Goal: Information Seeking & Learning: Learn about a topic

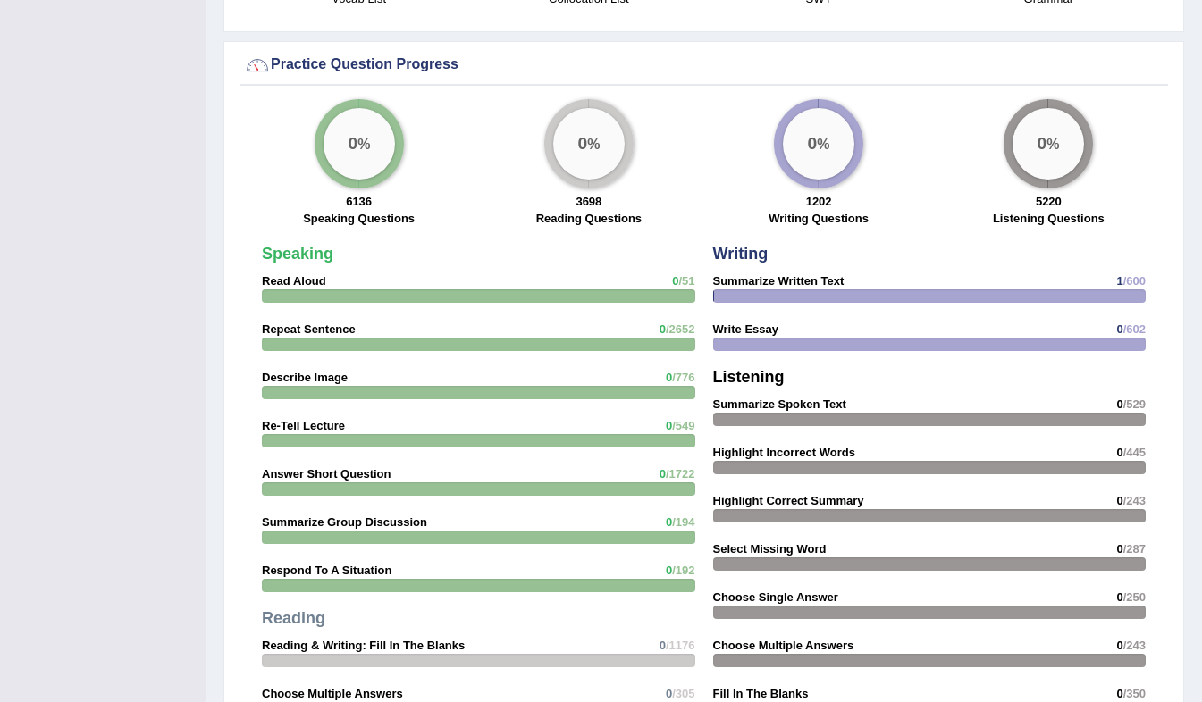
scroll to position [1394, 0]
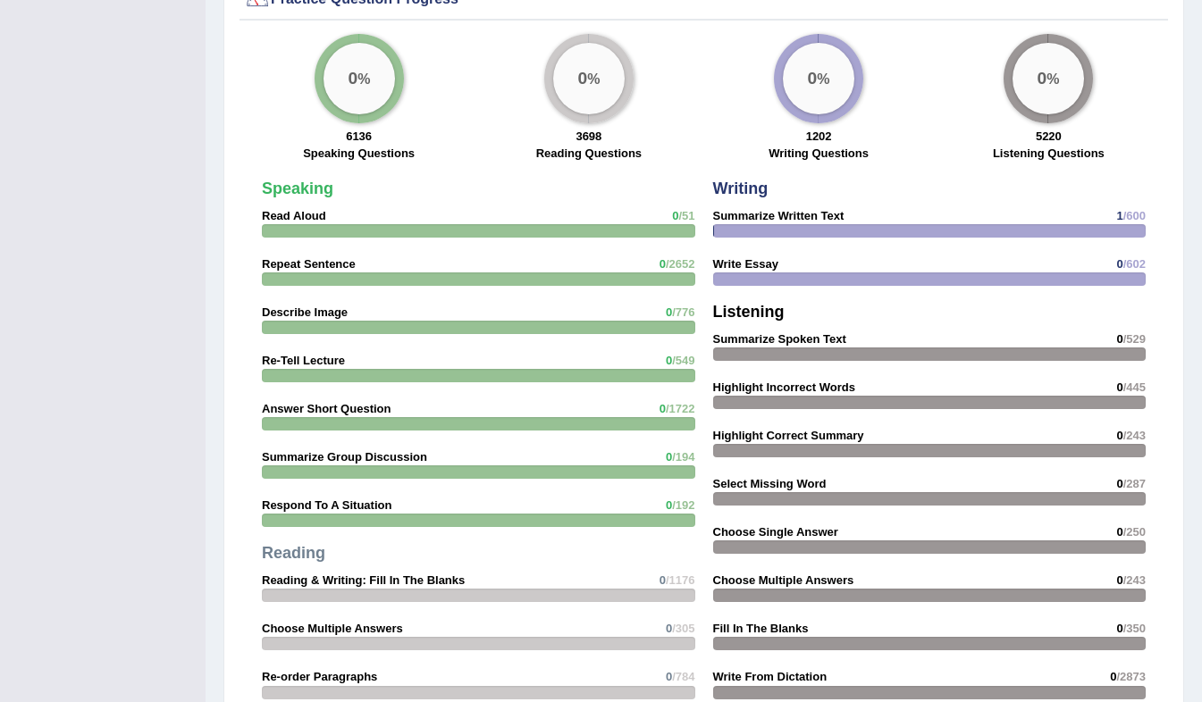
click at [286, 215] on strong "Read Aloud" at bounding box center [294, 215] width 64 height 13
click at [286, 216] on strong "Read Aloud" at bounding box center [294, 215] width 64 height 13
click at [296, 231] on div at bounding box center [478, 230] width 433 height 13
click at [302, 188] on strong "Speaking" at bounding box center [297, 189] width 71 height 18
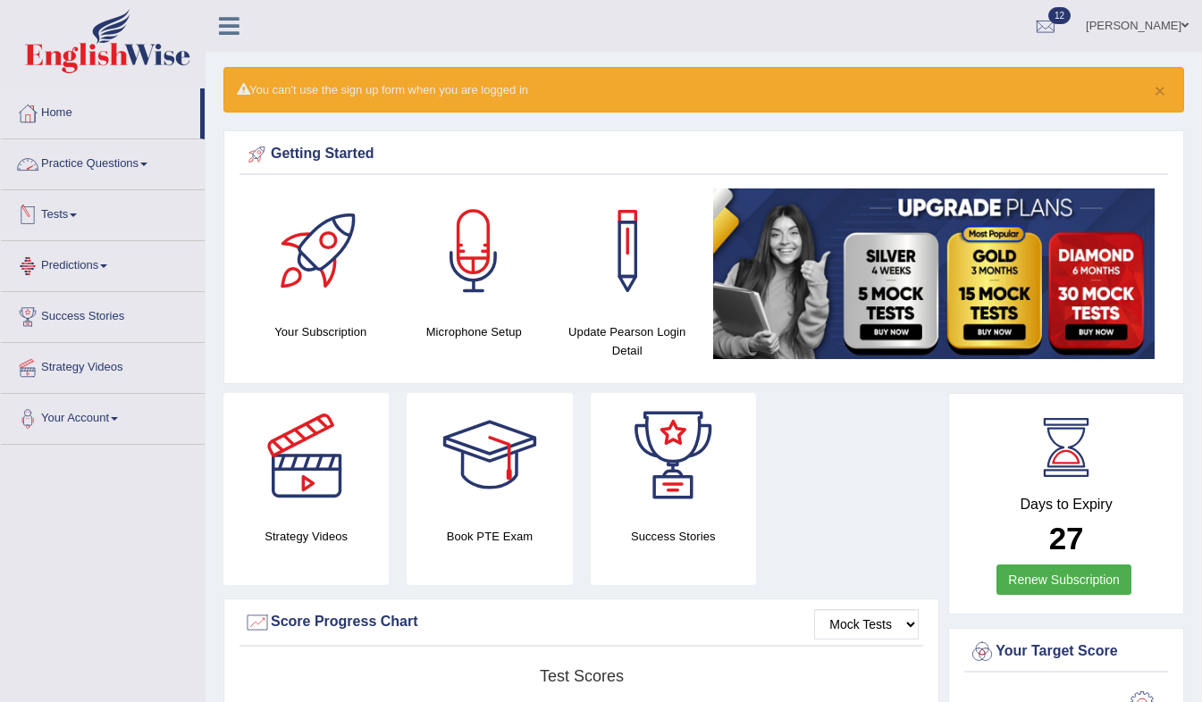
click at [144, 160] on link "Practice Questions" at bounding box center [103, 161] width 204 height 45
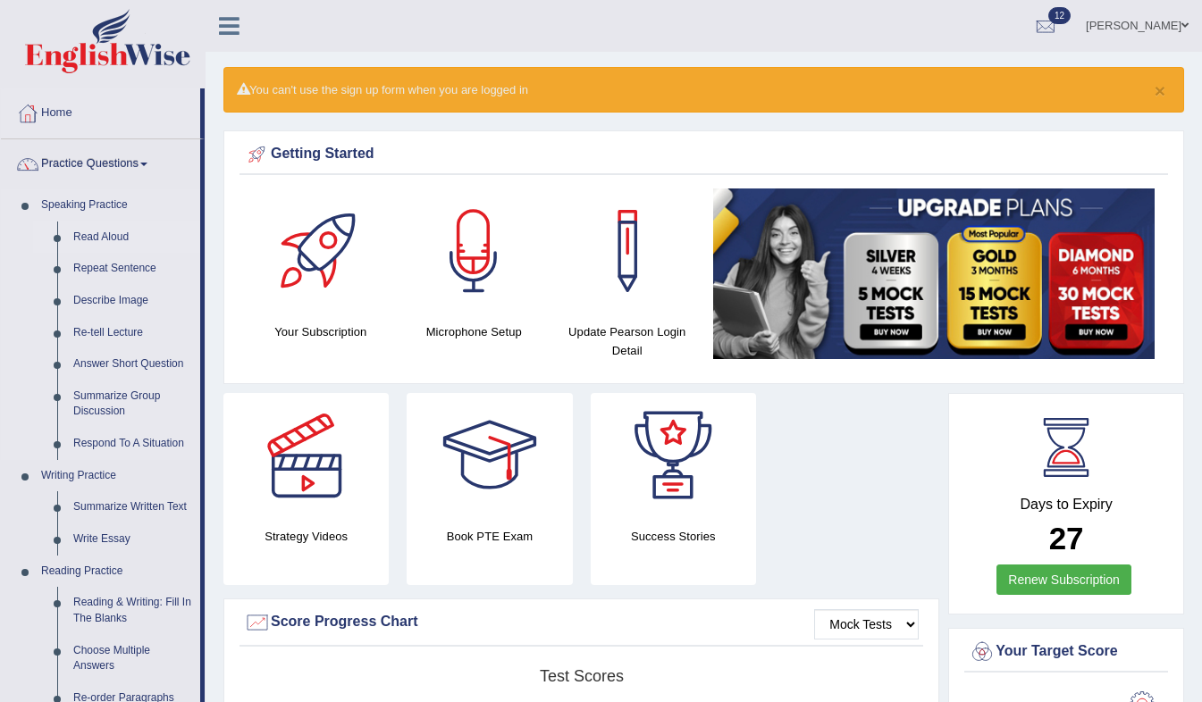
click at [58, 239] on li "Read Aloud" at bounding box center [116, 238] width 167 height 32
click at [96, 239] on link "Read Aloud" at bounding box center [132, 238] width 135 height 32
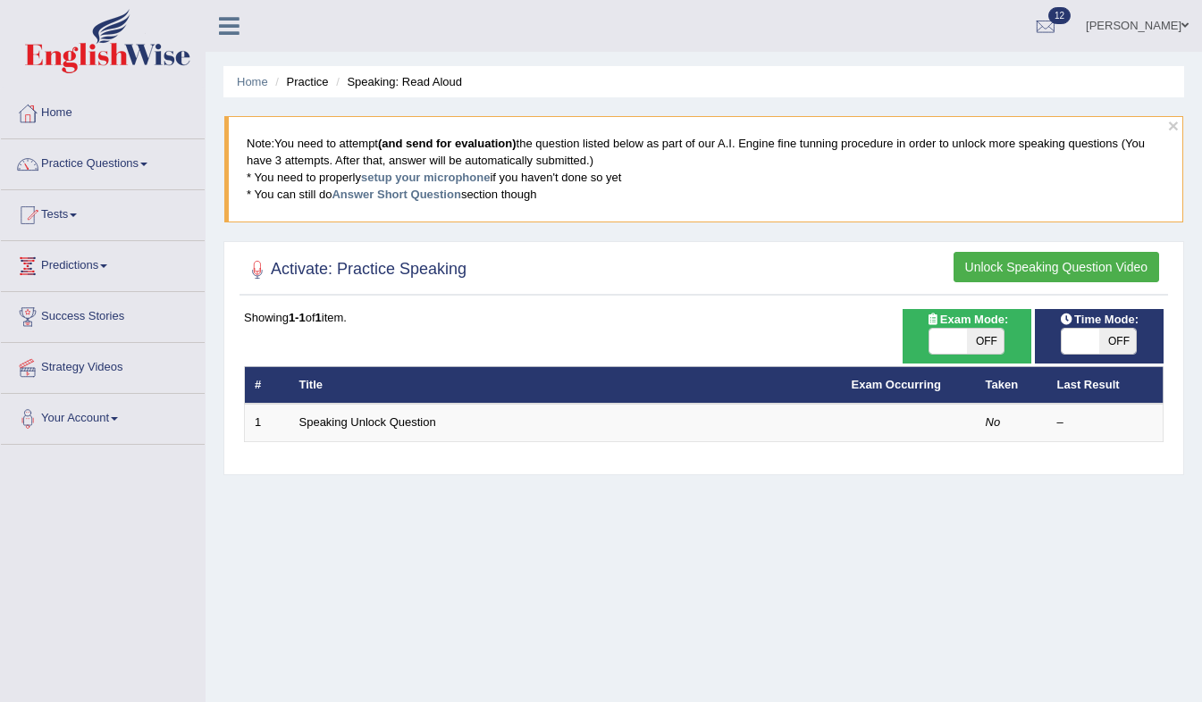
click at [1000, 341] on span "OFF" at bounding box center [986, 341] width 38 height 25
checkbox input "true"
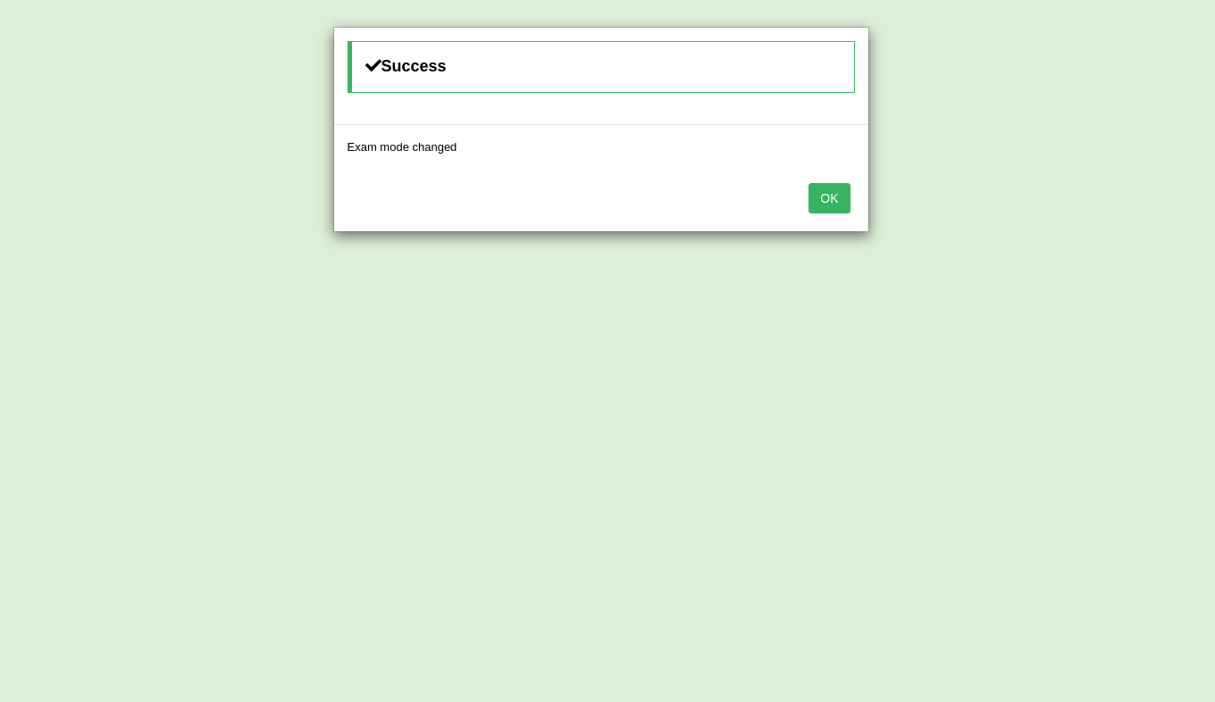
click at [835, 210] on button "OK" at bounding box center [829, 198] width 41 height 30
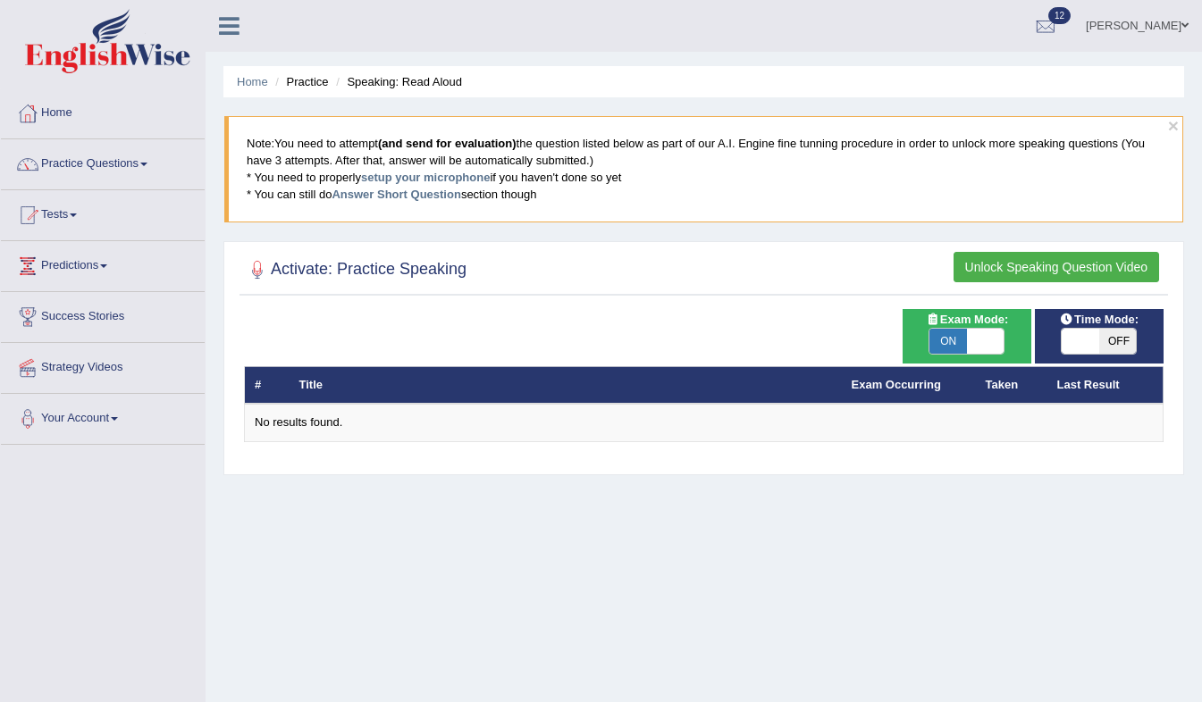
click at [956, 338] on span "ON" at bounding box center [948, 341] width 38 height 25
checkbox input "false"
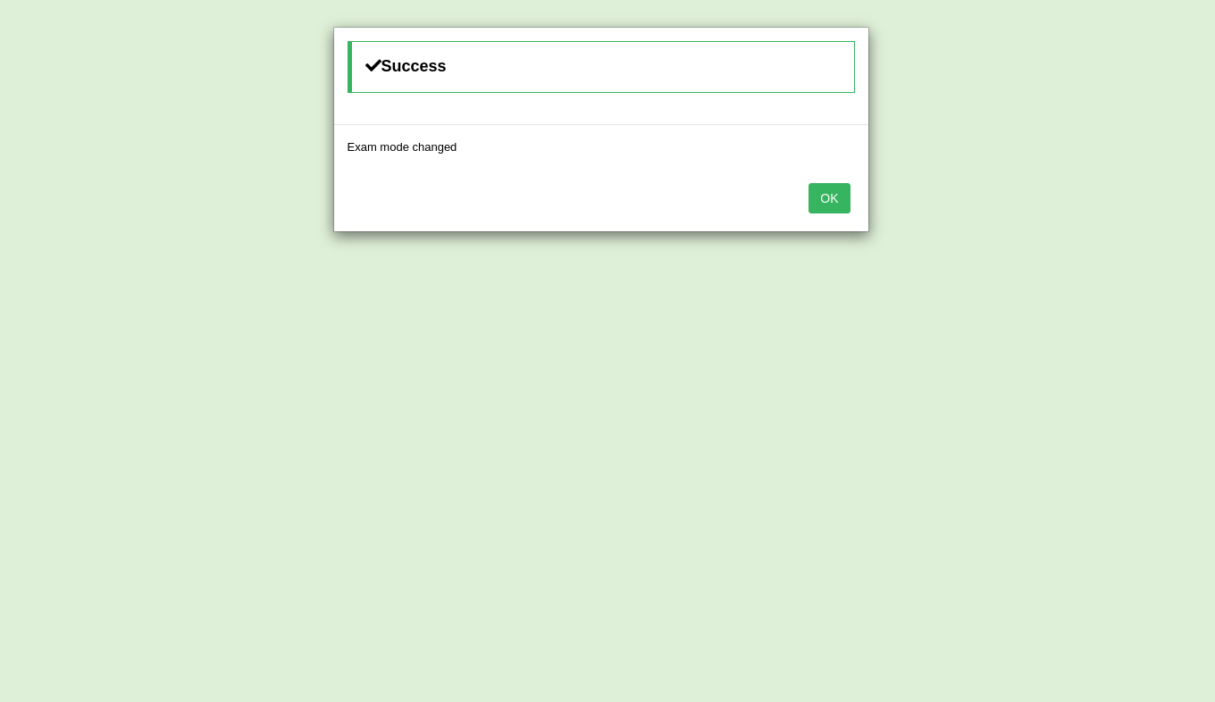
click at [834, 191] on button "OK" at bounding box center [829, 198] width 41 height 30
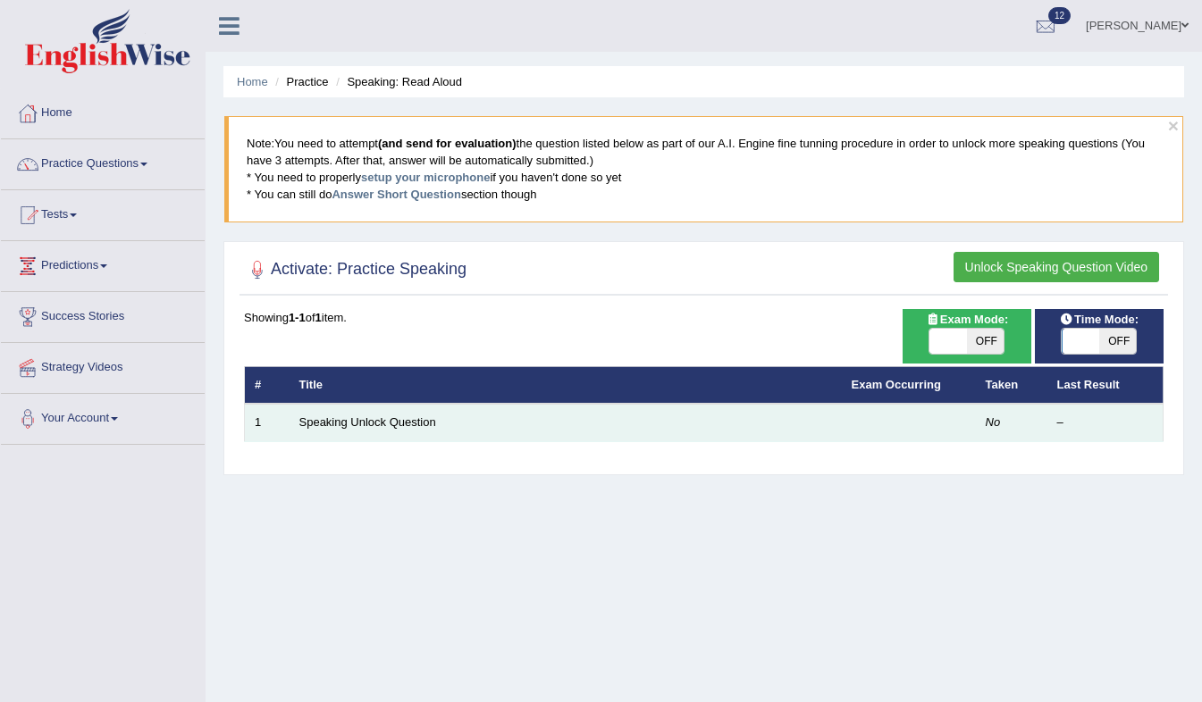
click at [456, 429] on td "Speaking Unlock Question" at bounding box center [565, 423] width 552 height 38
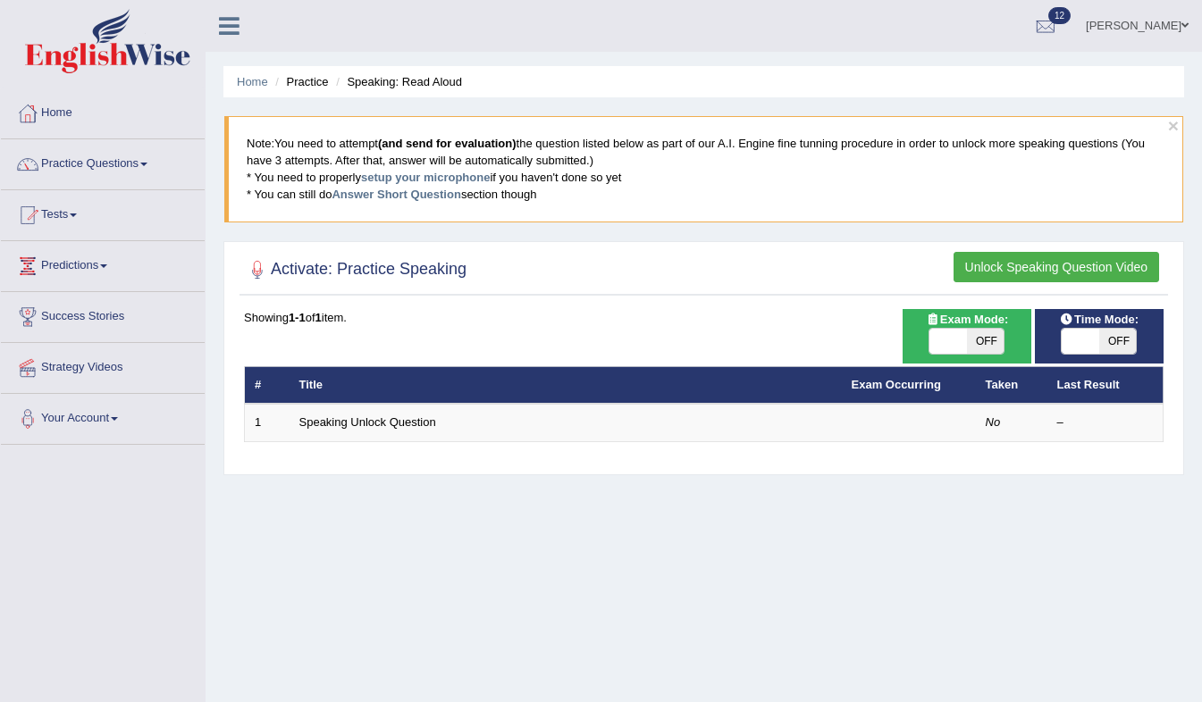
drag, startPoint x: 399, startPoint y: 420, endPoint x: 338, endPoint y: 458, distance: 72.6
click at [338, 458] on div "Time Mode: ON OFF Exam Mode: ON OFF Showing 1-1 of 1 item. # Title Exam Occurri…" at bounding box center [703, 387] width 928 height 156
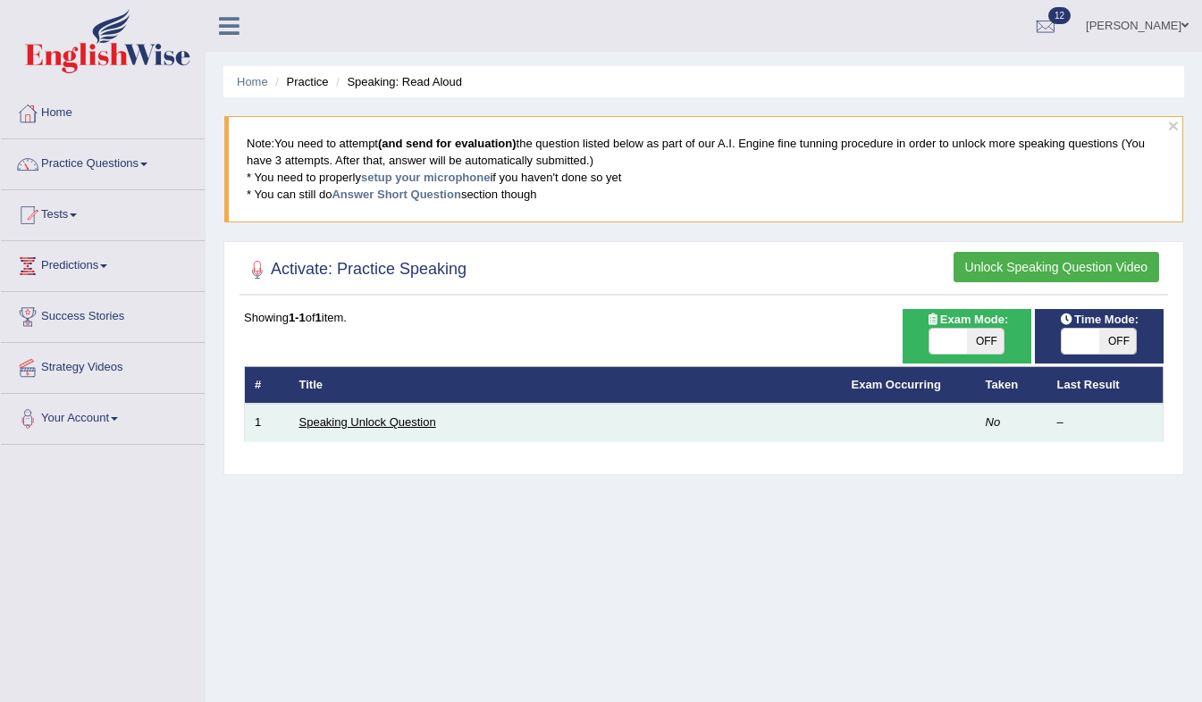
click at [356, 423] on link "Speaking Unlock Question" at bounding box center [367, 421] width 137 height 13
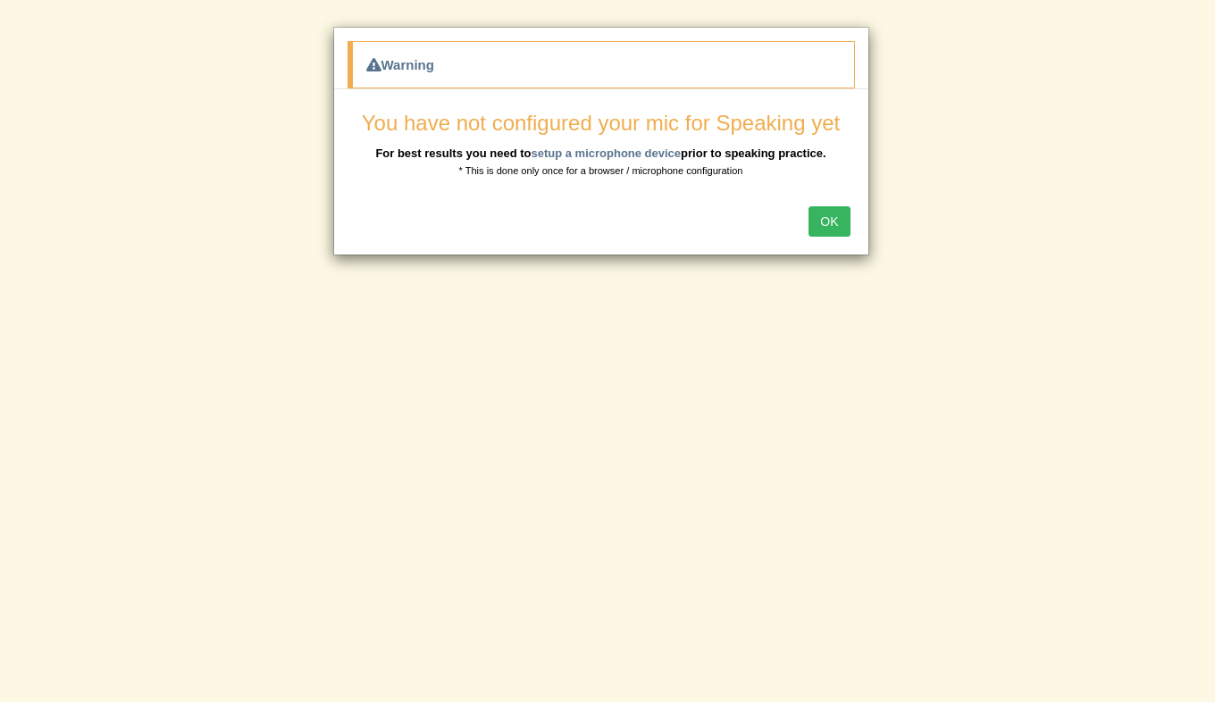
click at [825, 233] on button "OK" at bounding box center [829, 221] width 41 height 30
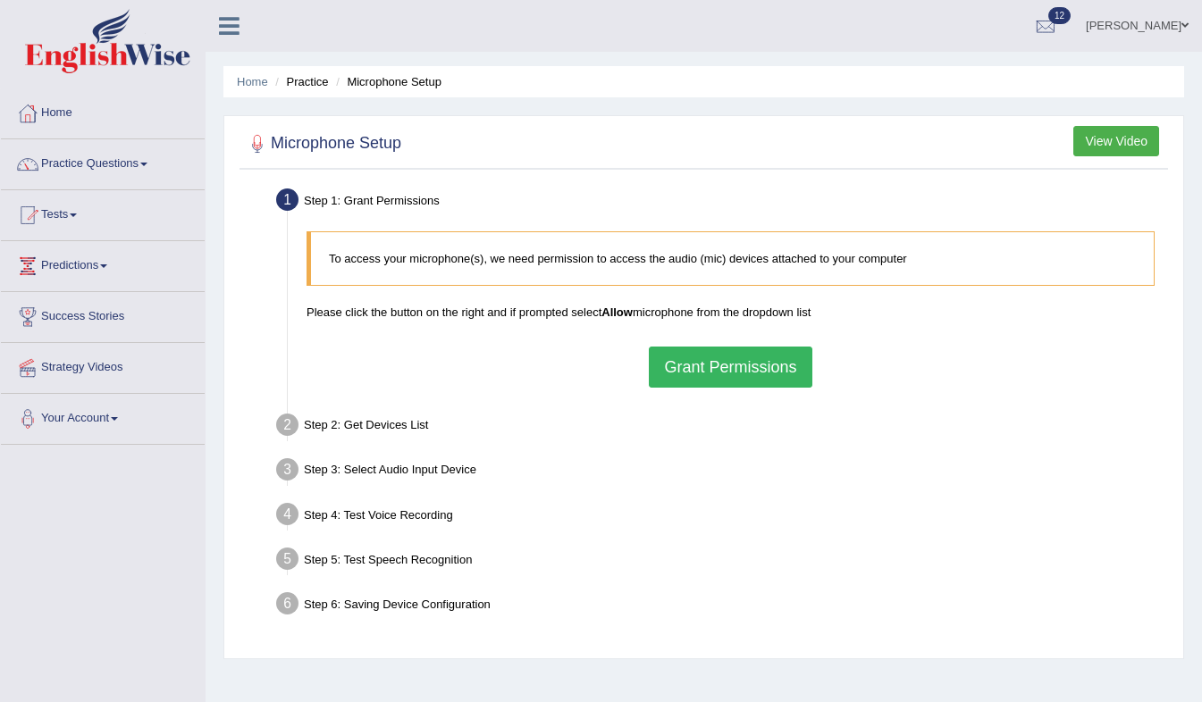
click at [760, 361] on button "Grant Permissions" at bounding box center [730, 367] width 163 height 41
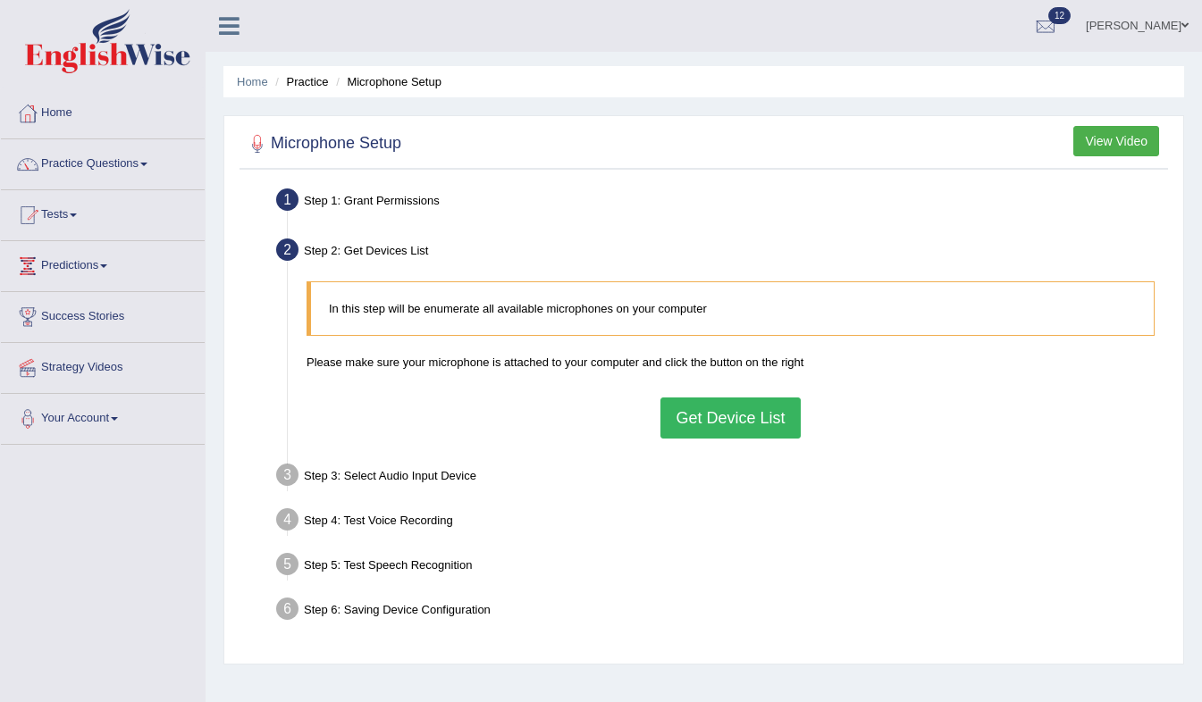
click at [740, 415] on button "Get Device List" at bounding box center [729, 418] width 139 height 41
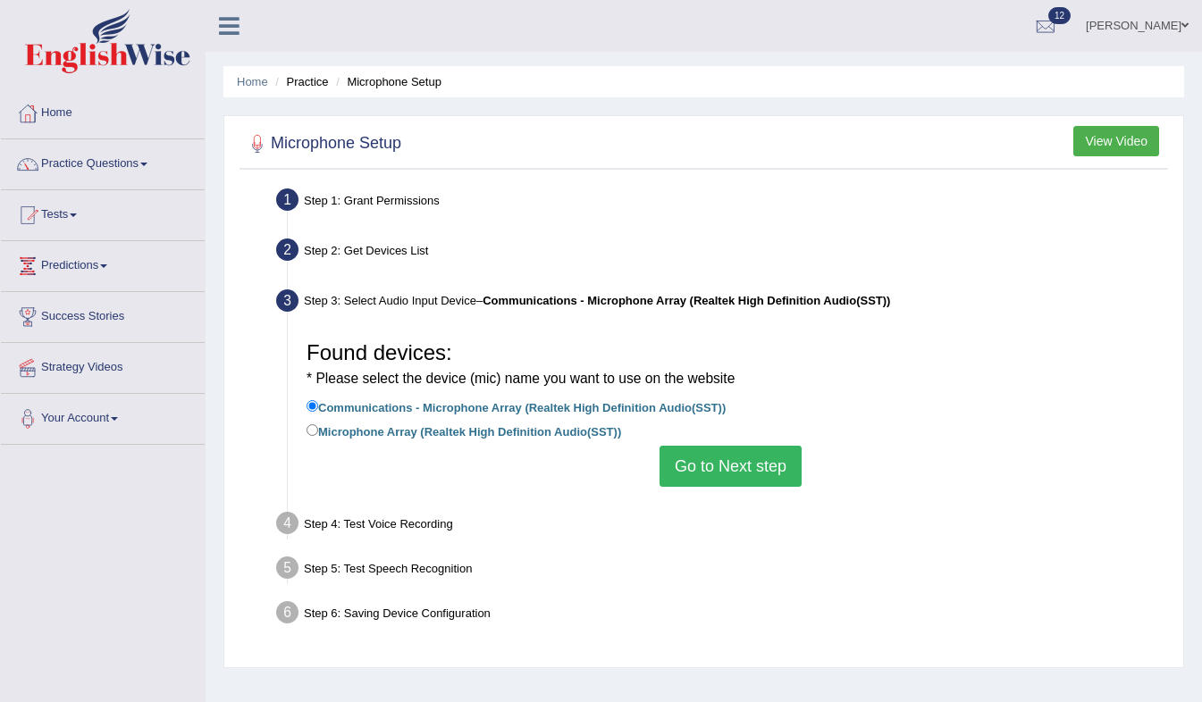
click at [714, 460] on button "Go to Next step" at bounding box center [730, 466] width 142 height 41
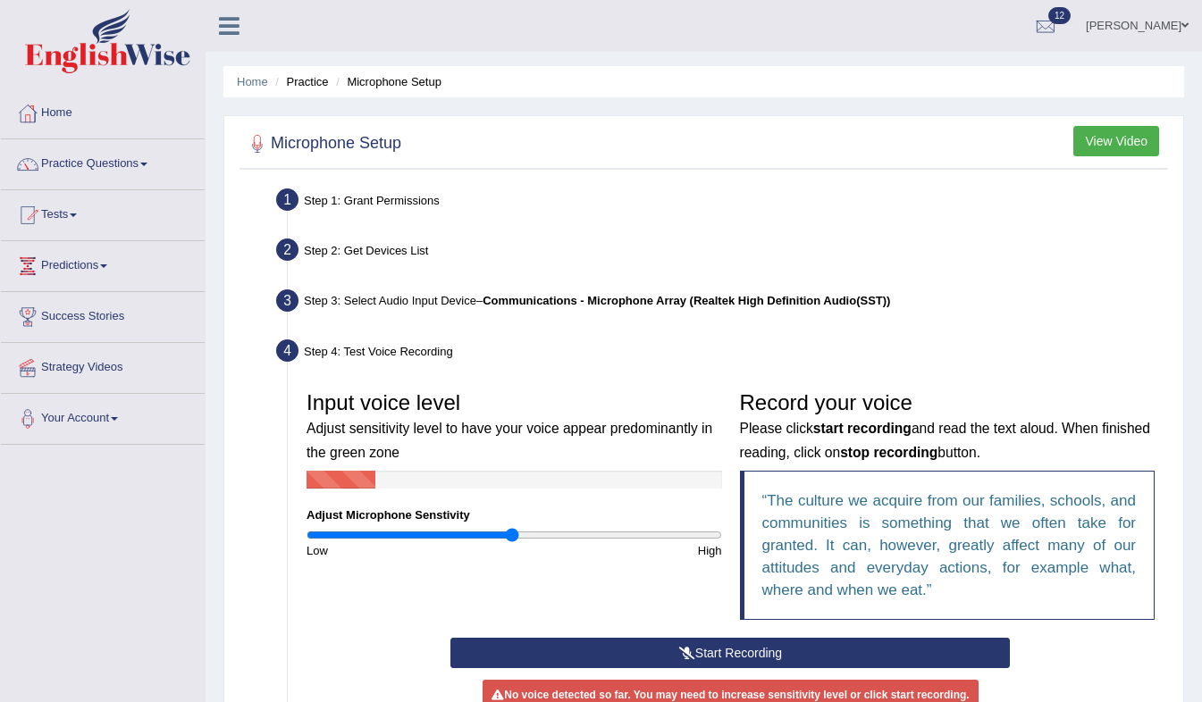
click at [552, 655] on button "Start Recording" at bounding box center [729, 653] width 559 height 30
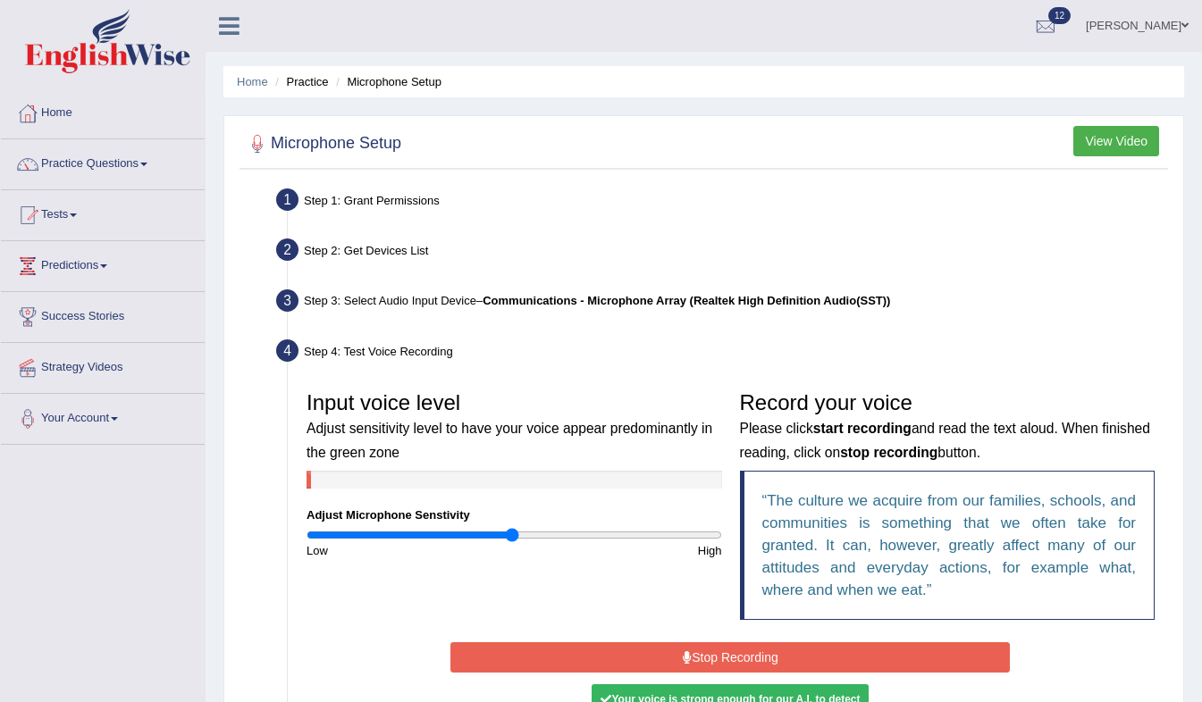
drag, startPoint x: 716, startPoint y: 653, endPoint x: 677, endPoint y: 656, distance: 39.4
click at [677, 656] on button "Stop Recording" at bounding box center [729, 657] width 559 height 30
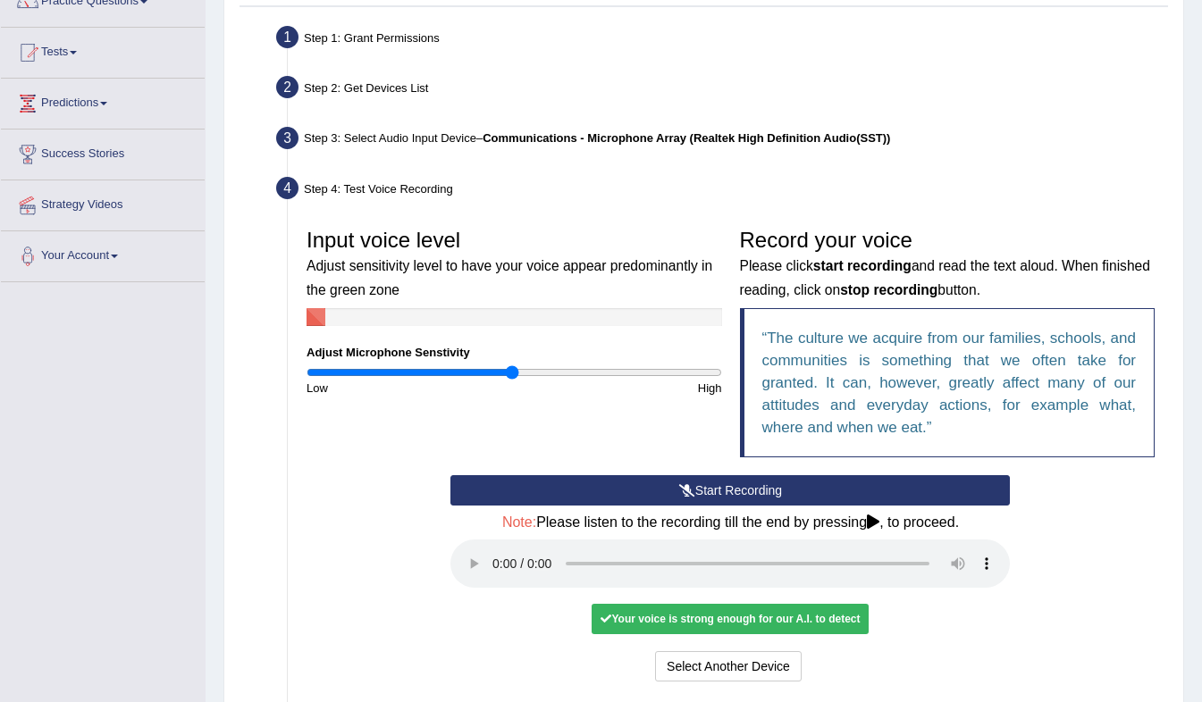
scroll to position [179, 0]
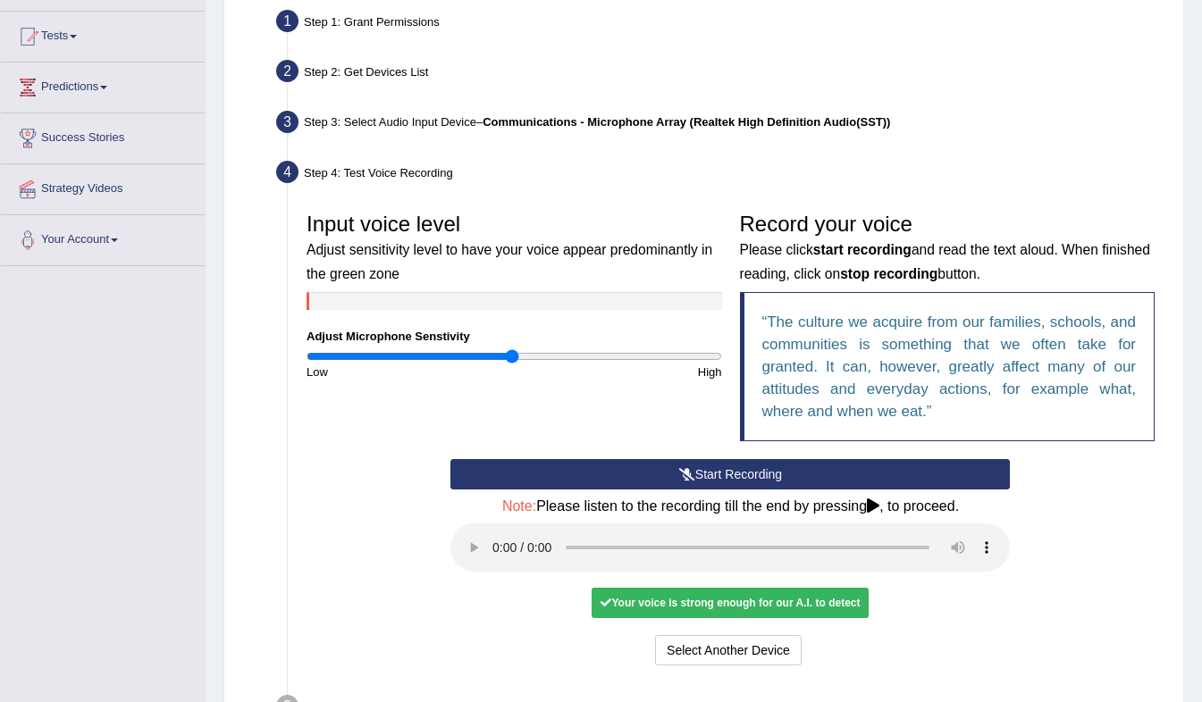
click at [793, 602] on div "Your voice is strong enough for our A.I. to detect" at bounding box center [729, 603] width 277 height 30
click at [903, 623] on div "Start Recording Stop Recording Note: Please listen to the recording till the en…" at bounding box center [729, 564] width 577 height 211
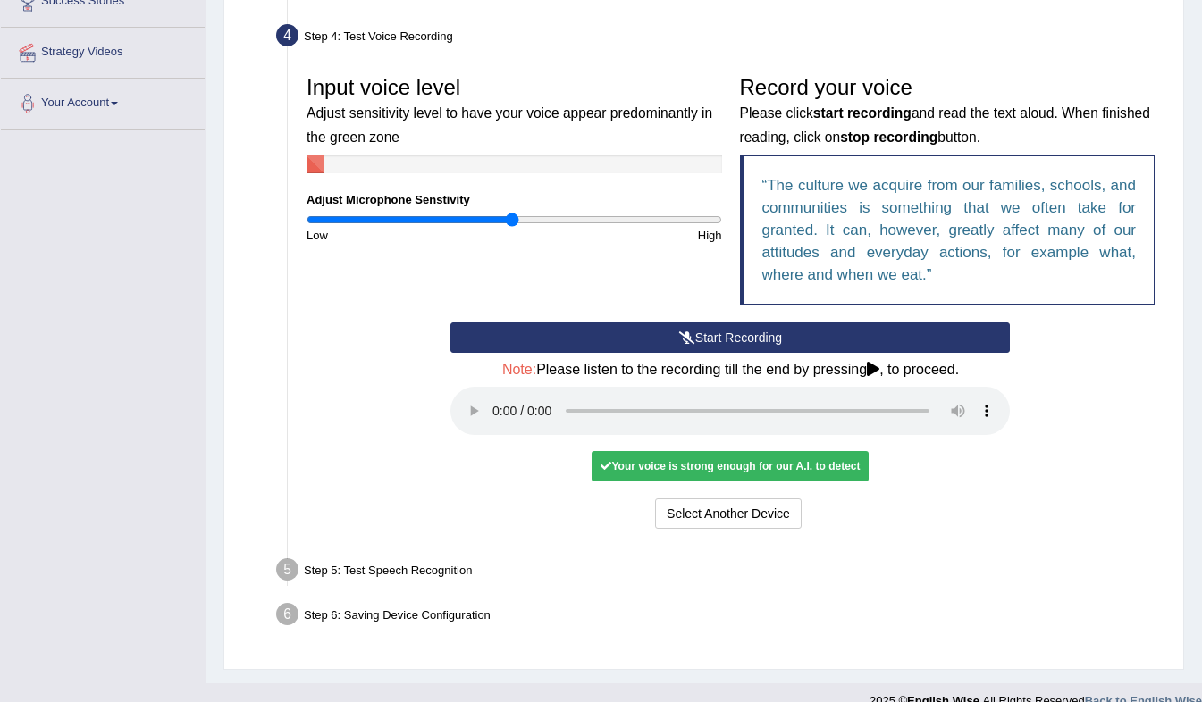
scroll to position [322, 0]
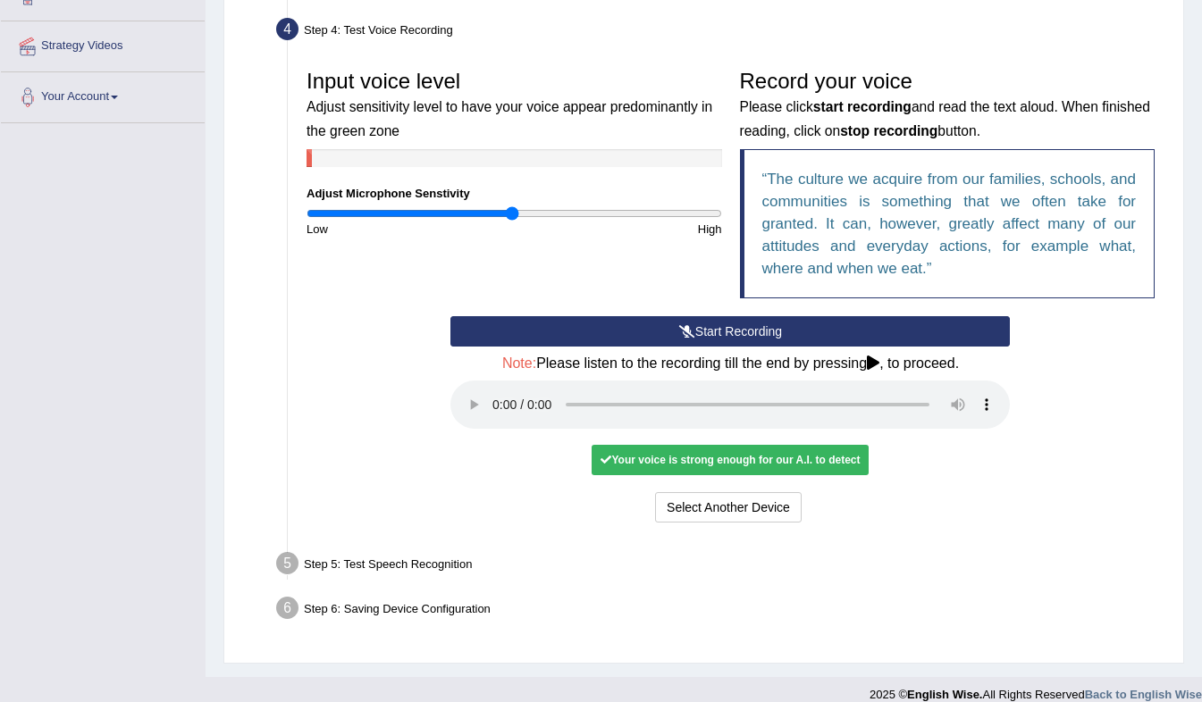
click at [438, 566] on div "Step 5: Test Speech Recognition" at bounding box center [721, 566] width 907 height 39
click at [665, 552] on div "Step 5: Test Speech Recognition" at bounding box center [721, 566] width 907 height 39
click at [711, 507] on button "Select Another Device" at bounding box center [728, 507] width 147 height 30
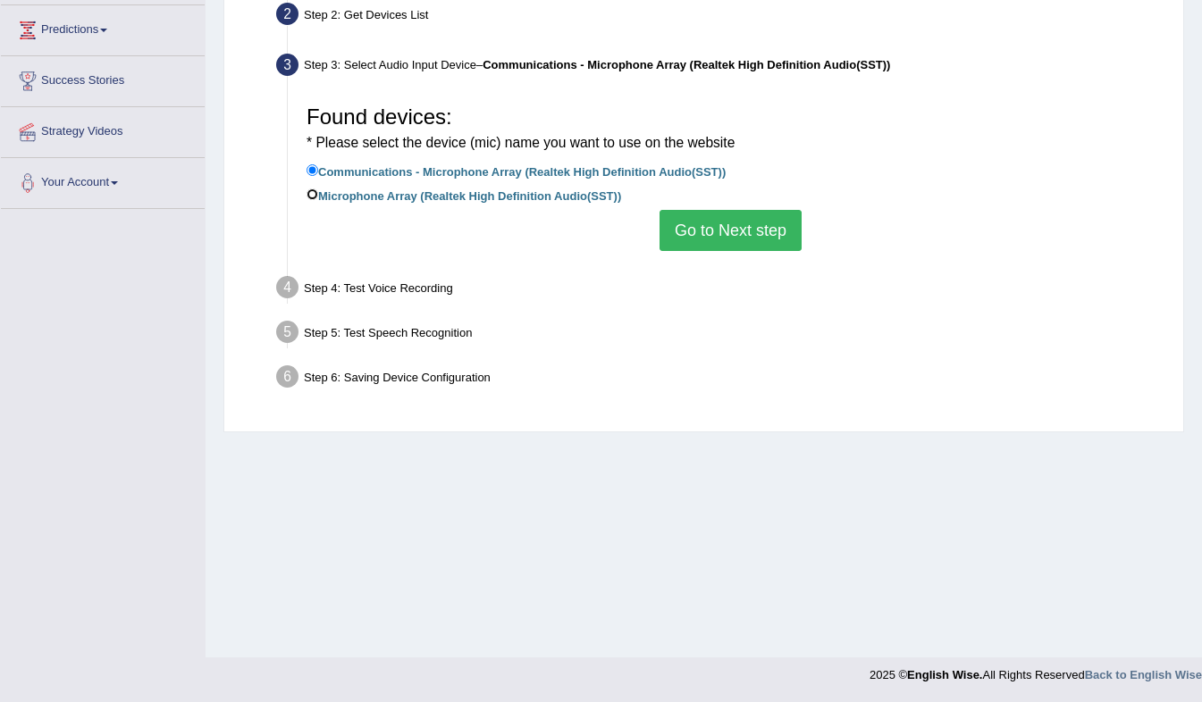
click at [316, 199] on input "Microphone Array (Realtek High Definition Audio(SST))" at bounding box center [312, 195] width 12 height 12
radio input "true"
click at [672, 219] on button "Go to Next step" at bounding box center [730, 230] width 142 height 41
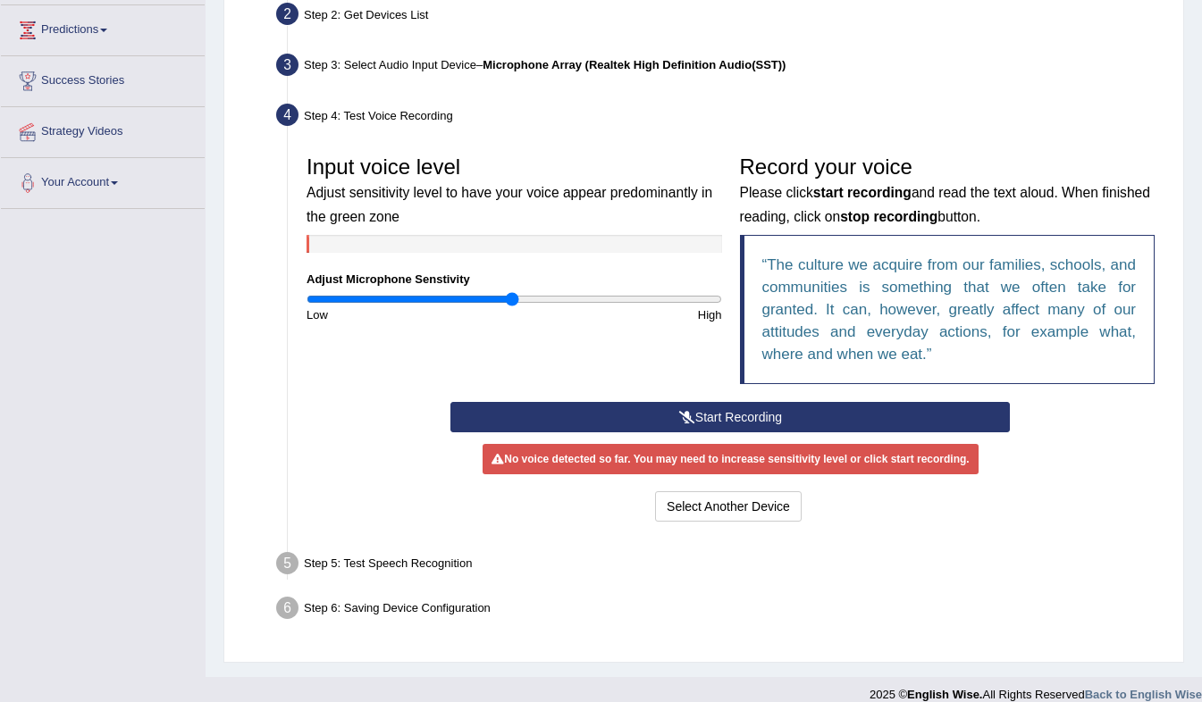
click at [688, 417] on icon at bounding box center [687, 417] width 16 height 13
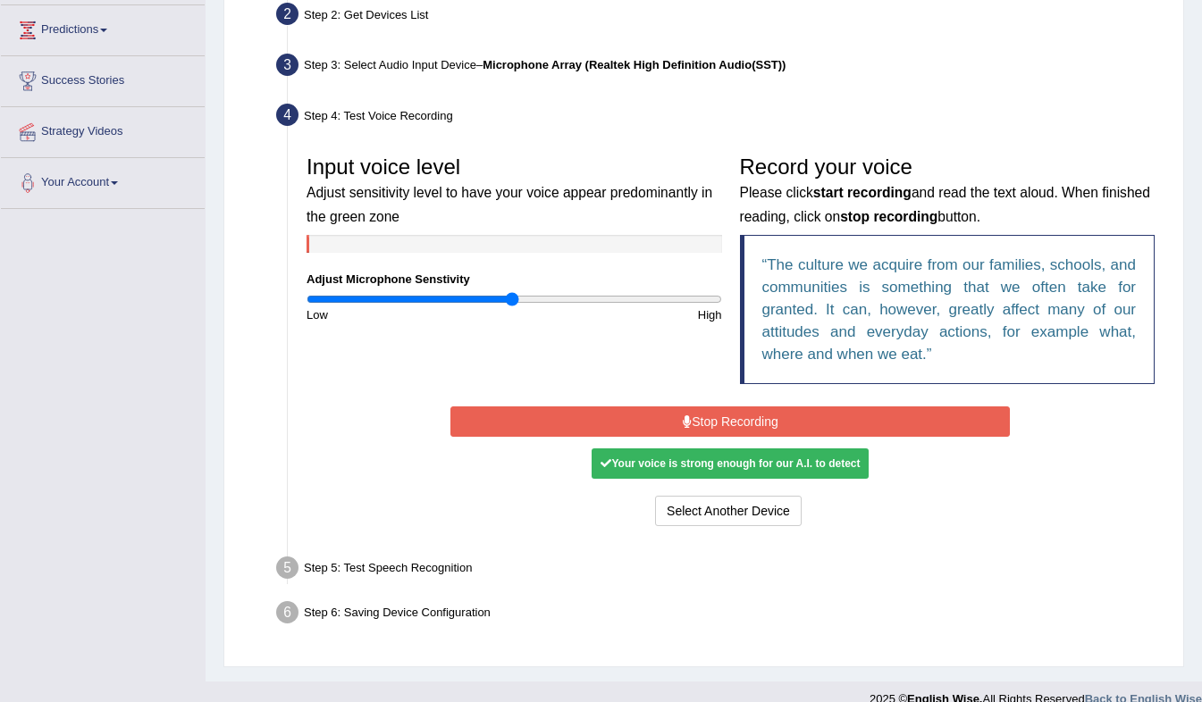
click at [747, 432] on button "Stop Recording" at bounding box center [729, 421] width 559 height 30
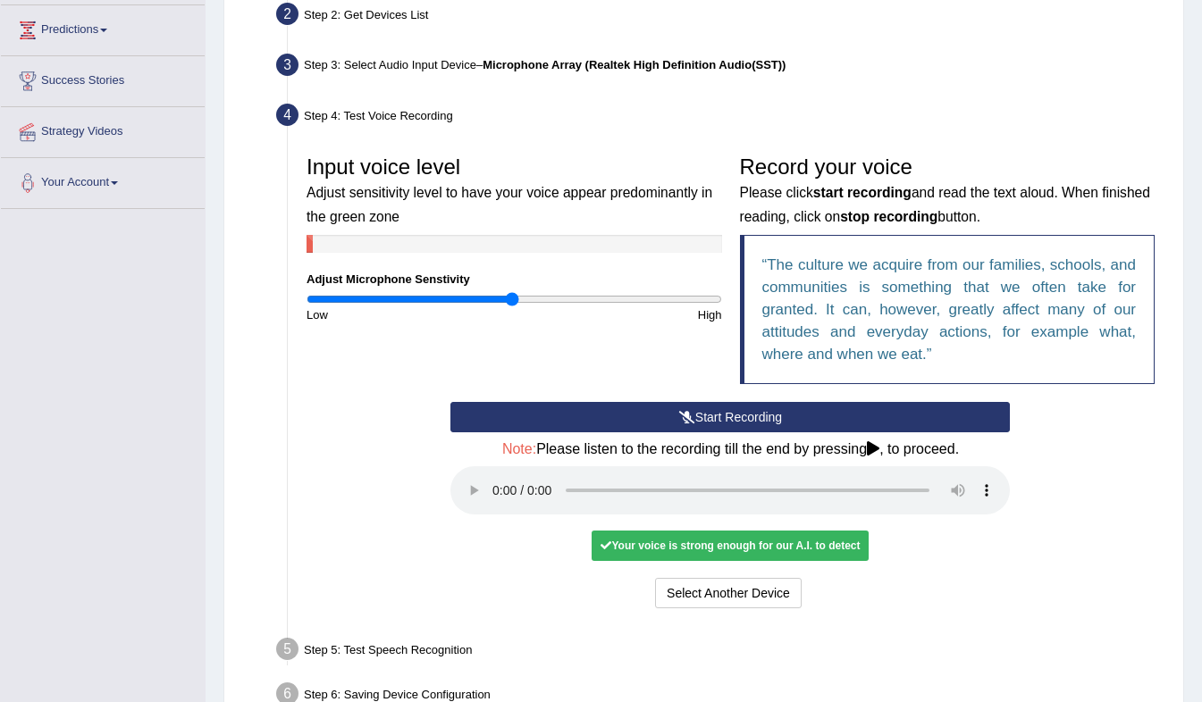
click at [611, 547] on icon at bounding box center [605, 545] width 11 height 11
click at [823, 599] on button "Voice is ok. Go to Next step" at bounding box center [804, 593] width 177 height 30
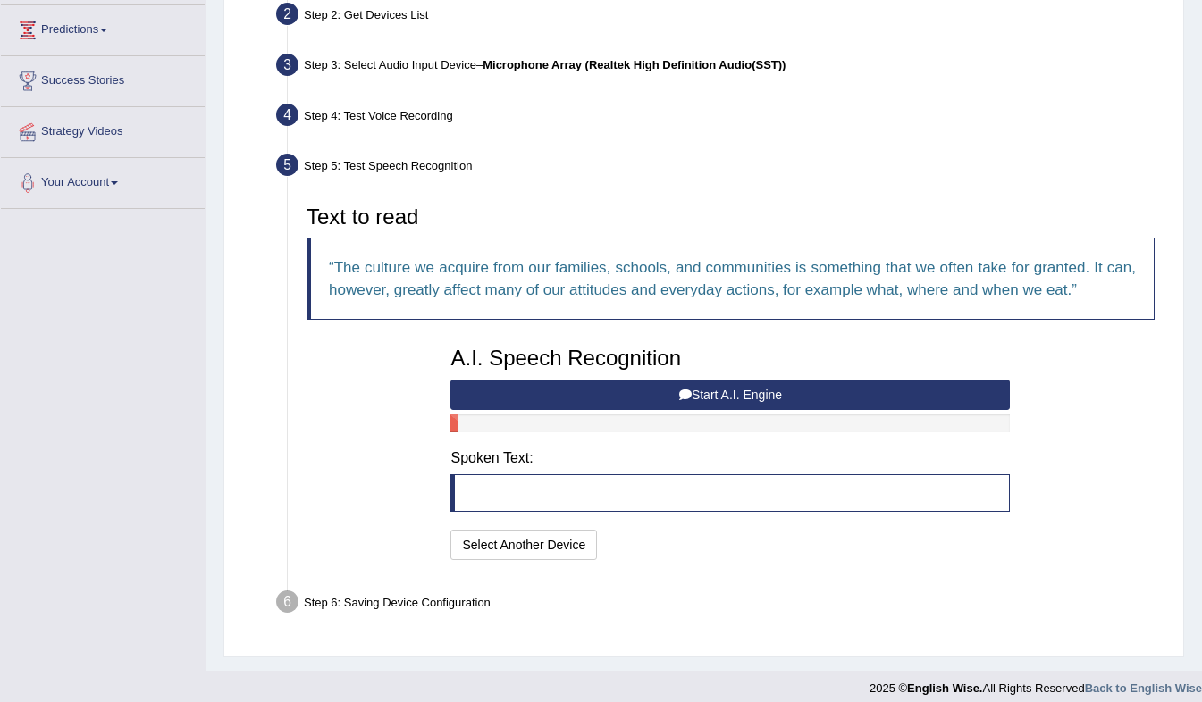
click at [589, 390] on button "Start A.I. Engine" at bounding box center [729, 395] width 559 height 30
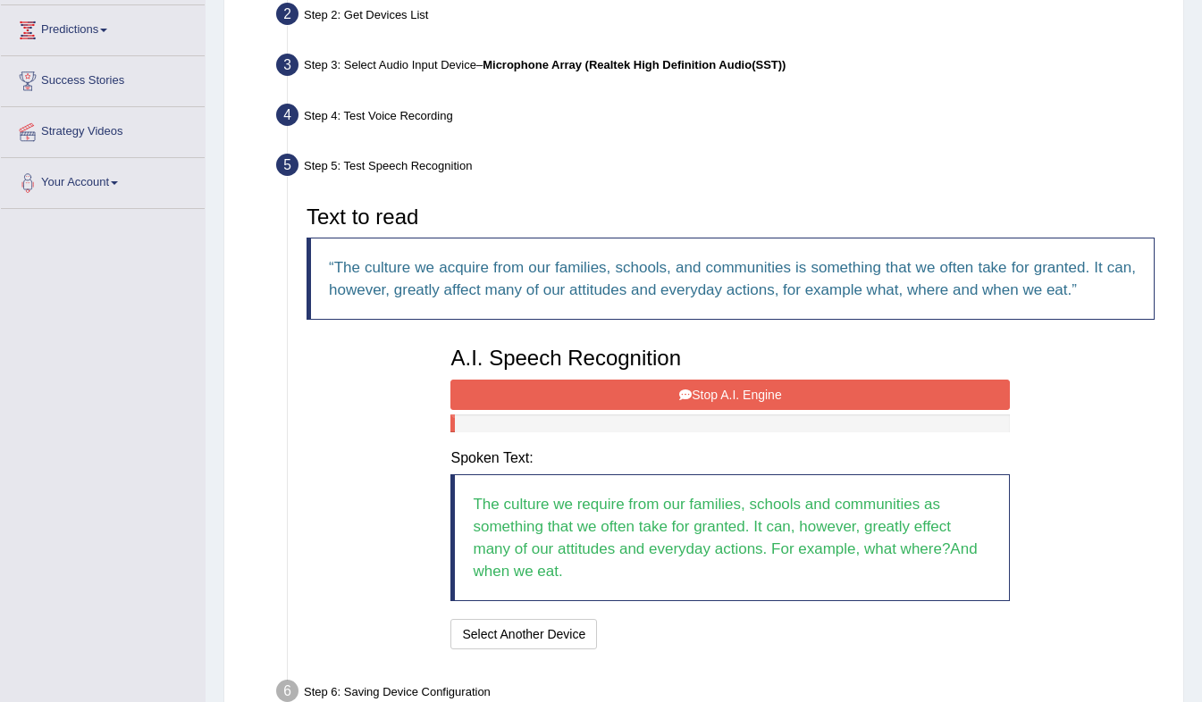
click at [789, 395] on button "Stop A.I. Engine" at bounding box center [729, 395] width 559 height 30
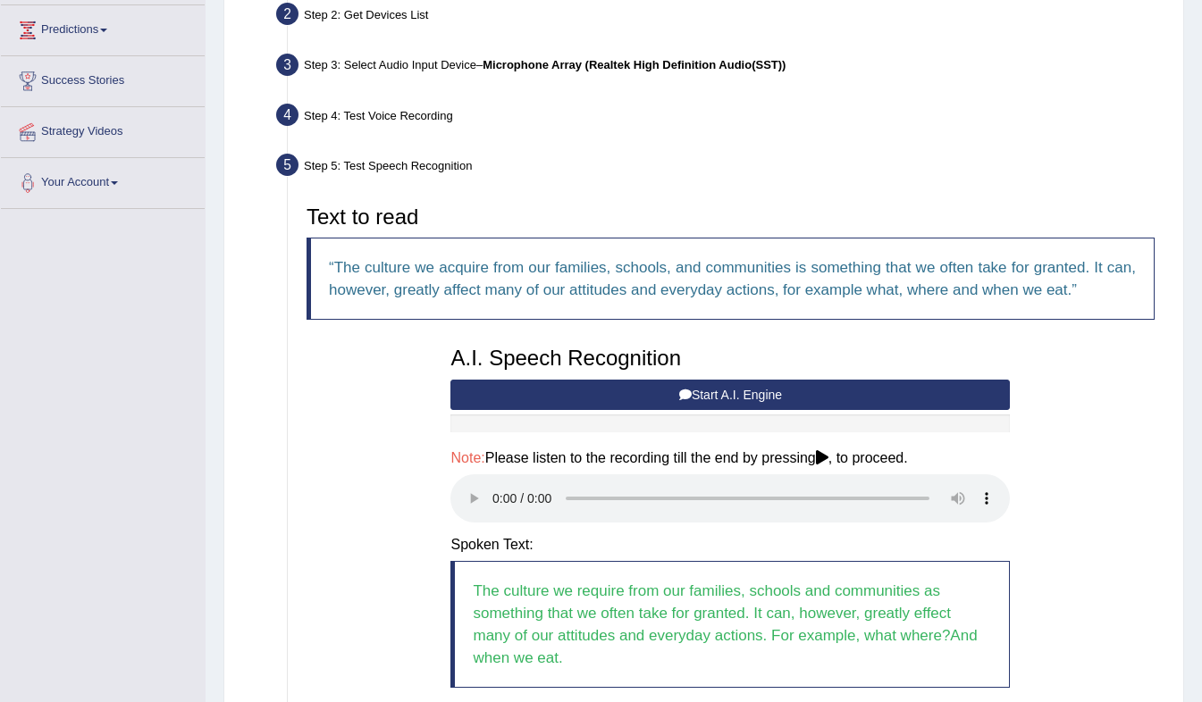
click at [583, 648] on div "A.I. Speech Recognition Start A.I. Engine Stop A.I. Engine Note: Please listen …" at bounding box center [729, 539] width 577 height 403
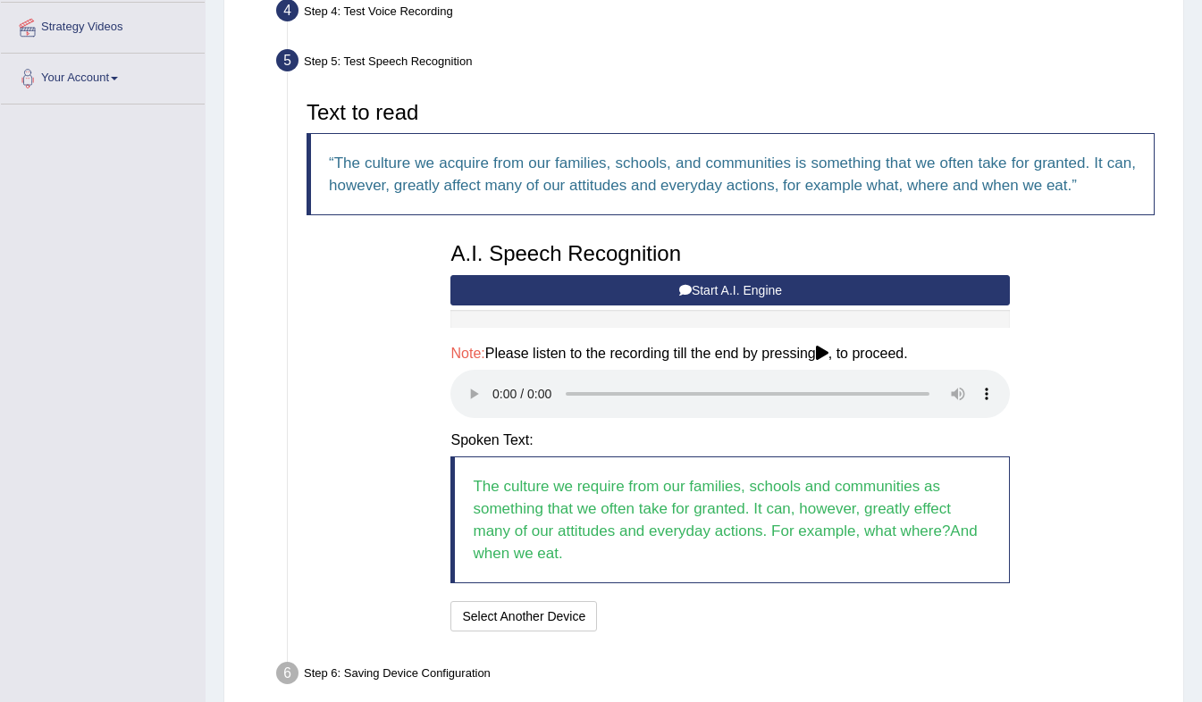
scroll to position [343, 0]
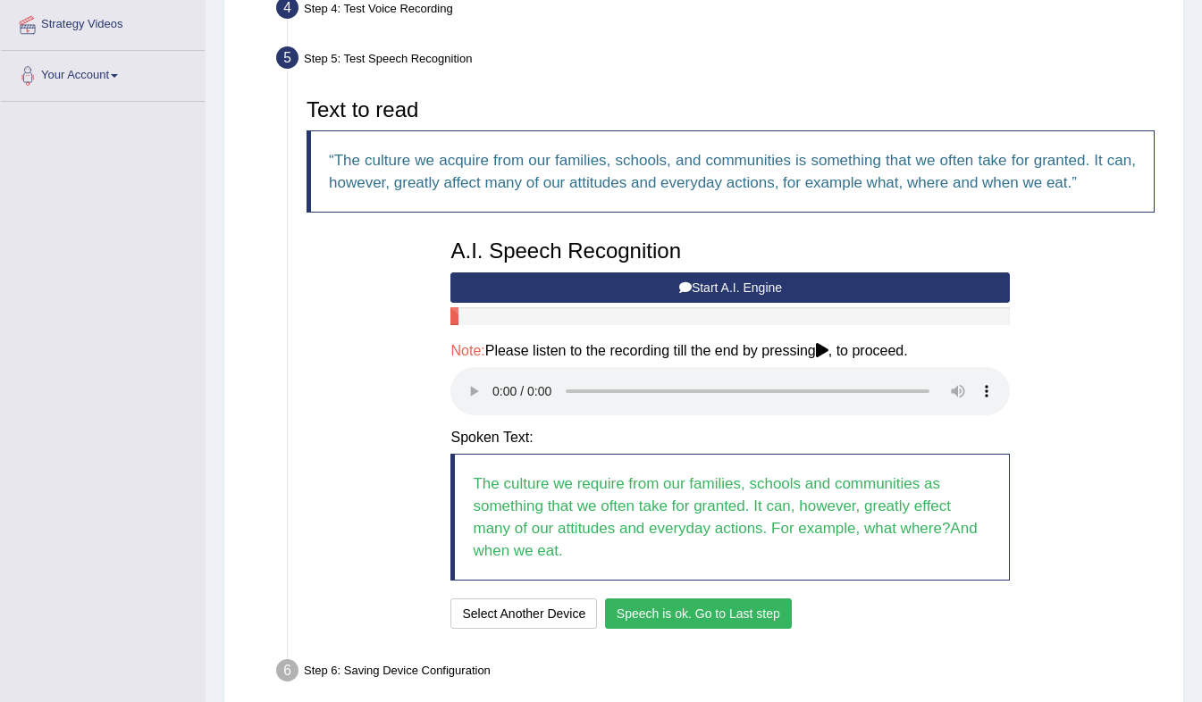
click at [768, 624] on button "Speech is ok. Go to Last step" at bounding box center [698, 614] width 187 height 30
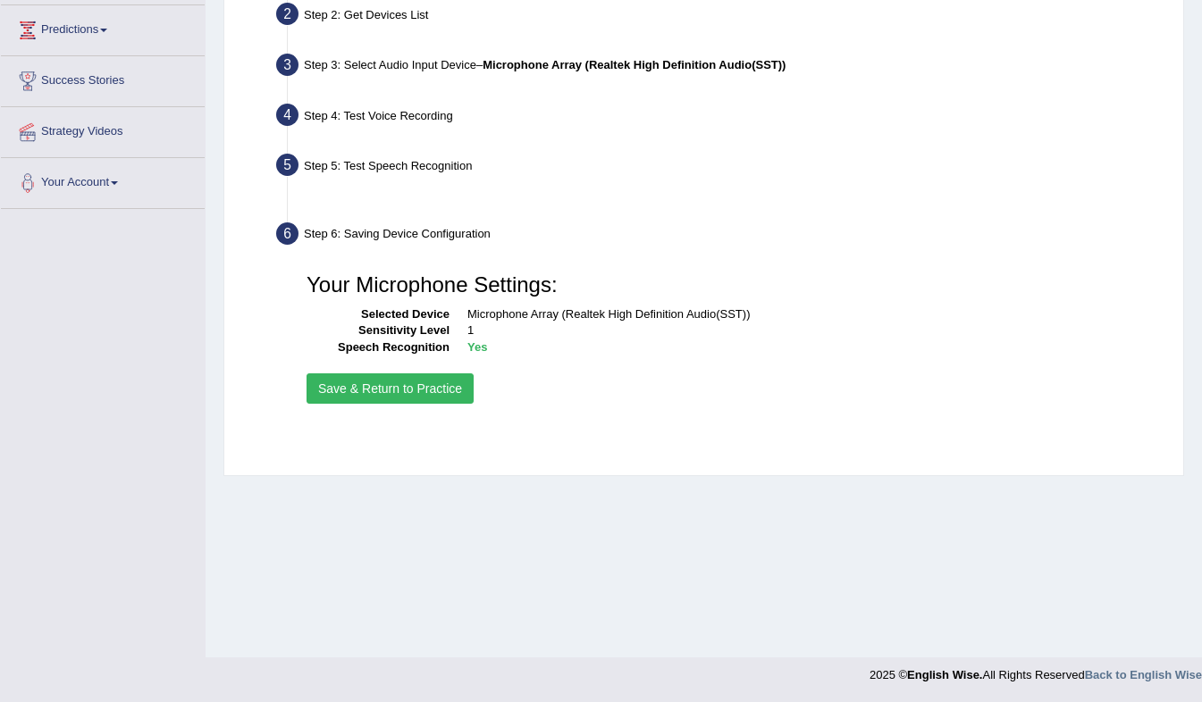
scroll to position [236, 0]
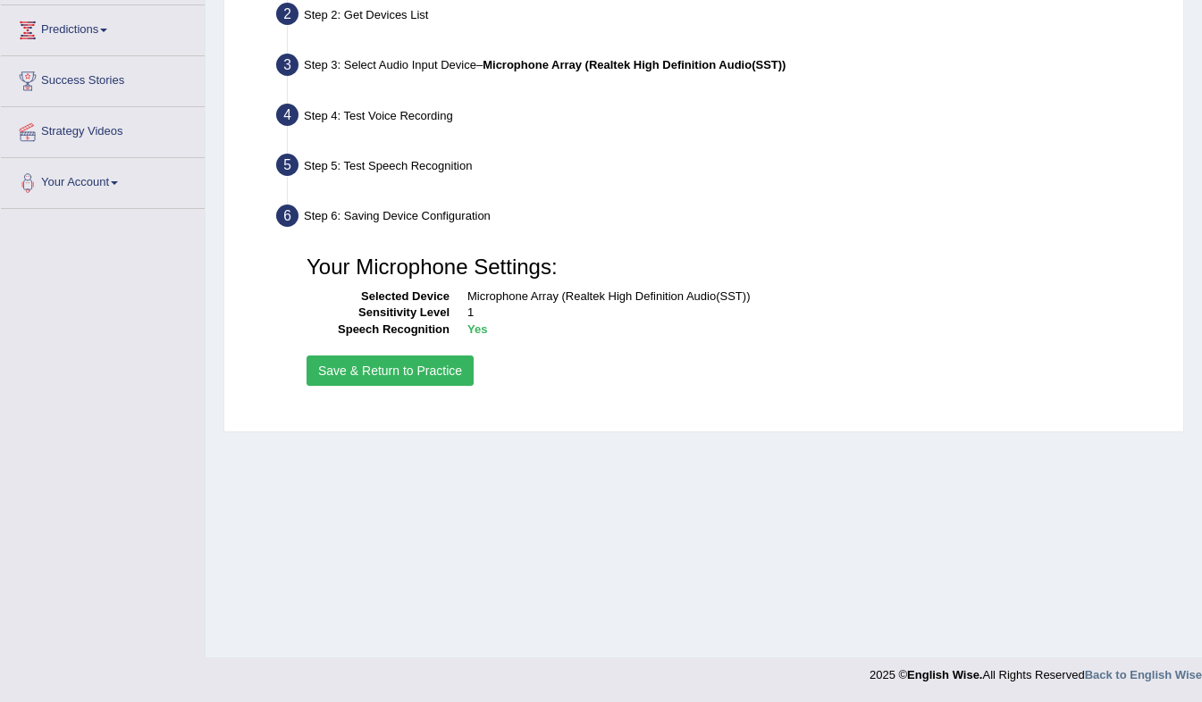
click at [406, 374] on button "Save & Return to Practice" at bounding box center [389, 371] width 167 height 30
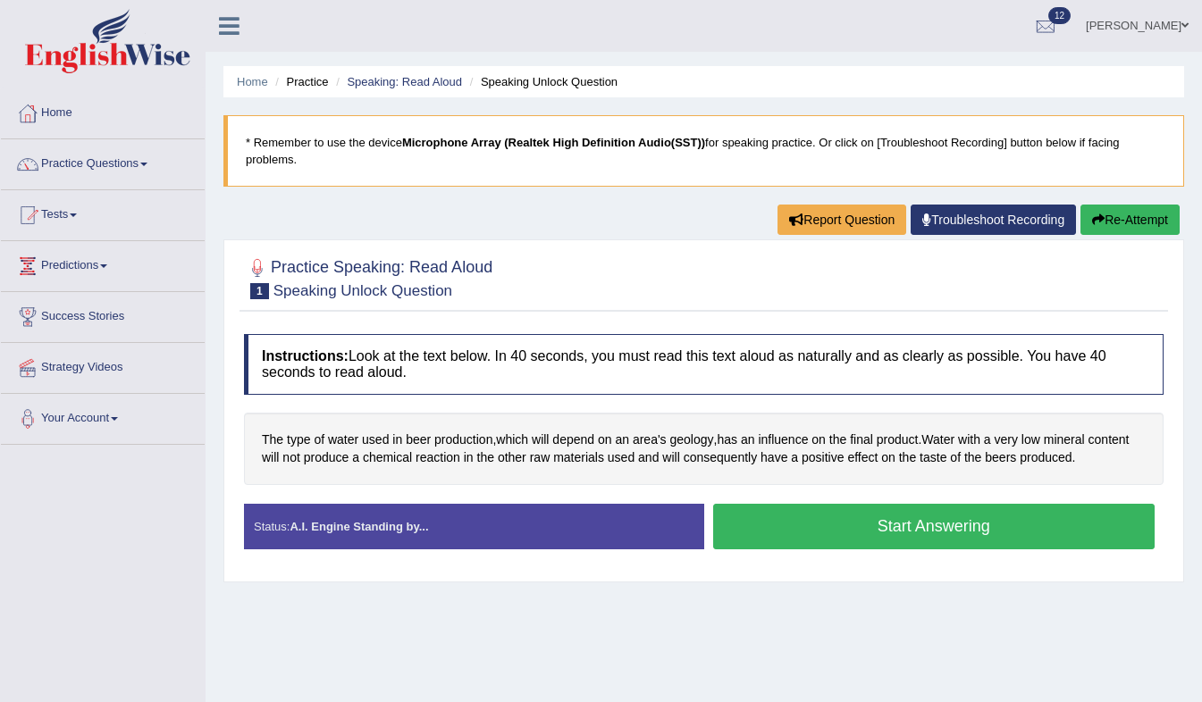
click at [840, 507] on button "Start Answering" at bounding box center [934, 527] width 442 height 46
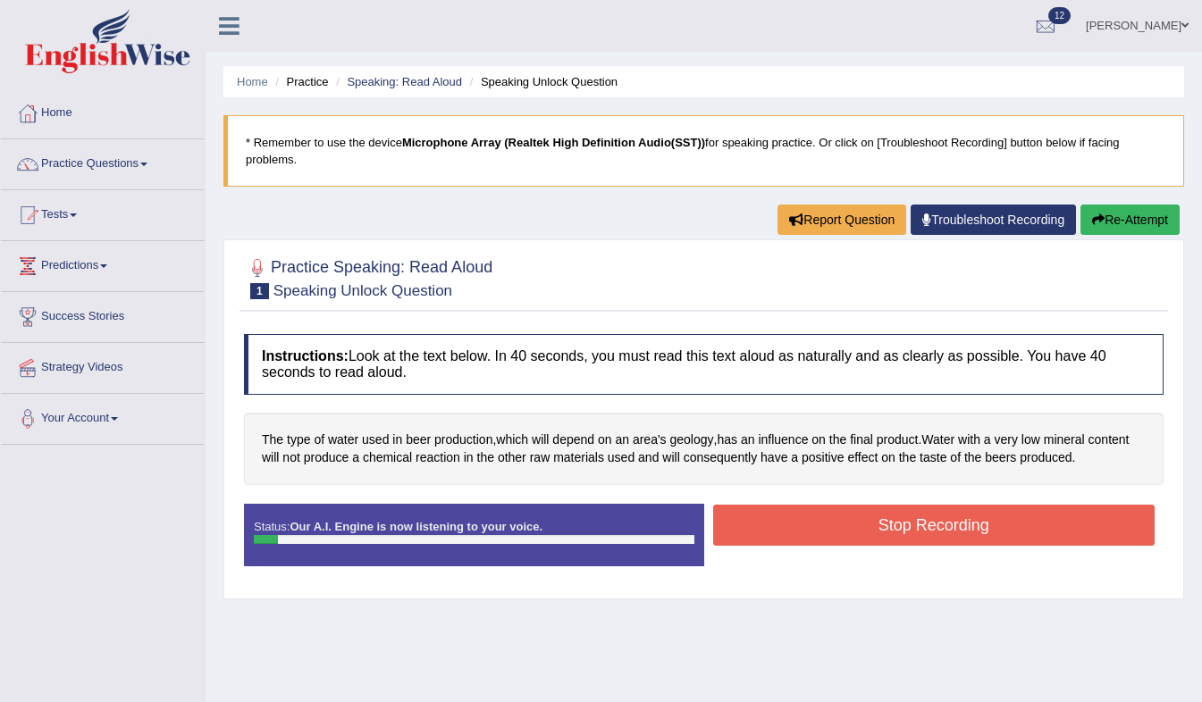
drag, startPoint x: 820, startPoint y: 500, endPoint x: 792, endPoint y: 456, distance: 52.6
click at [792, 456] on div "Instructions: Look at the text below. In 40 seconds, you must read this text al…" at bounding box center [703, 457] width 928 height 264
click at [842, 509] on button "Stop Recording" at bounding box center [934, 525] width 442 height 41
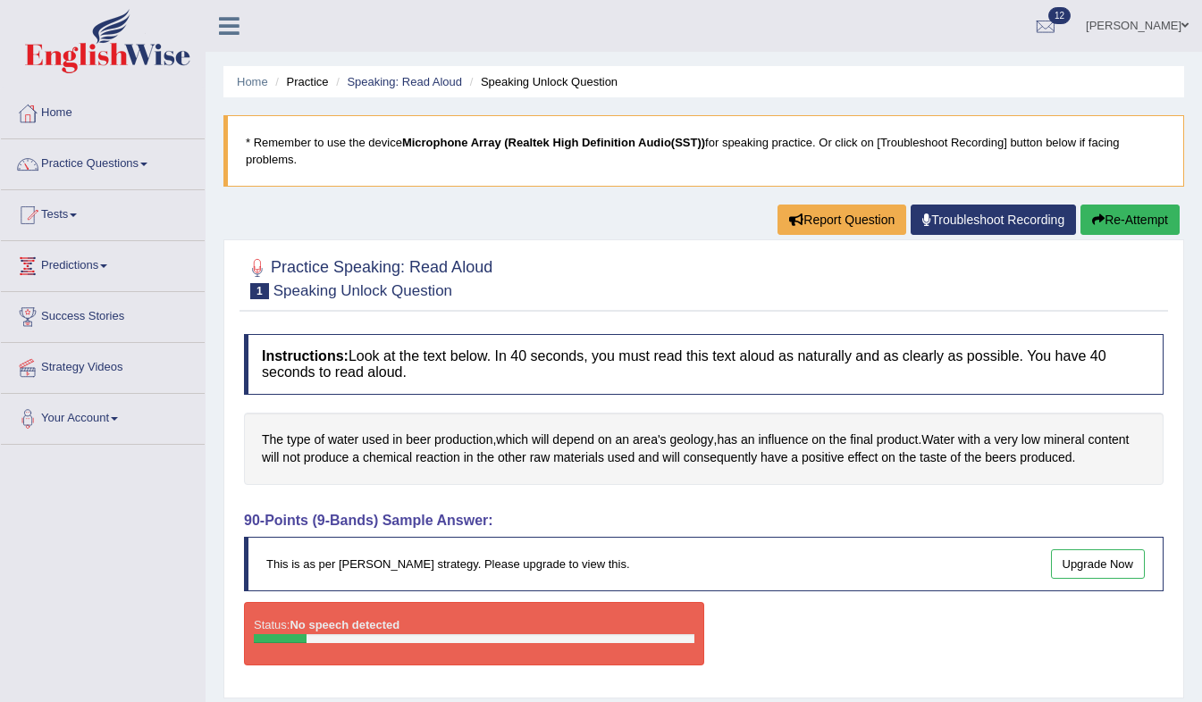
click at [1145, 205] on button "Re-Attempt" at bounding box center [1129, 220] width 99 height 30
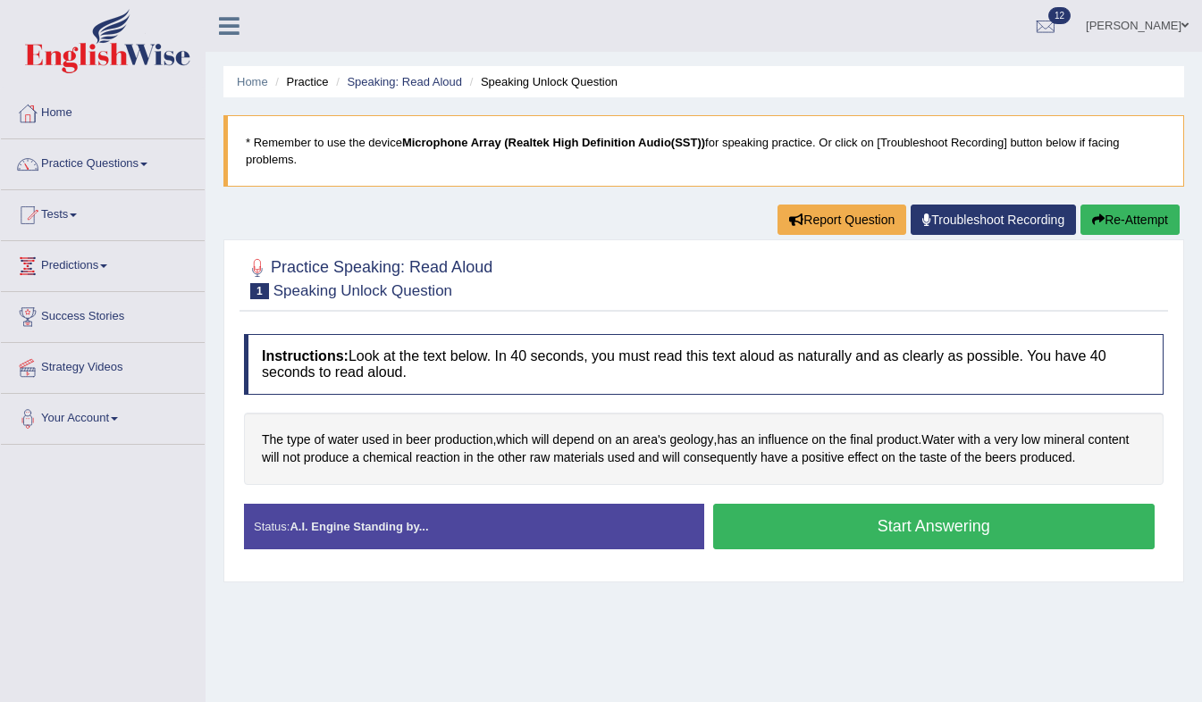
click at [1035, 603] on div "Home Practice Speaking: Read Aloud Speaking Unlock Question * Remember to use t…" at bounding box center [703, 446] width 996 height 893
click at [943, 513] on button "Start Answering" at bounding box center [934, 527] width 442 height 46
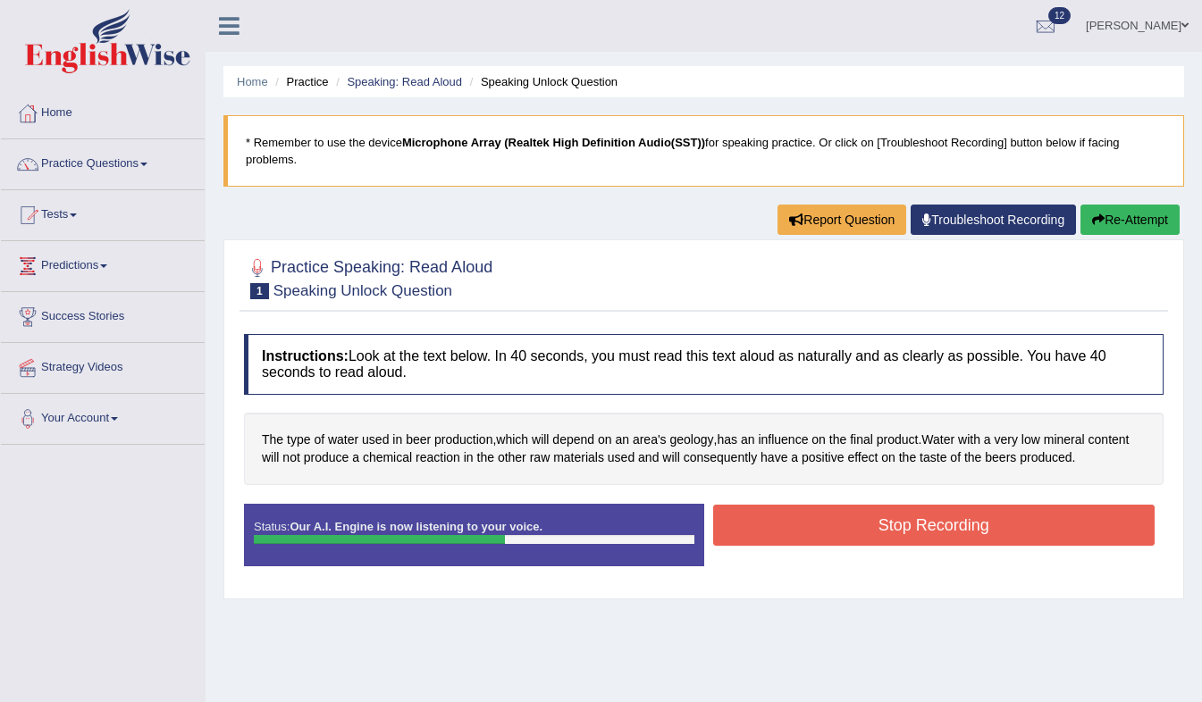
click at [935, 505] on button "Stop Recording" at bounding box center [934, 525] width 442 height 41
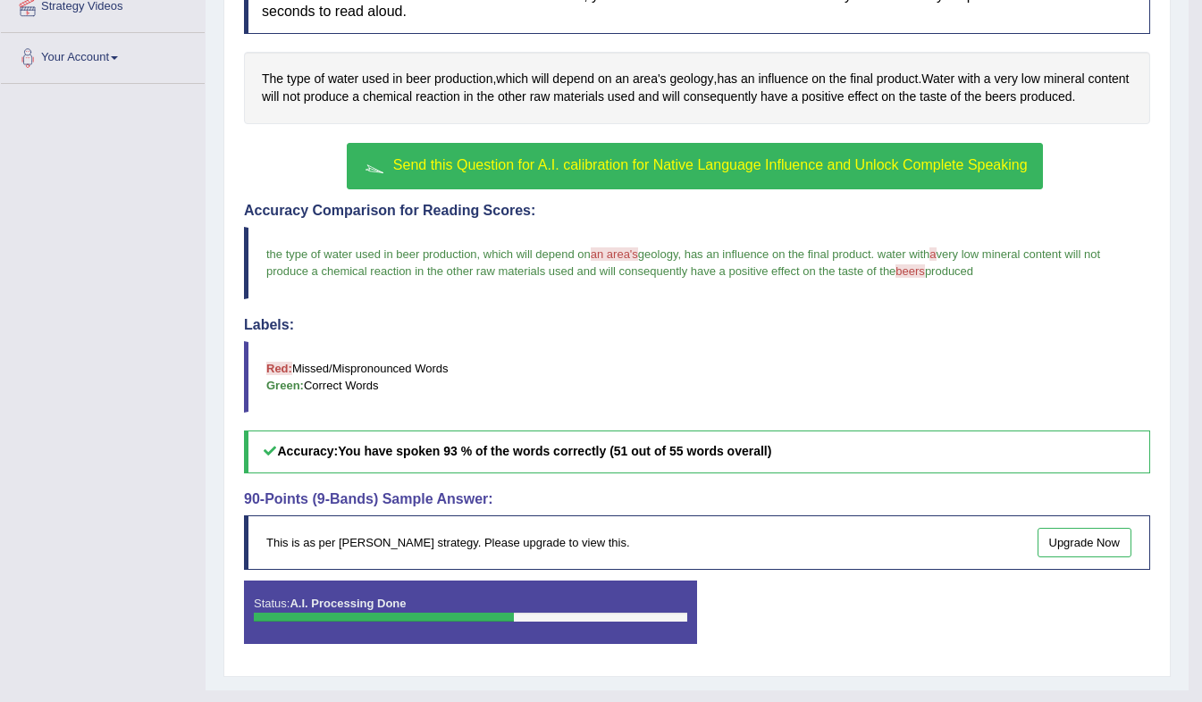
scroll to position [358, 0]
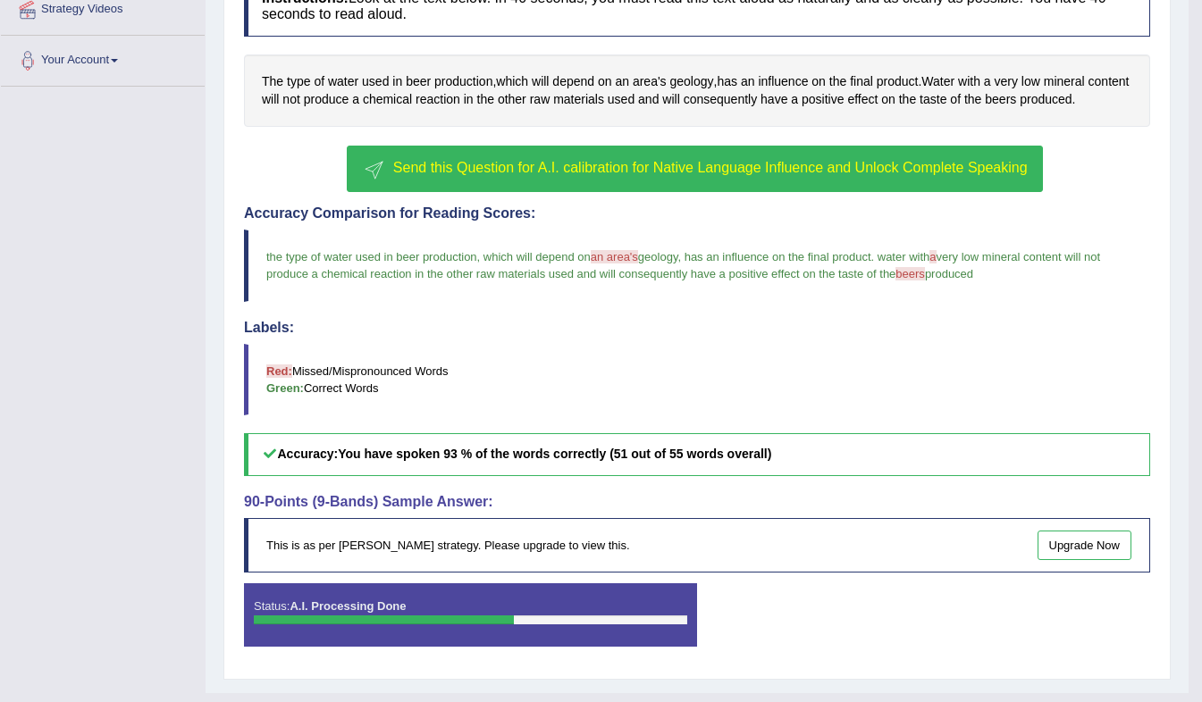
click at [810, 168] on span "Send this Question for A.I. calibration for Native Language Influence and Unloc…" at bounding box center [710, 167] width 634 height 15
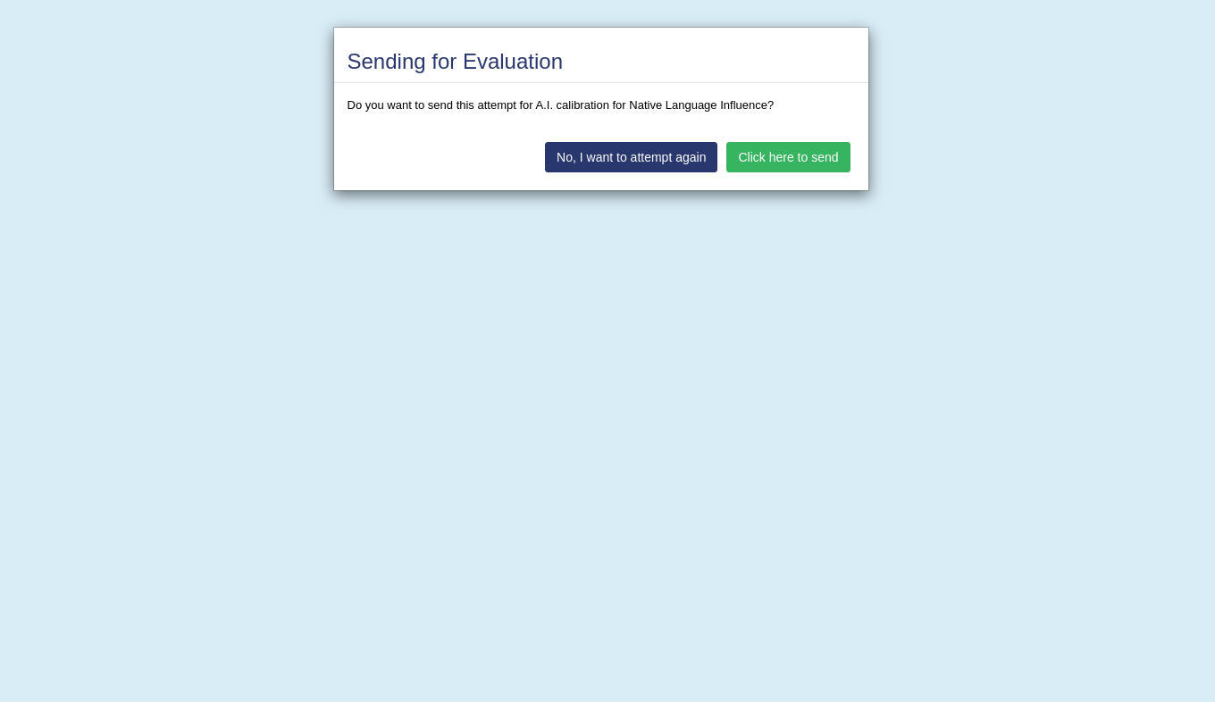
click at [810, 168] on button "Click here to send" at bounding box center [787, 157] width 123 height 30
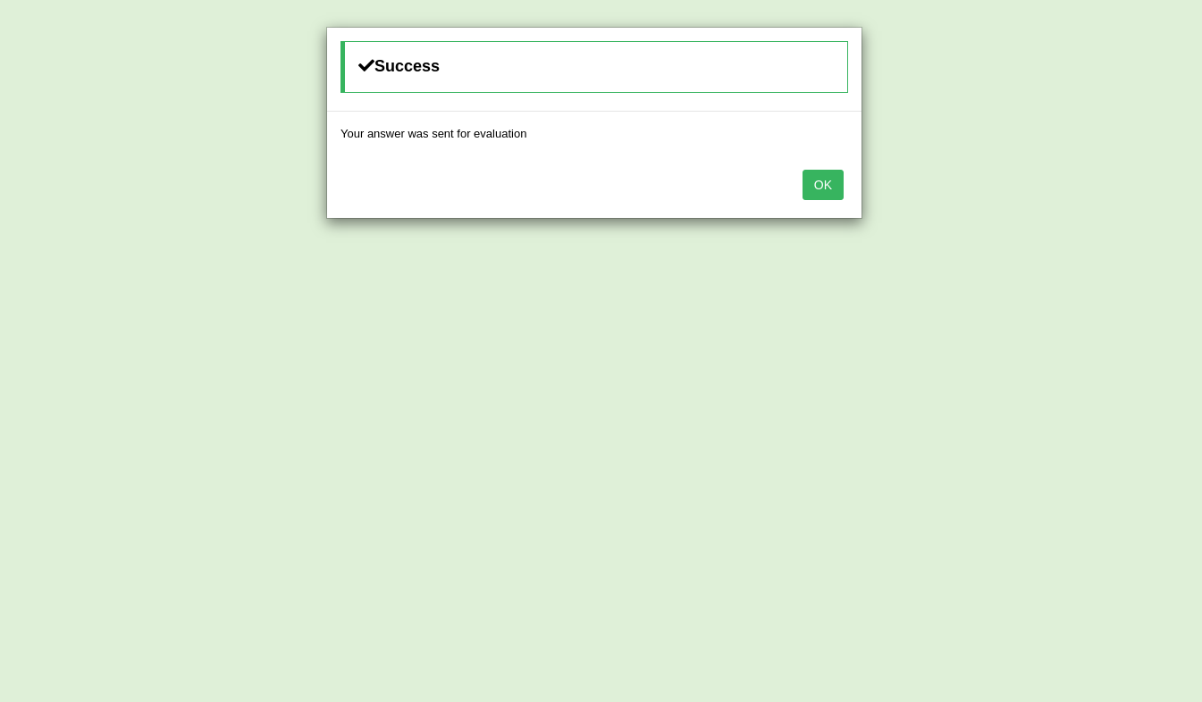
click at [828, 176] on button "OK" at bounding box center [822, 185] width 41 height 30
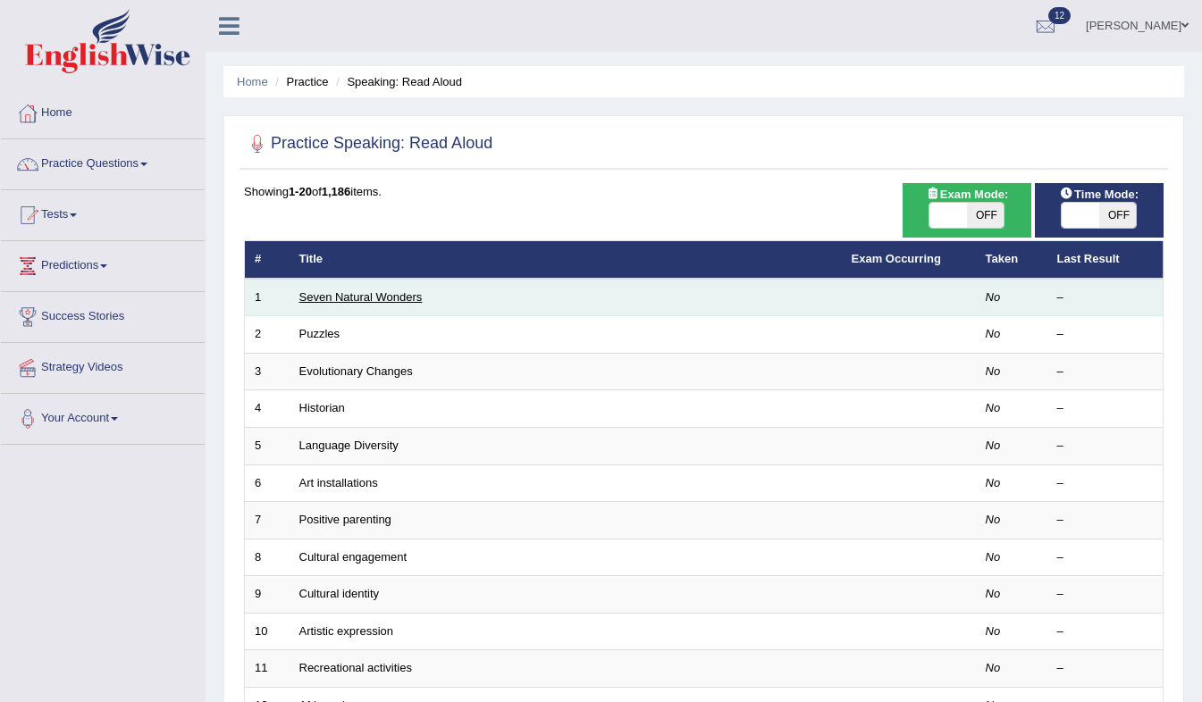
click at [381, 297] on link "Seven Natural Wonders" at bounding box center [360, 296] width 123 height 13
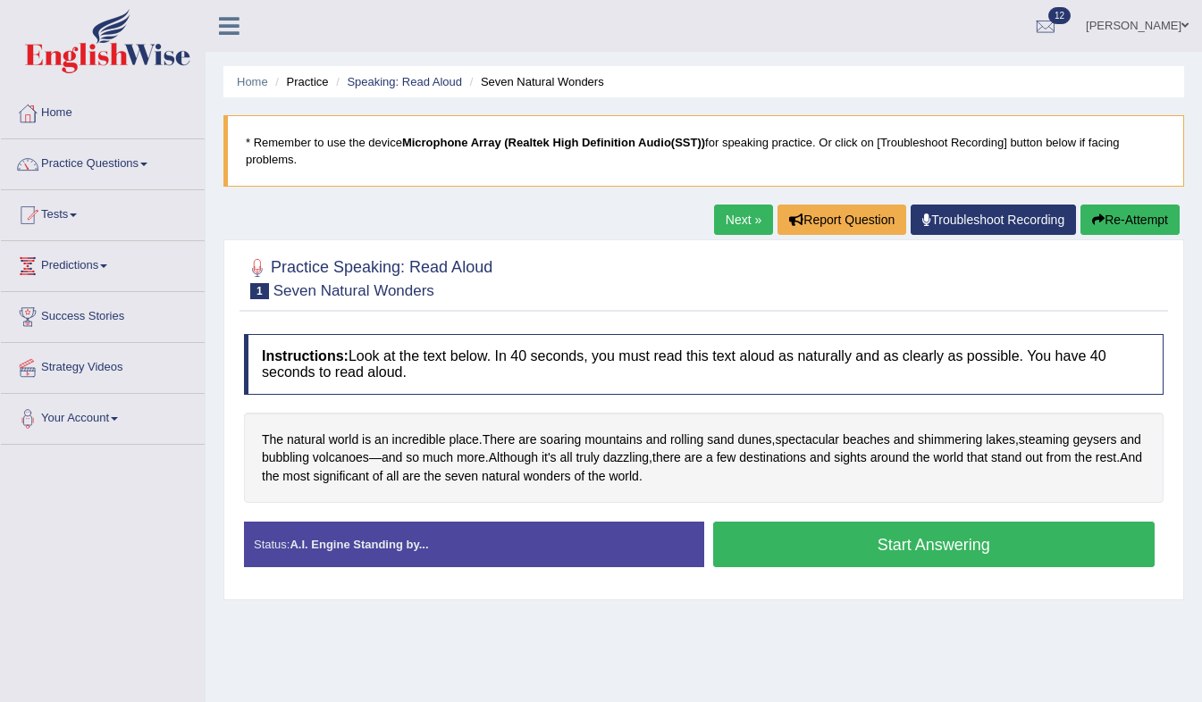
click at [817, 533] on button "Start Answering" at bounding box center [934, 545] width 442 height 46
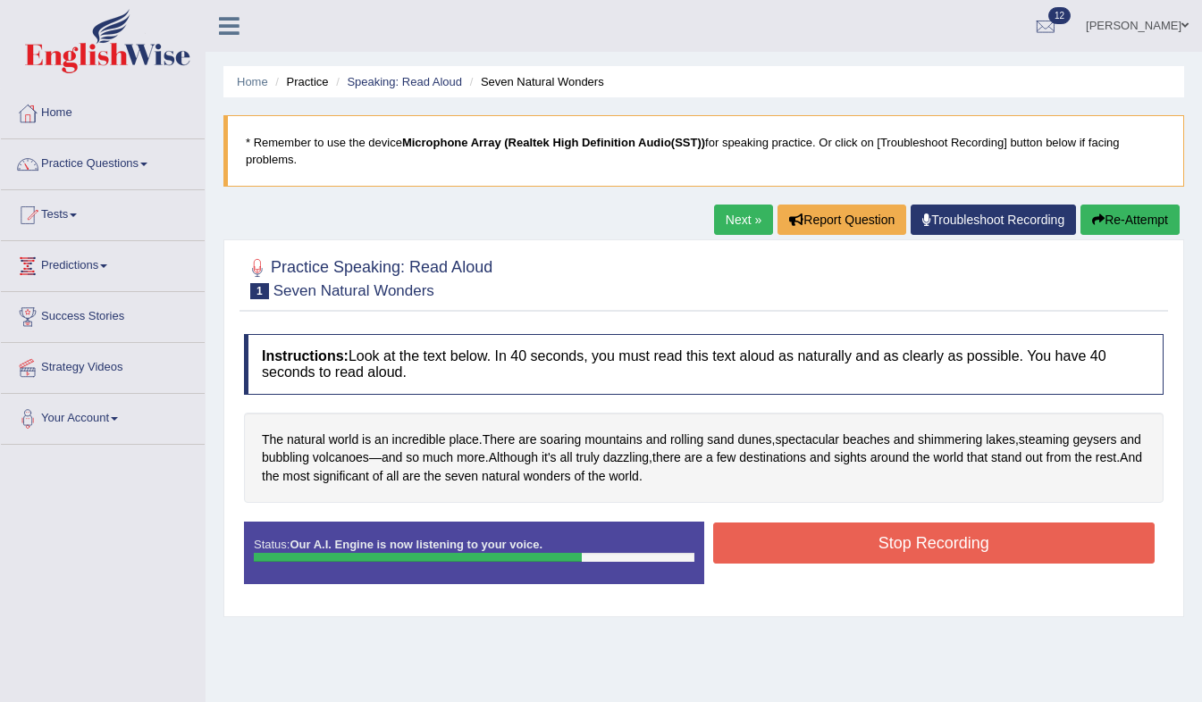
click at [817, 533] on button "Stop Recording" at bounding box center [934, 543] width 442 height 41
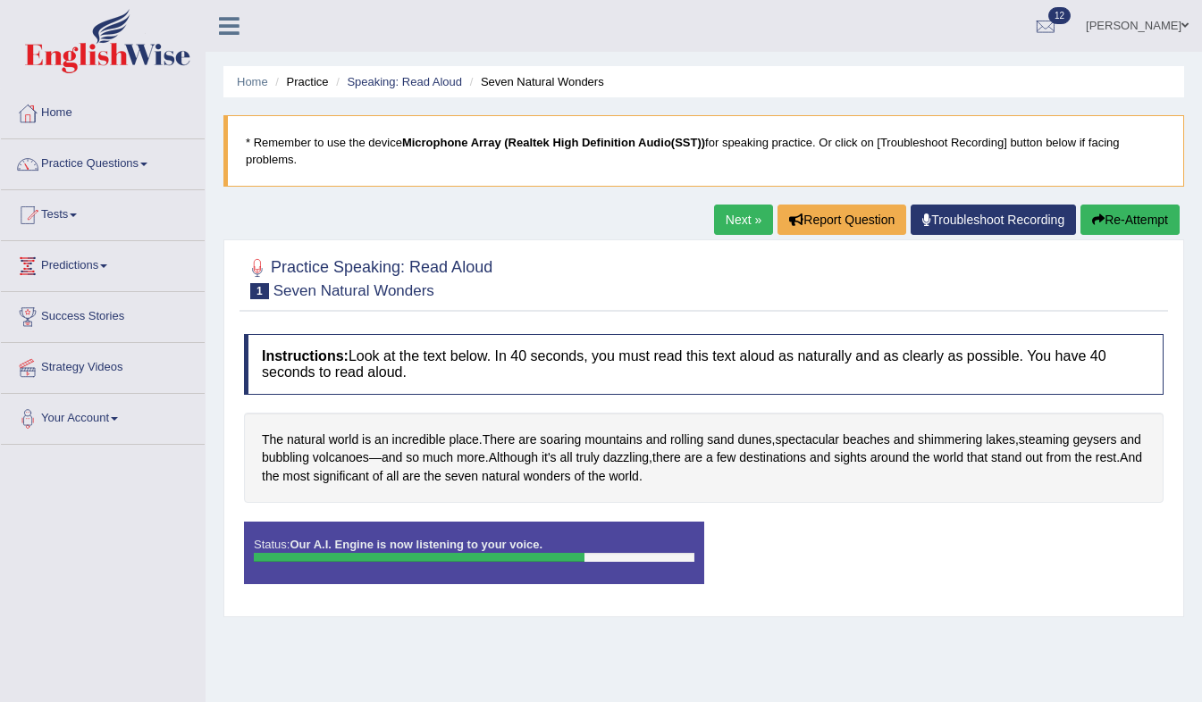
click at [817, 533] on div "Status: Our A.I. Engine is now listening to your voice. Start Answering Stop Re…" at bounding box center [703, 562] width 919 height 80
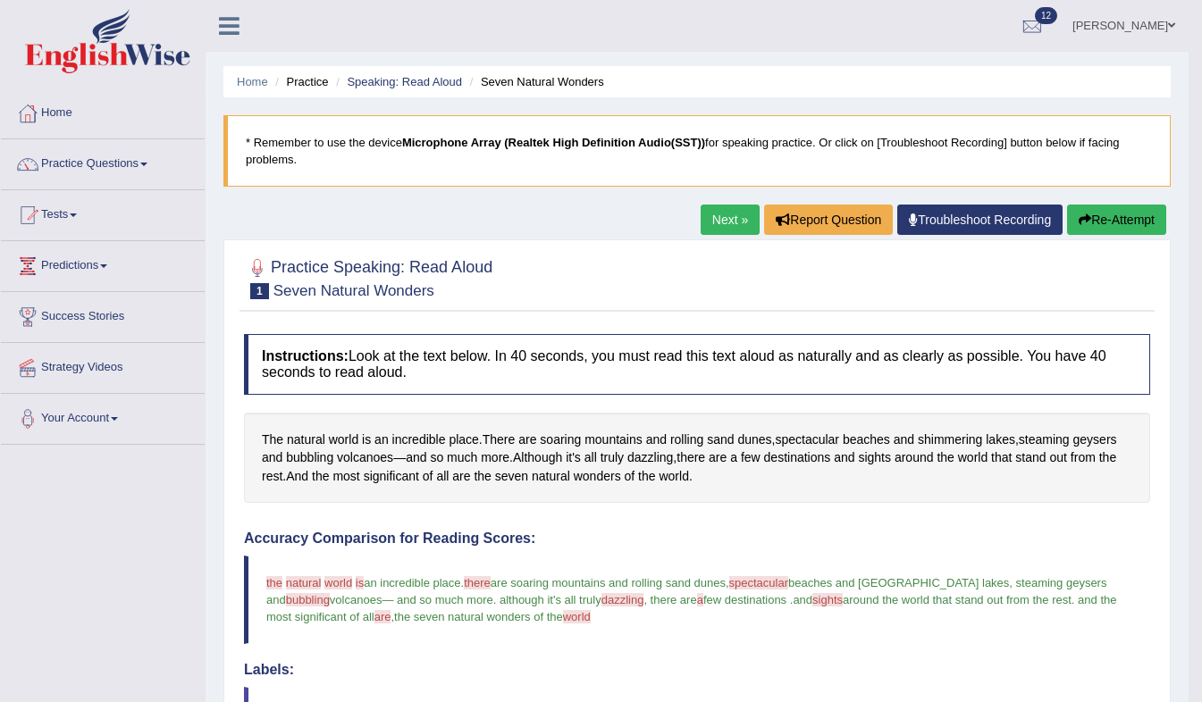
click at [732, 217] on link "Next »" at bounding box center [729, 220] width 59 height 30
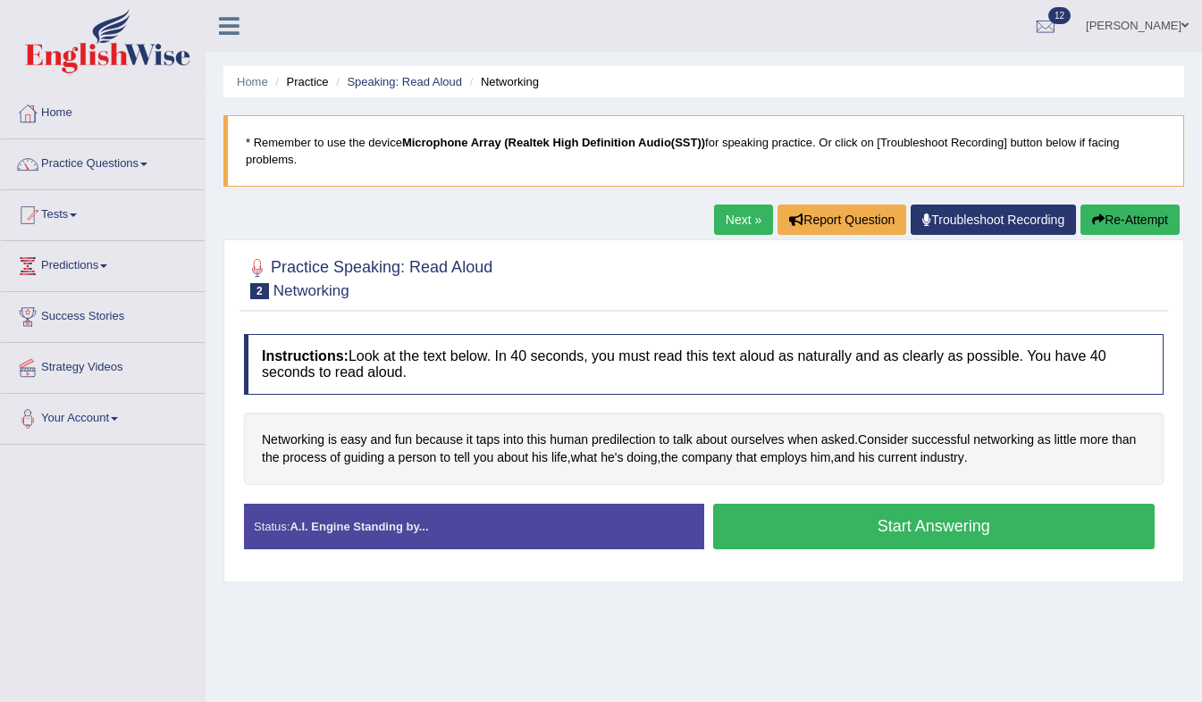
click at [874, 524] on button "Start Answering" at bounding box center [934, 527] width 442 height 46
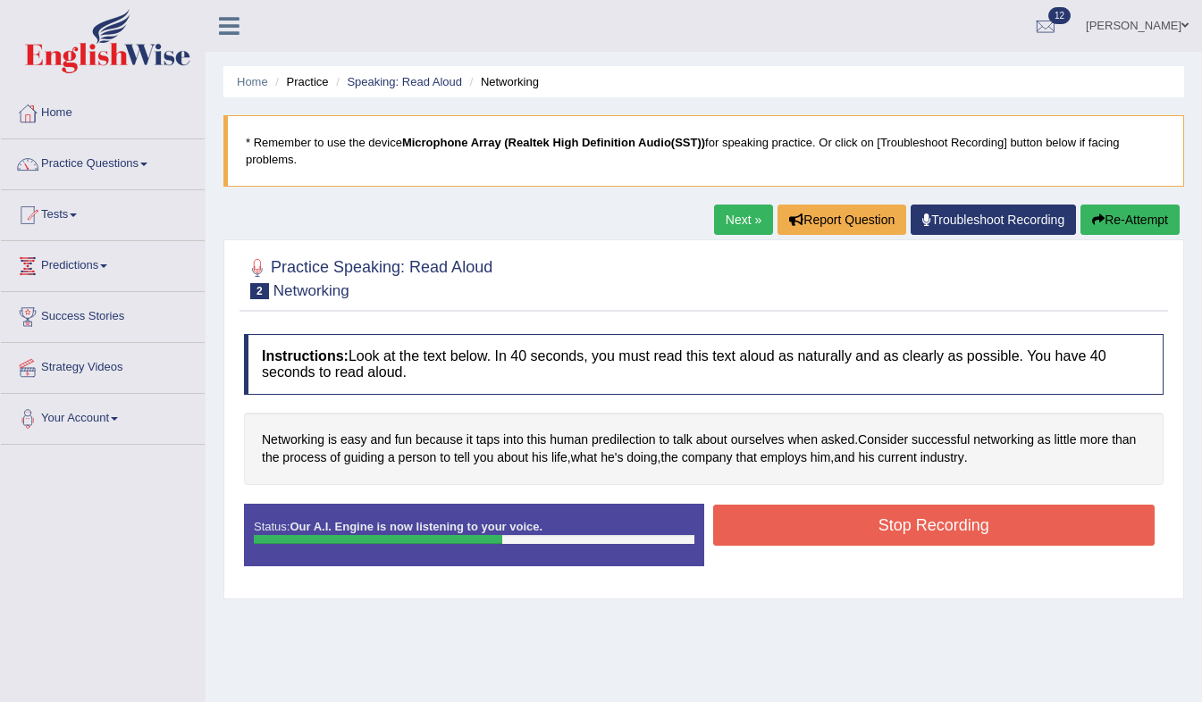
click at [874, 524] on button "Stop Recording" at bounding box center [934, 525] width 442 height 41
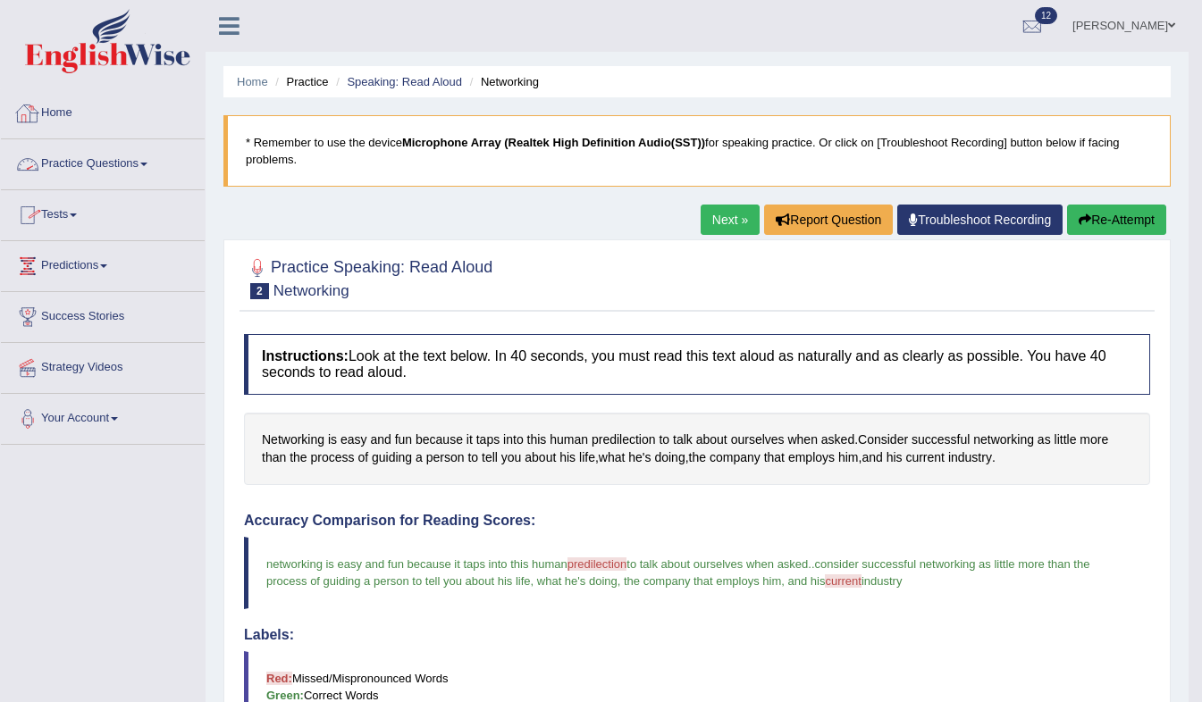
click at [161, 161] on link "Practice Questions" at bounding box center [103, 161] width 204 height 45
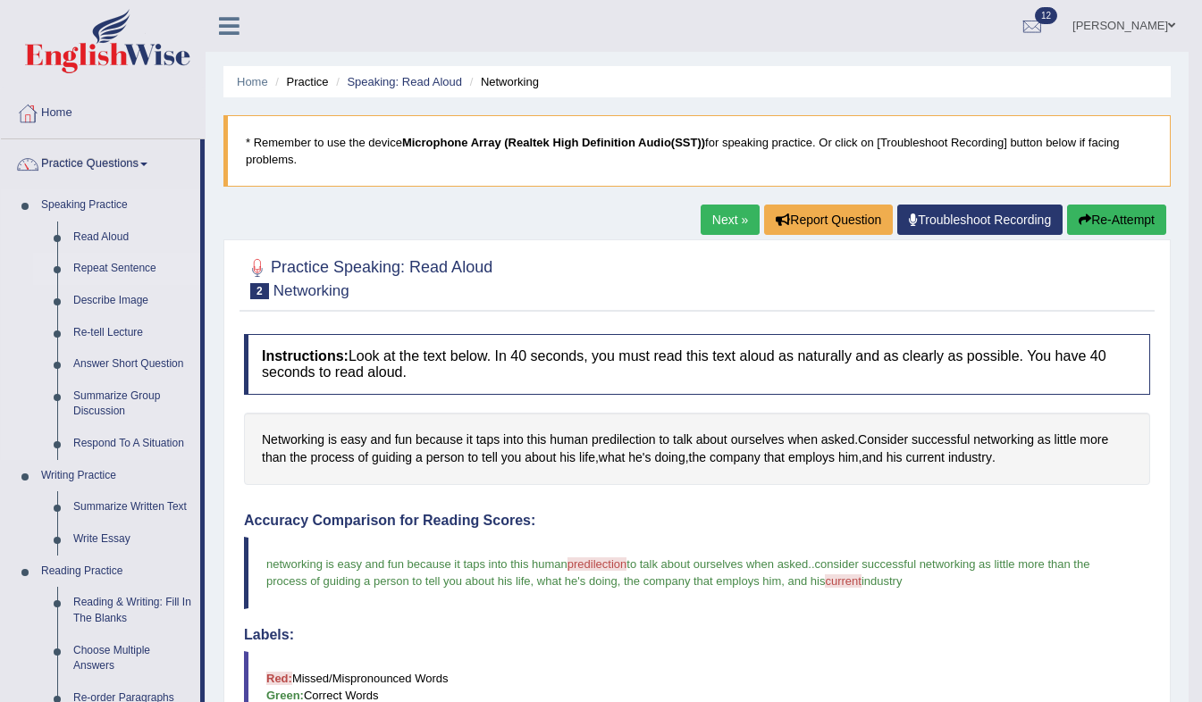
click at [59, 272] on li "Repeat Sentence" at bounding box center [116, 269] width 167 height 32
click at [132, 268] on link "Repeat Sentence" at bounding box center [132, 269] width 135 height 32
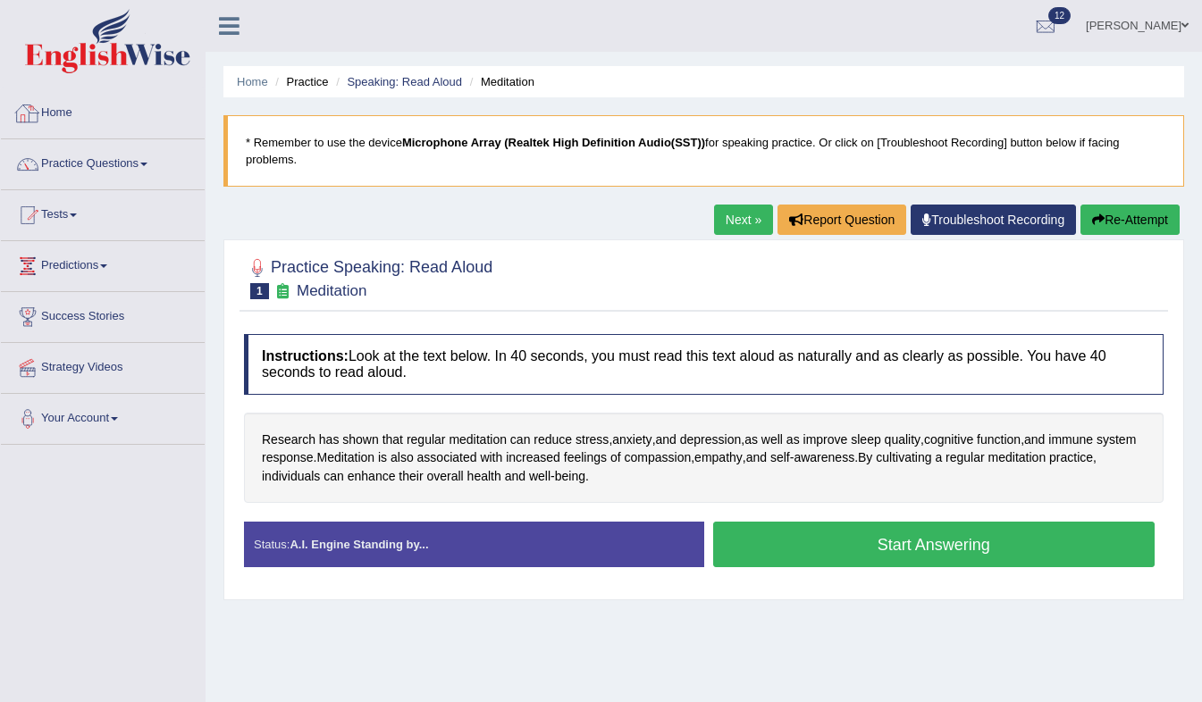
click at [111, 105] on link "Home" at bounding box center [103, 110] width 204 height 45
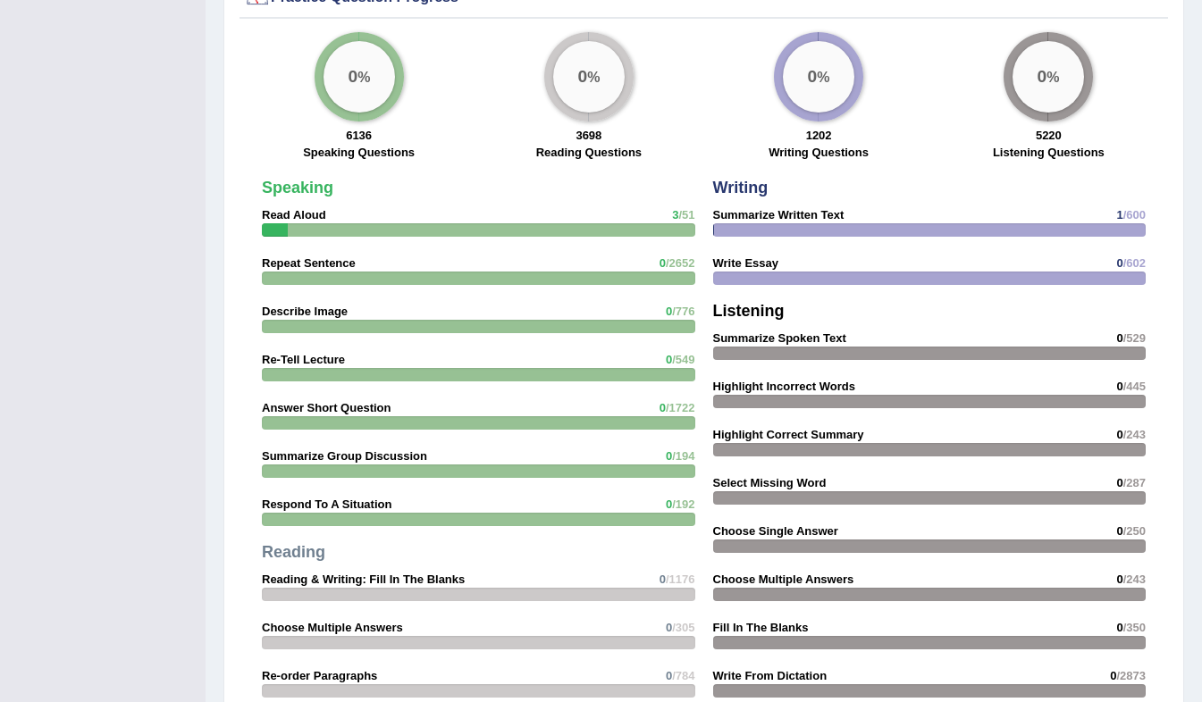
scroll to position [1313, 0]
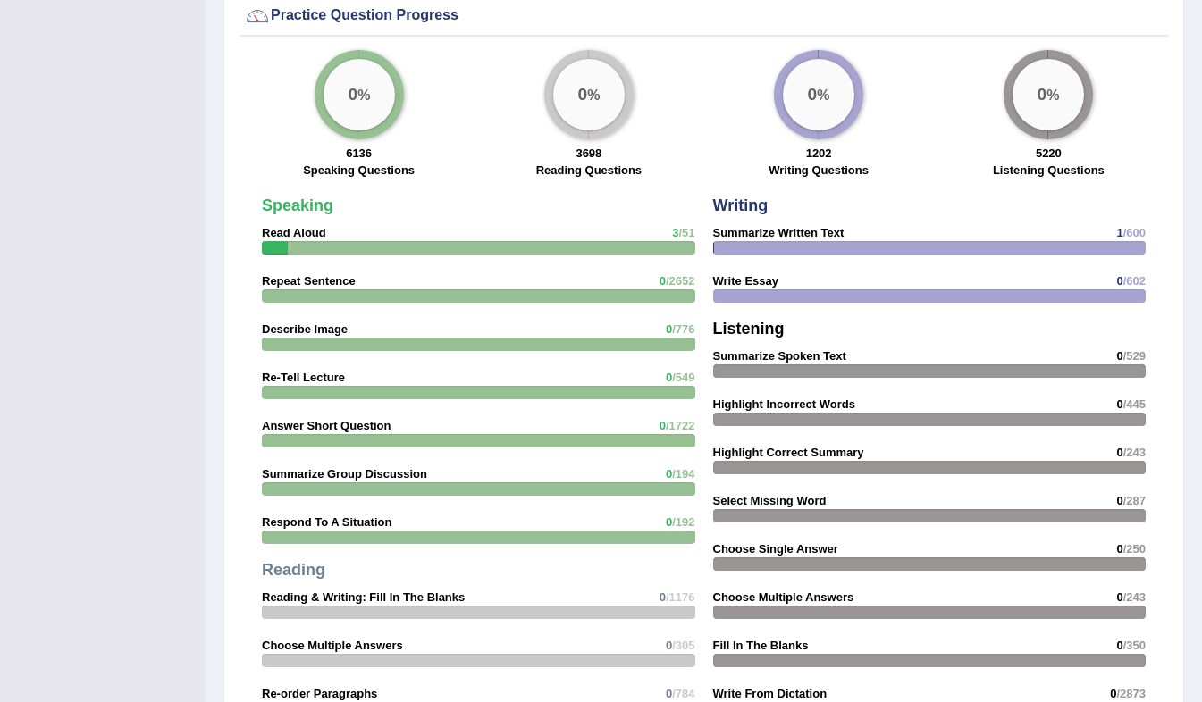
click at [305, 278] on strong "Repeat Sentence" at bounding box center [309, 280] width 94 height 13
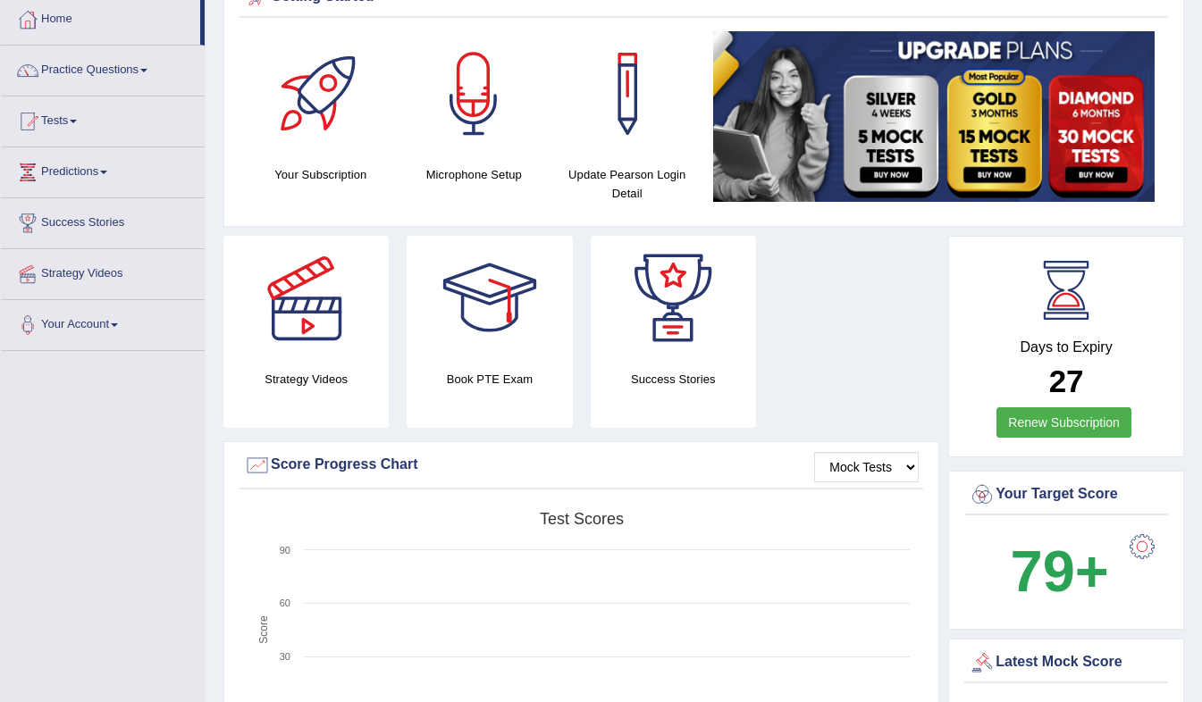
scroll to position [0, 0]
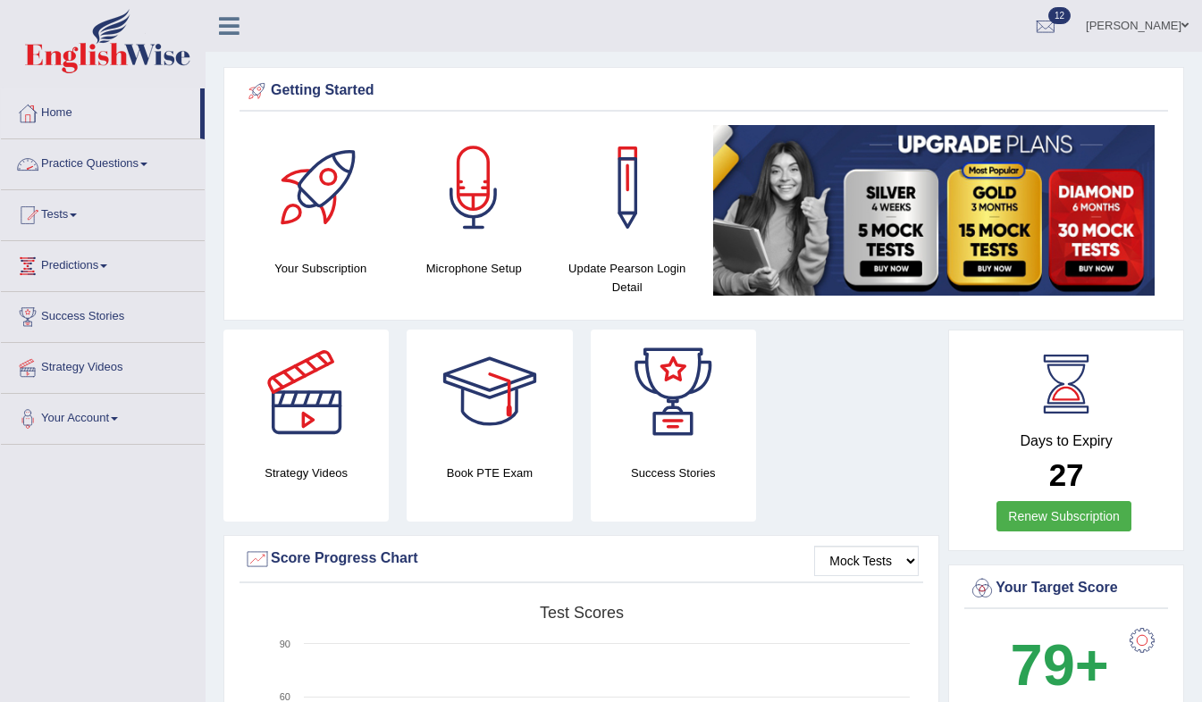
click at [136, 158] on link "Practice Questions" at bounding box center [103, 161] width 204 height 45
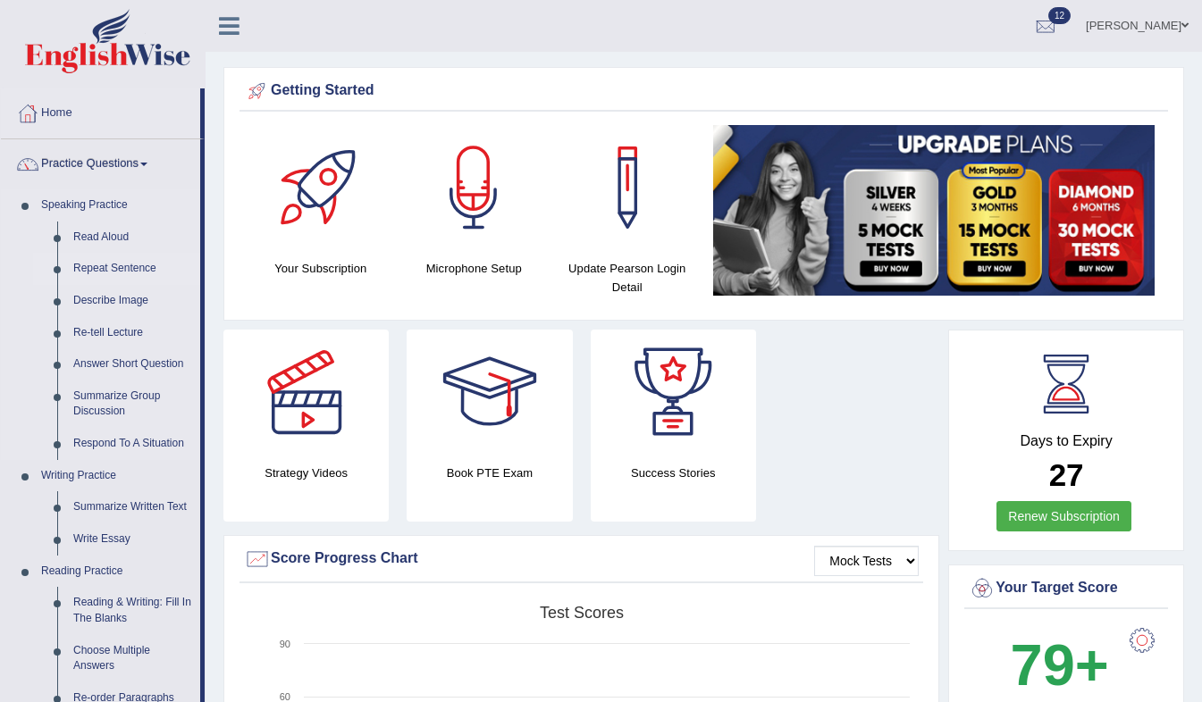
click at [55, 280] on li "Repeat Sentence" at bounding box center [116, 269] width 167 height 32
click at [81, 262] on link "Repeat Sentence" at bounding box center [132, 269] width 135 height 32
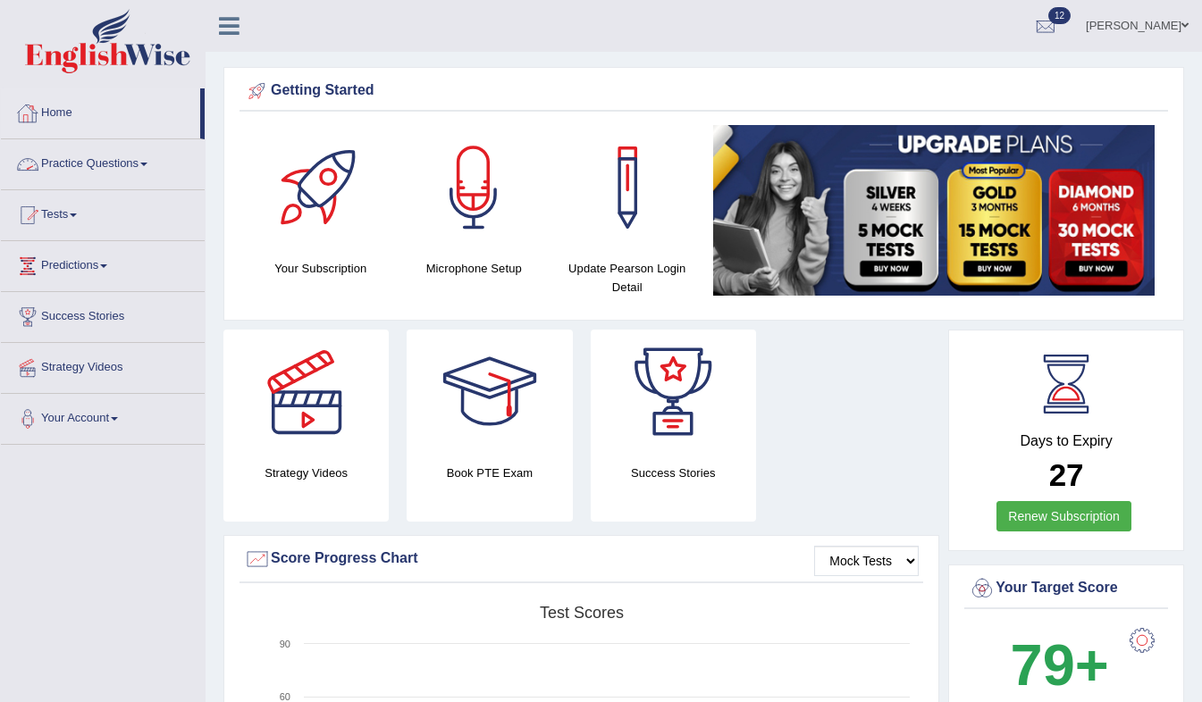
click at [147, 163] on span at bounding box center [143, 165] width 7 height 4
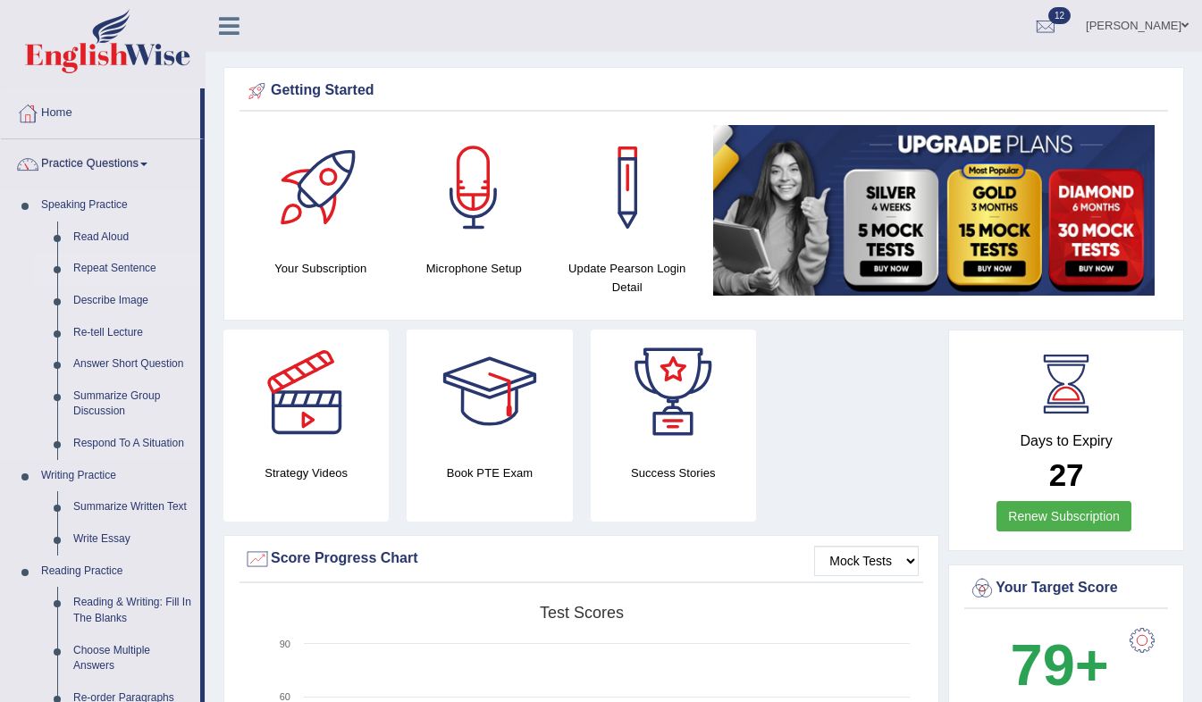
click at [60, 276] on li "Repeat Sentence" at bounding box center [116, 269] width 167 height 32
click at [103, 272] on link "Repeat Sentence" at bounding box center [132, 269] width 135 height 32
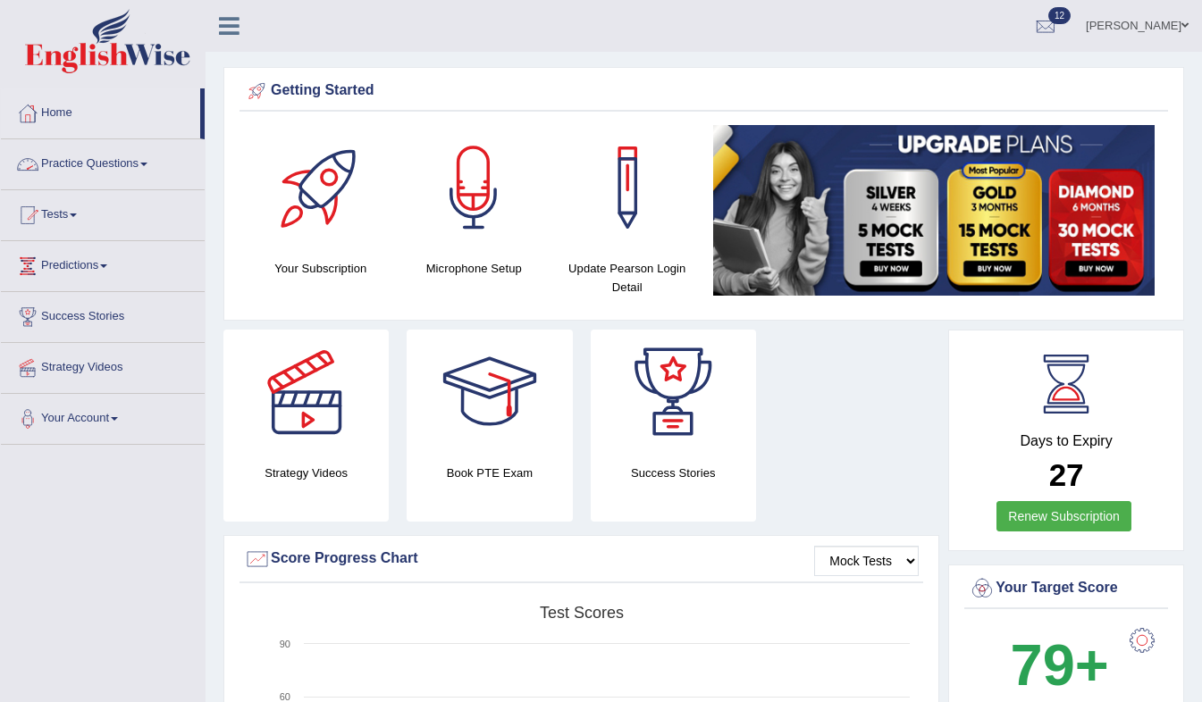
click at [161, 164] on link "Practice Questions" at bounding box center [103, 161] width 204 height 45
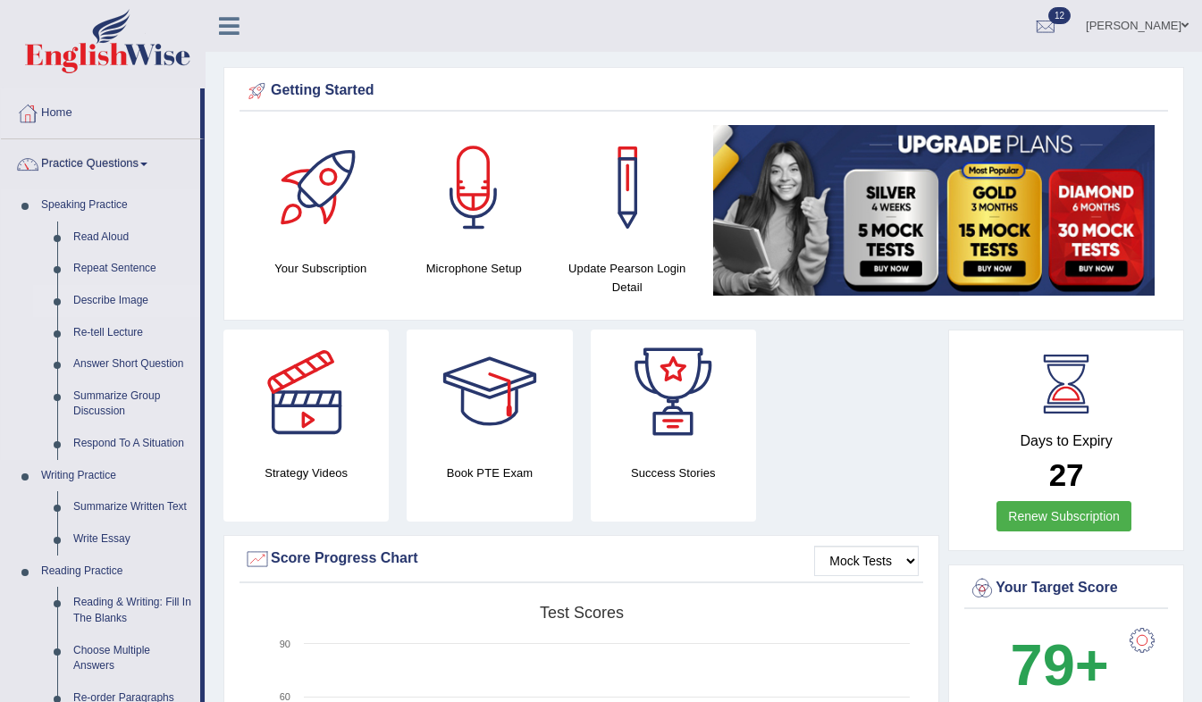
click at [104, 298] on link "Describe Image" at bounding box center [132, 301] width 135 height 32
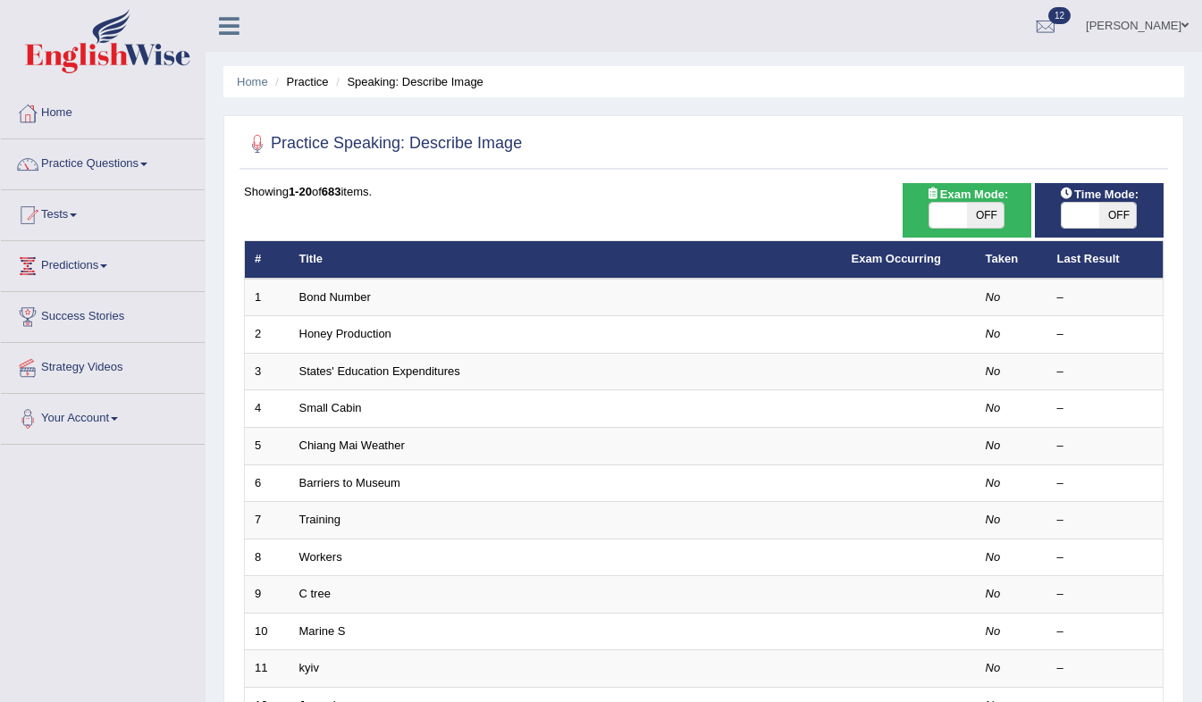
click at [1000, 212] on span "OFF" at bounding box center [986, 215] width 38 height 25
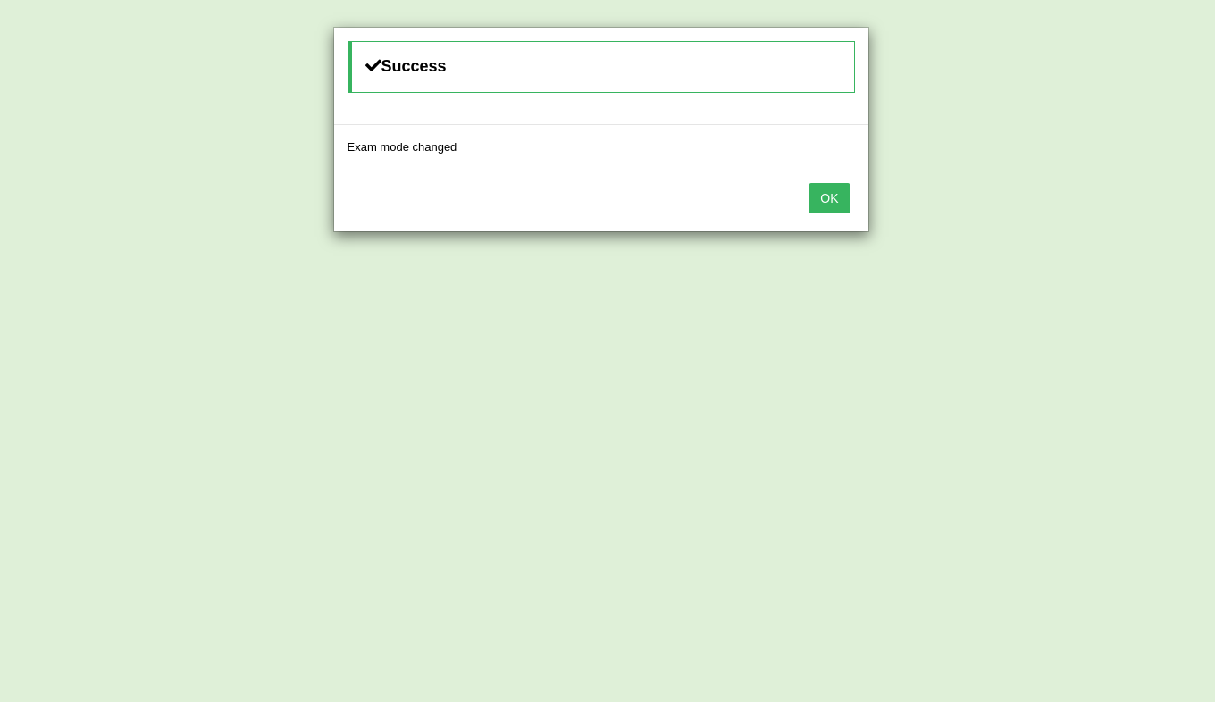
checkbox input "false"
click at [1000, 212] on body "Toggle navigation Home Practice Questions Speaking Practice Read Aloud Repeat S…" at bounding box center [607, 351] width 1215 height 702
click at [837, 186] on button "OK" at bounding box center [836, 198] width 41 height 30
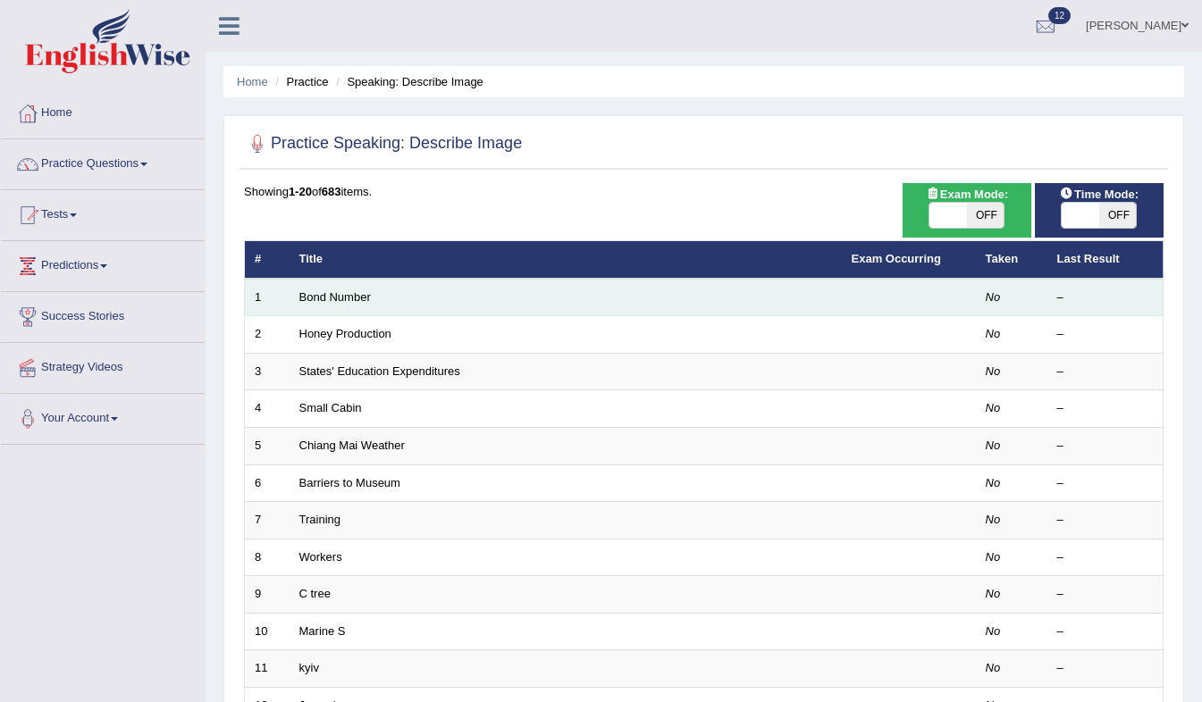
click at [500, 307] on td "Bond Number" at bounding box center [565, 298] width 552 height 38
click at [317, 297] on link "Bond Number" at bounding box center [334, 296] width 71 height 13
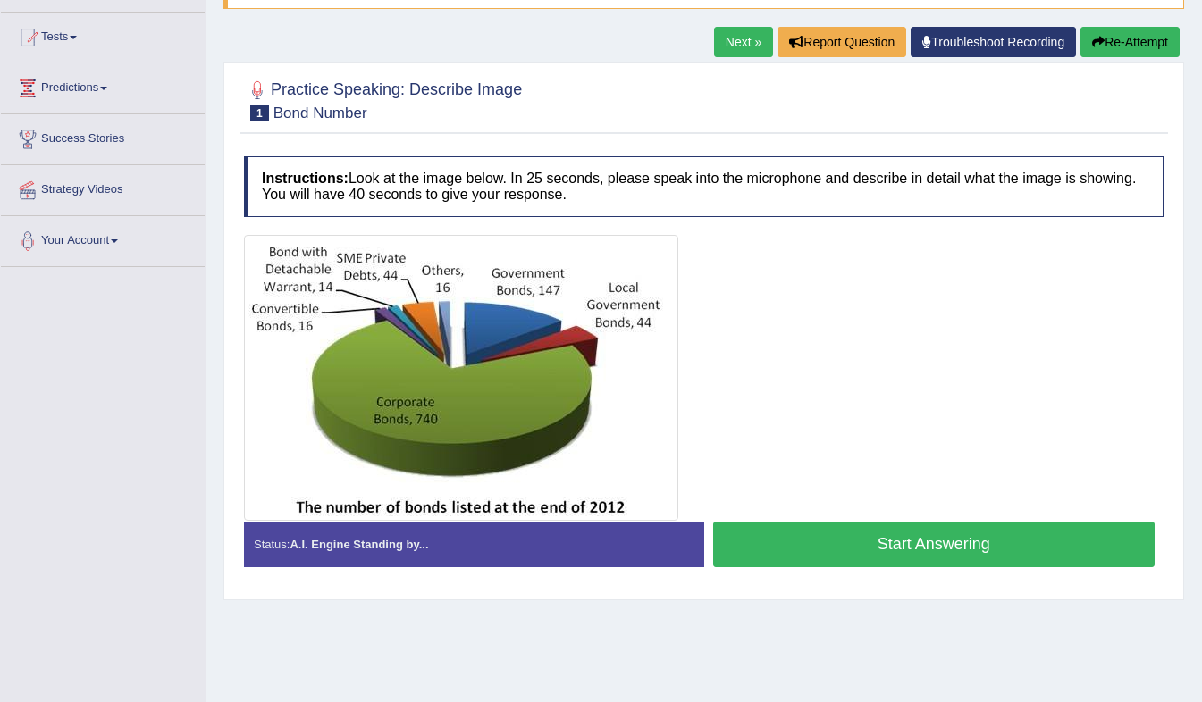
scroll to position [236, 0]
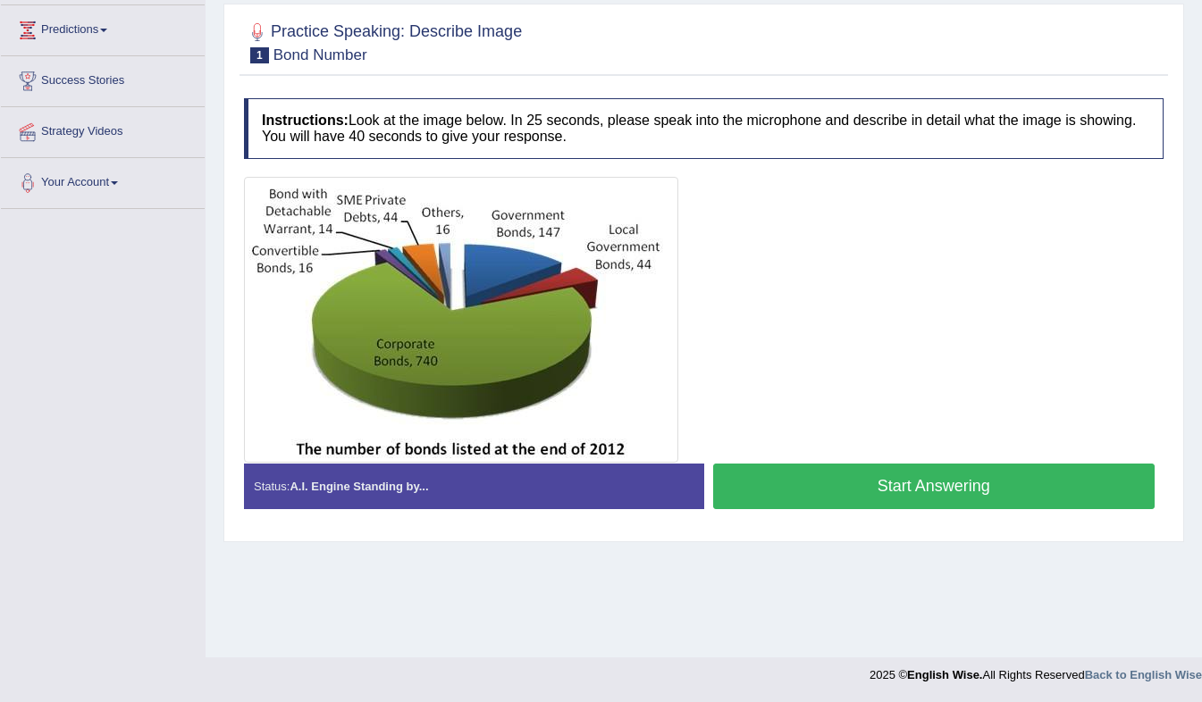
click at [940, 482] on button "Start Answering" at bounding box center [934, 487] width 442 height 46
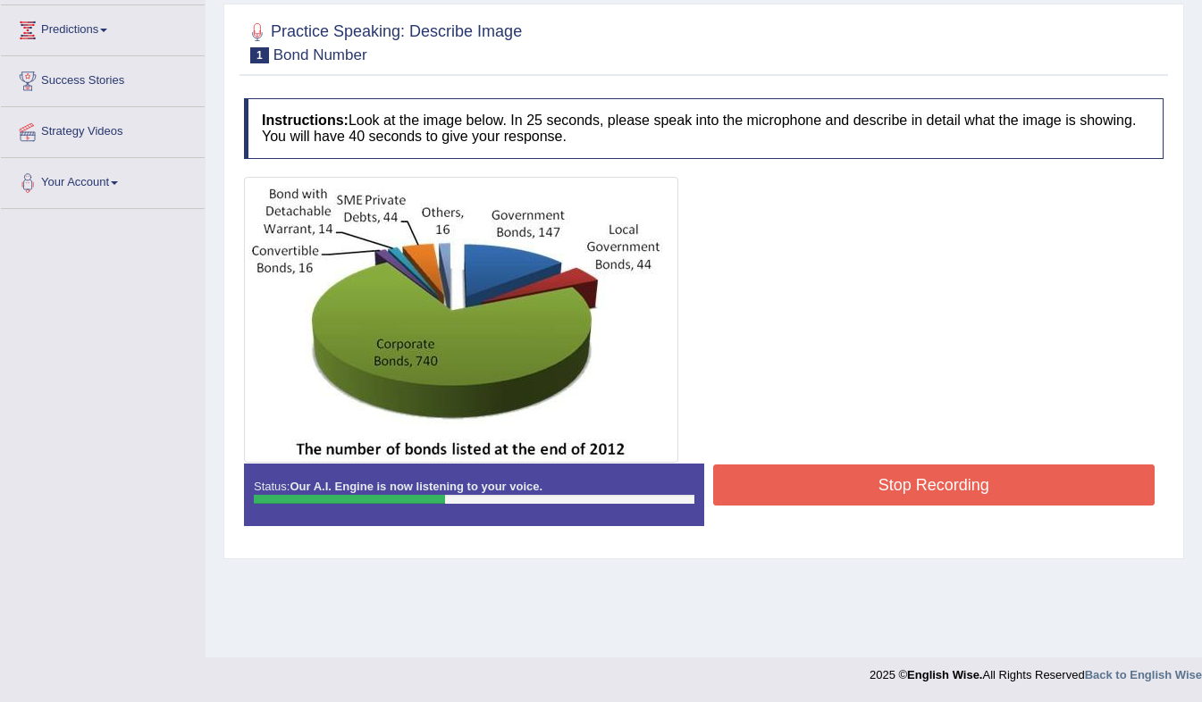
click at [940, 482] on button "Stop Recording" at bounding box center [934, 485] width 442 height 41
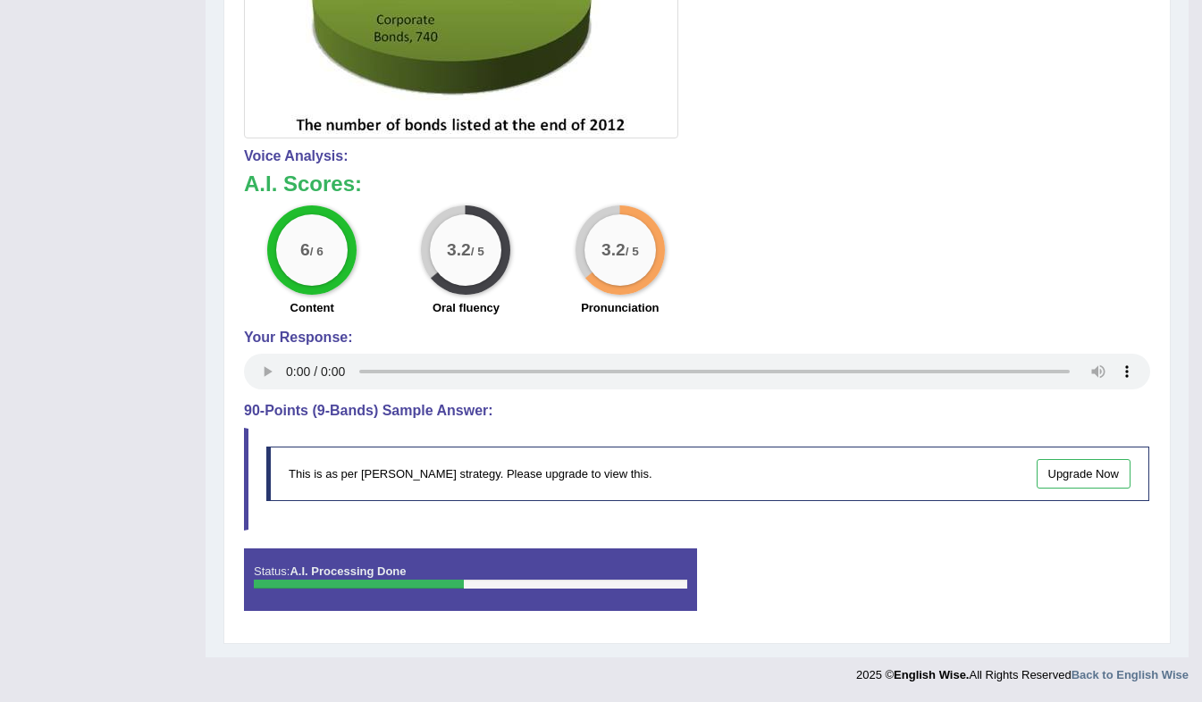
scroll to position [561, 0]
click at [614, 586] on div at bounding box center [470, 584] width 433 height 9
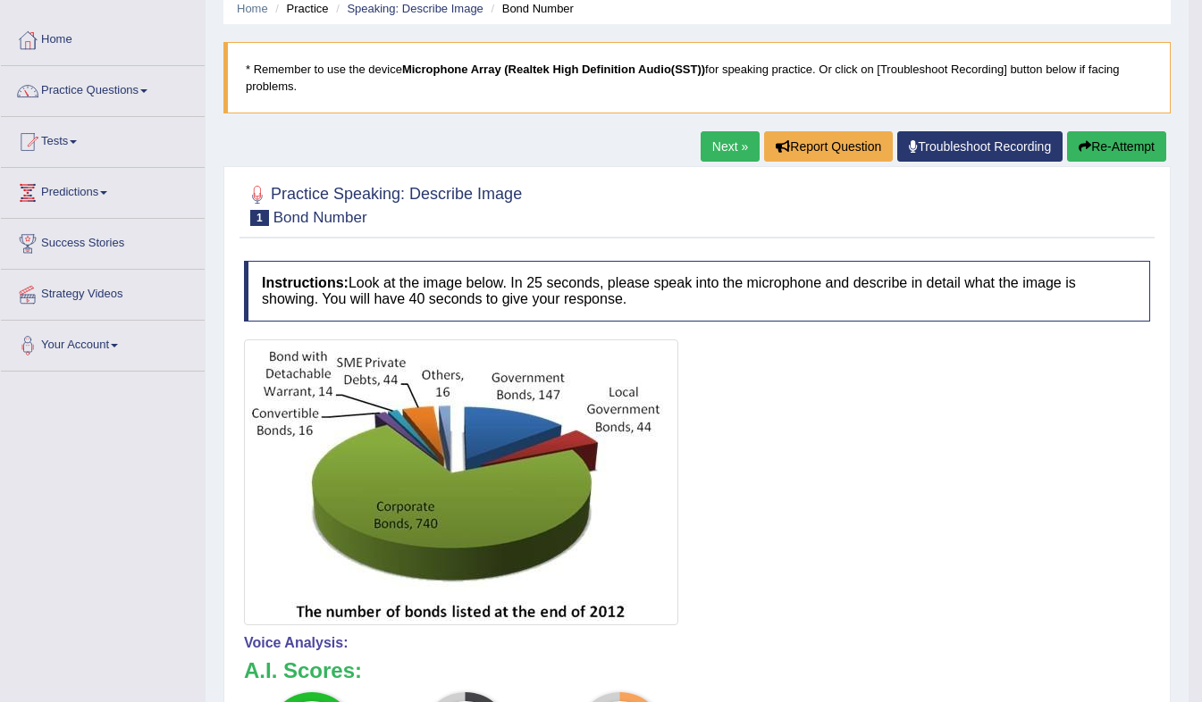
scroll to position [0, 0]
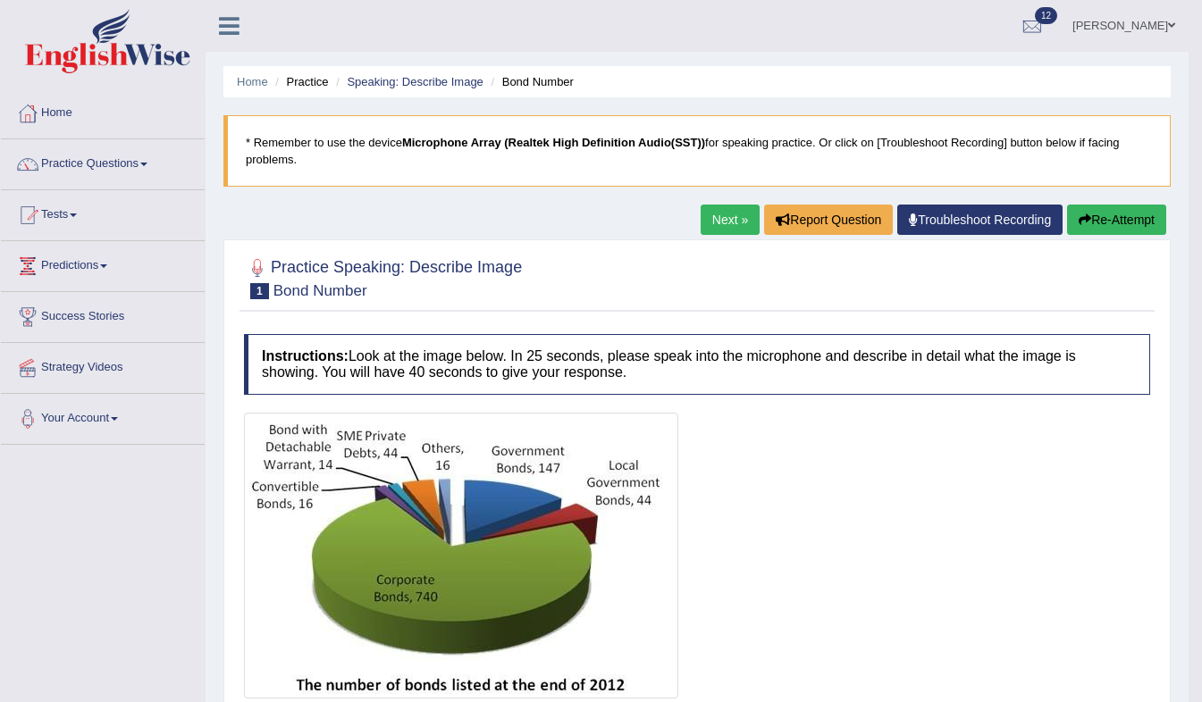
click at [1131, 212] on button "Re-Attempt" at bounding box center [1116, 220] width 99 height 30
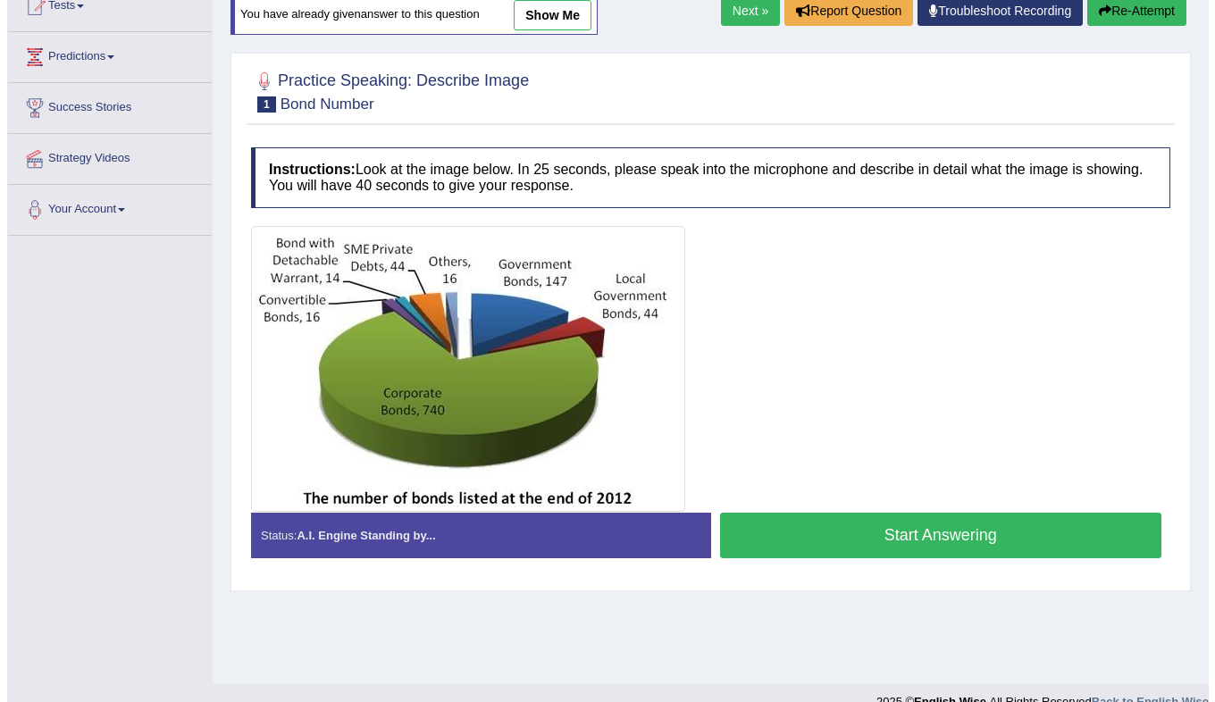
scroll to position [211, 0]
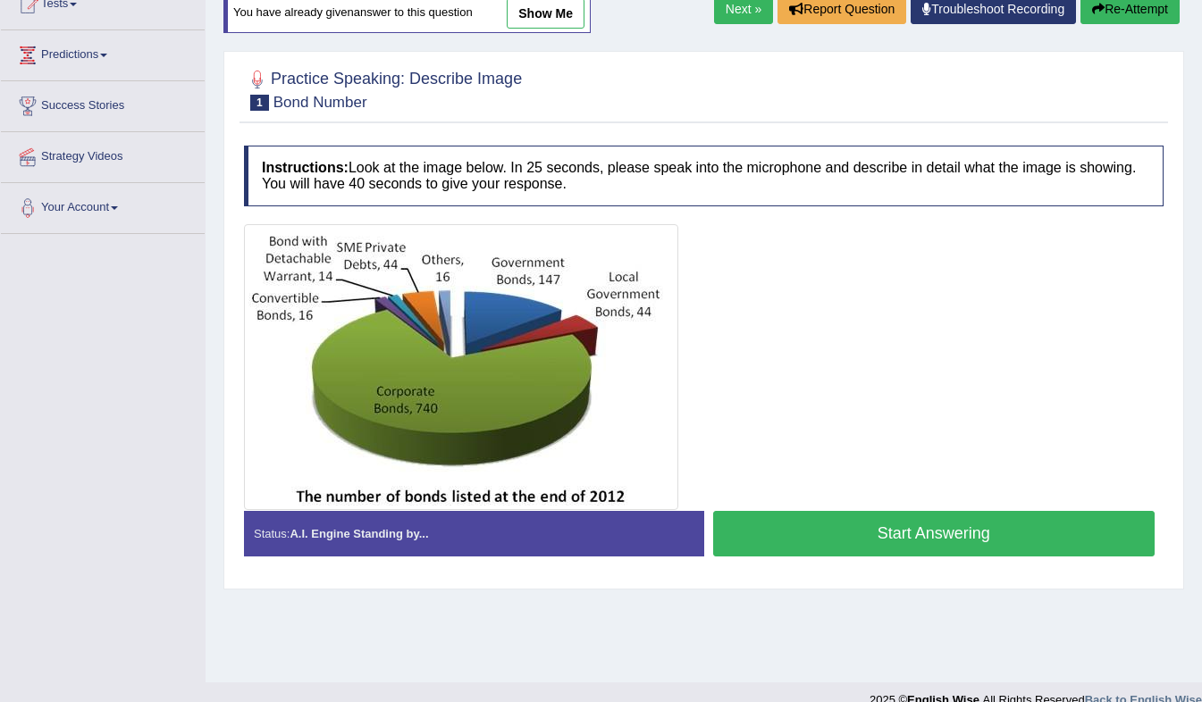
click at [1065, 552] on div "Status: A.I. Engine Standing by... Start Answering Stop Recording" at bounding box center [703, 542] width 919 height 63
click at [948, 518] on button "Start Answering" at bounding box center [934, 534] width 442 height 46
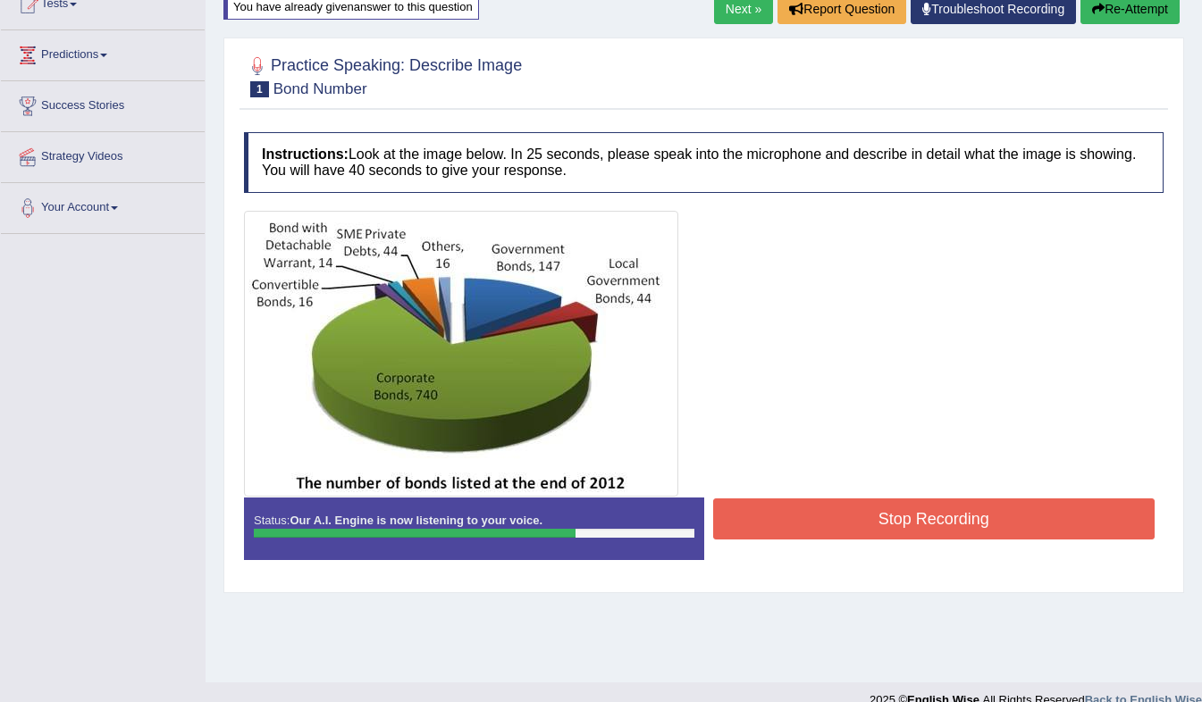
click at [948, 518] on button "Stop Recording" at bounding box center [934, 519] width 442 height 41
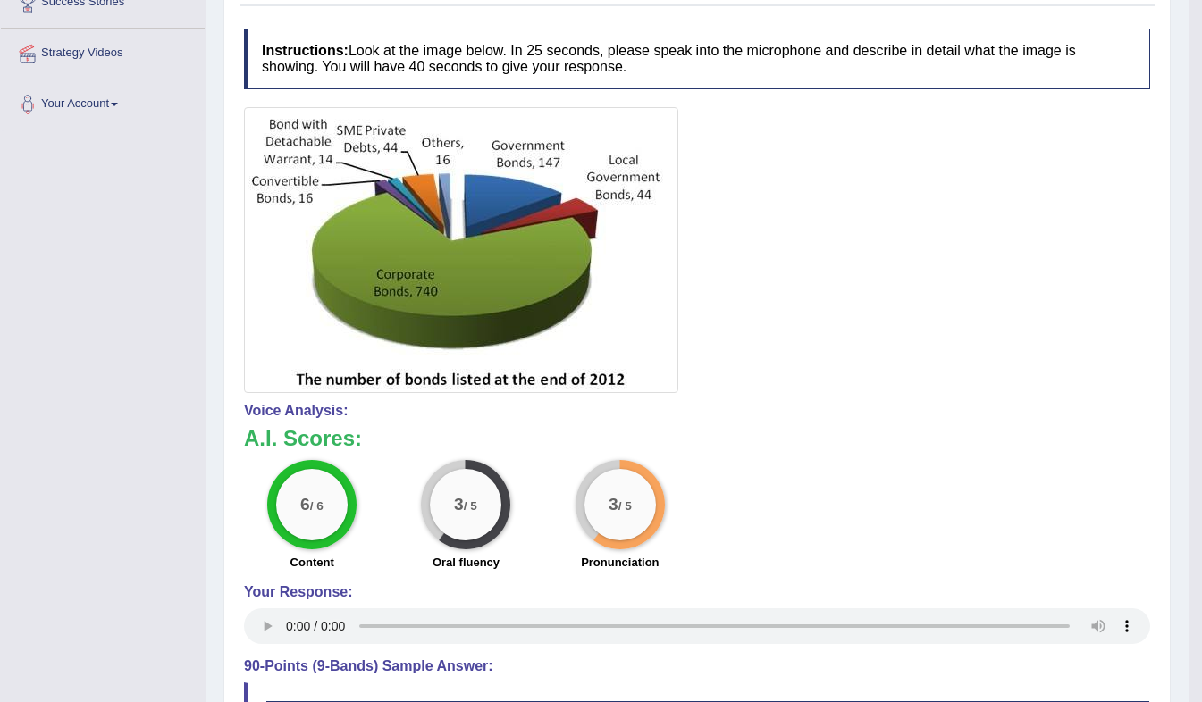
scroll to position [0, 0]
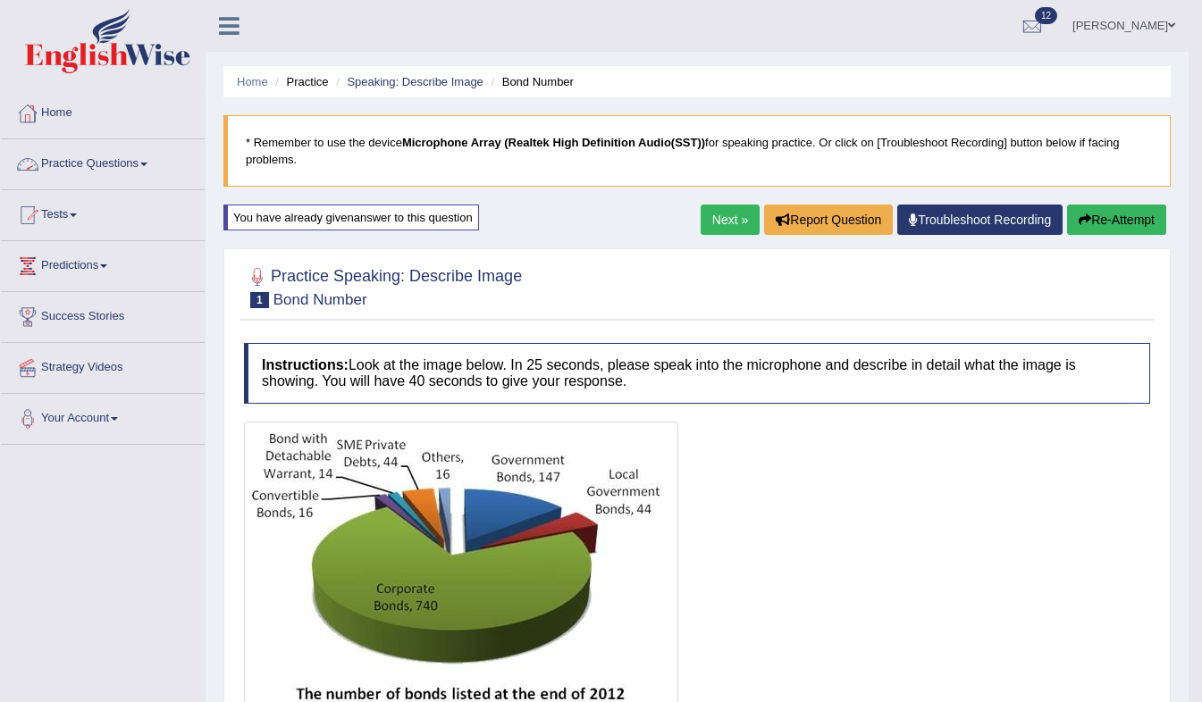
click at [133, 166] on link "Practice Questions" at bounding box center [103, 161] width 204 height 45
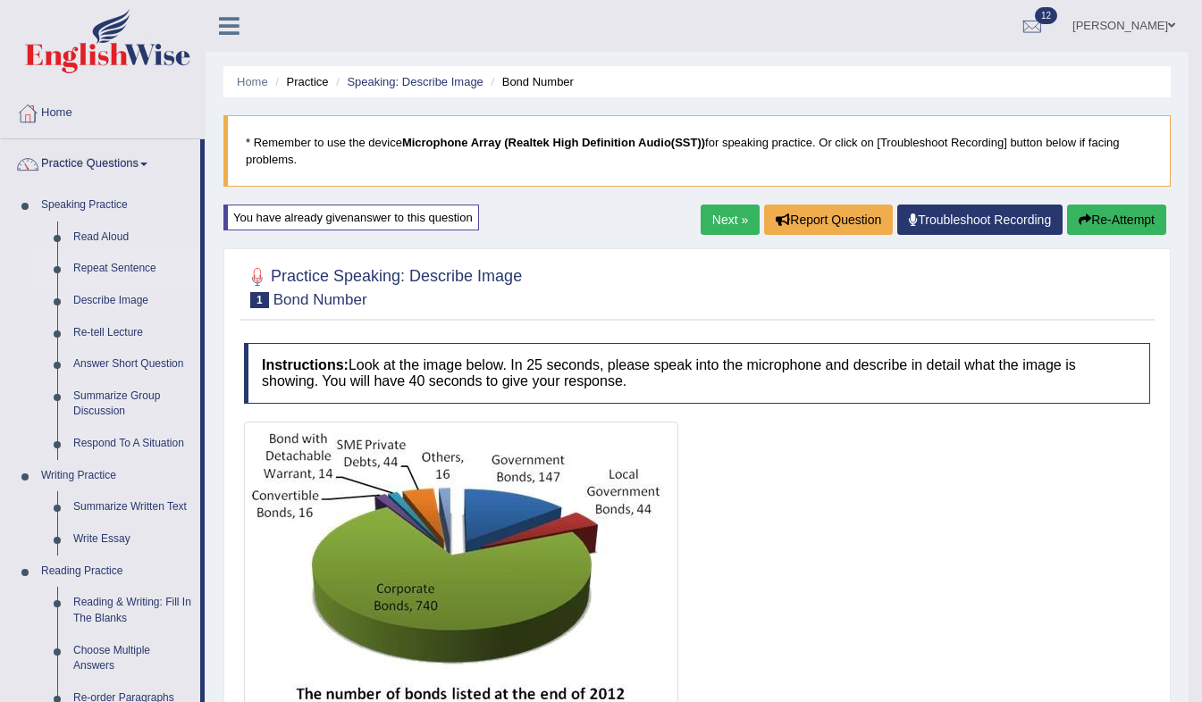
click at [80, 269] on link "Repeat Sentence" at bounding box center [132, 269] width 135 height 32
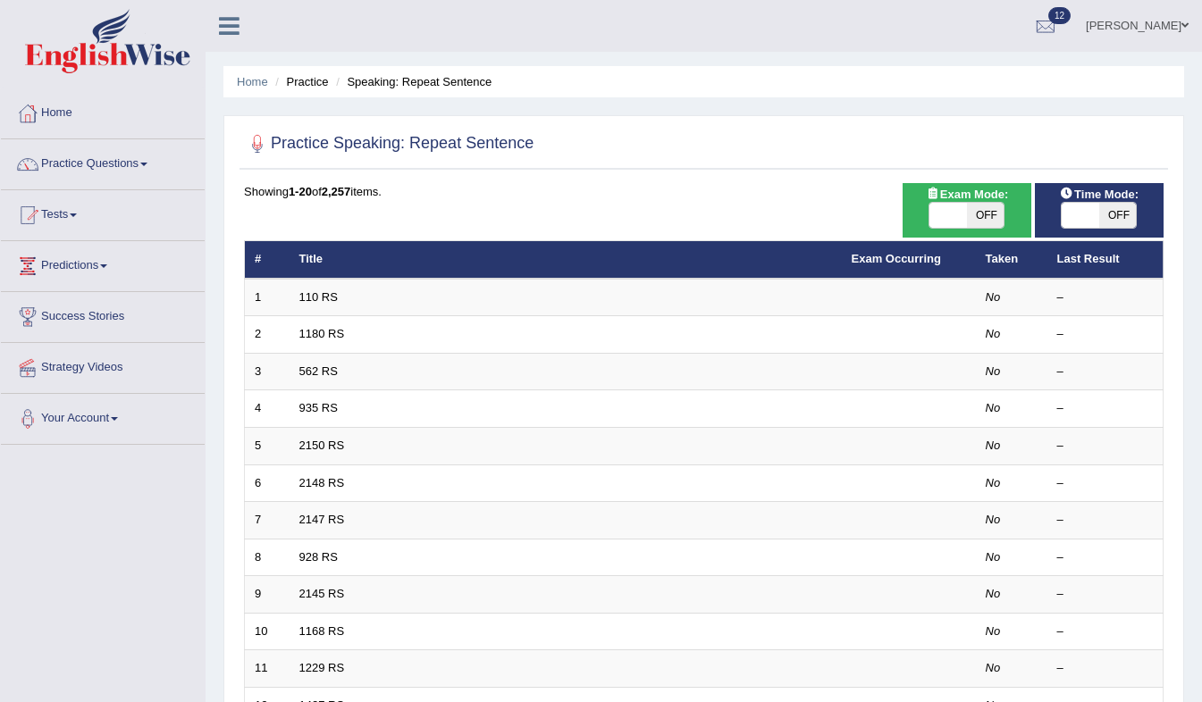
click at [379, 297] on td "110 RS" at bounding box center [565, 298] width 552 height 38
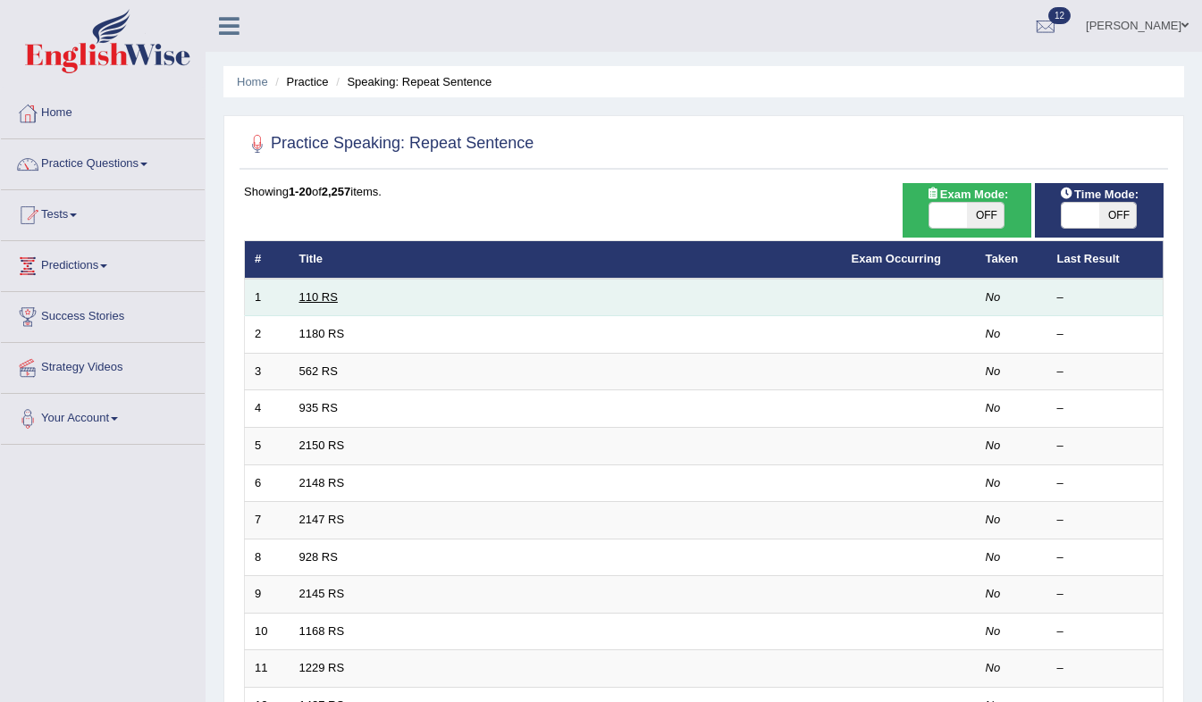
click at [324, 300] on link "110 RS" at bounding box center [318, 296] width 38 height 13
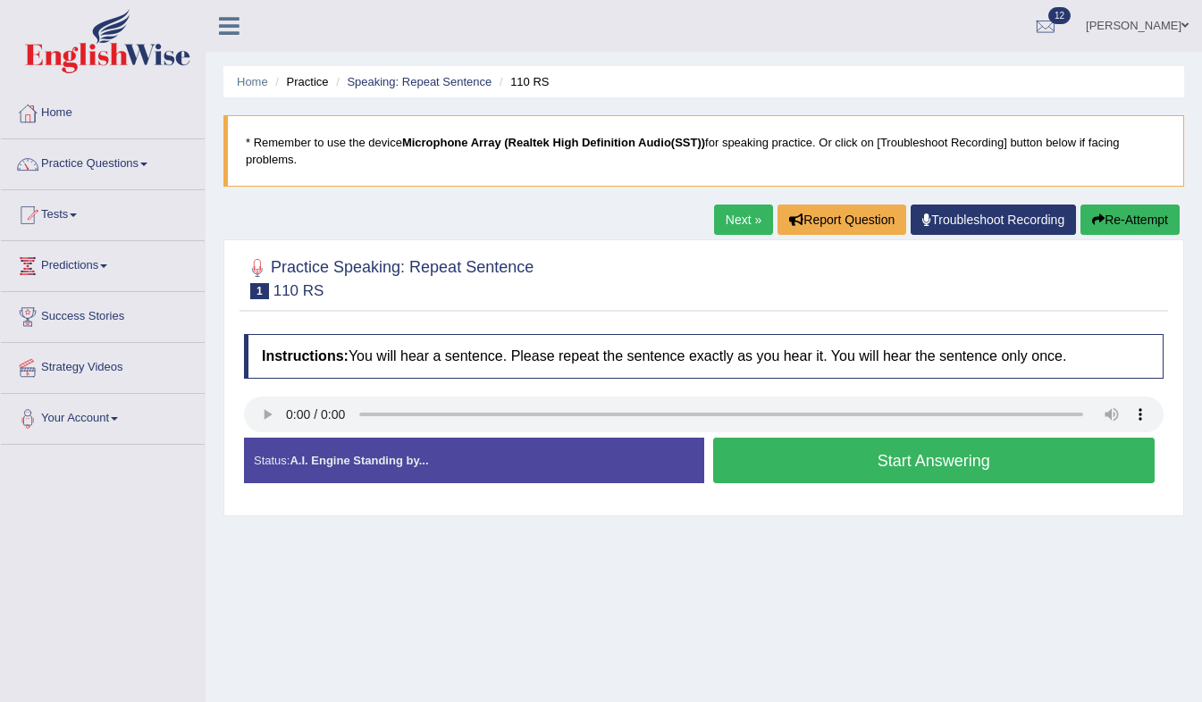
click at [843, 439] on button "Start Answering" at bounding box center [934, 461] width 442 height 46
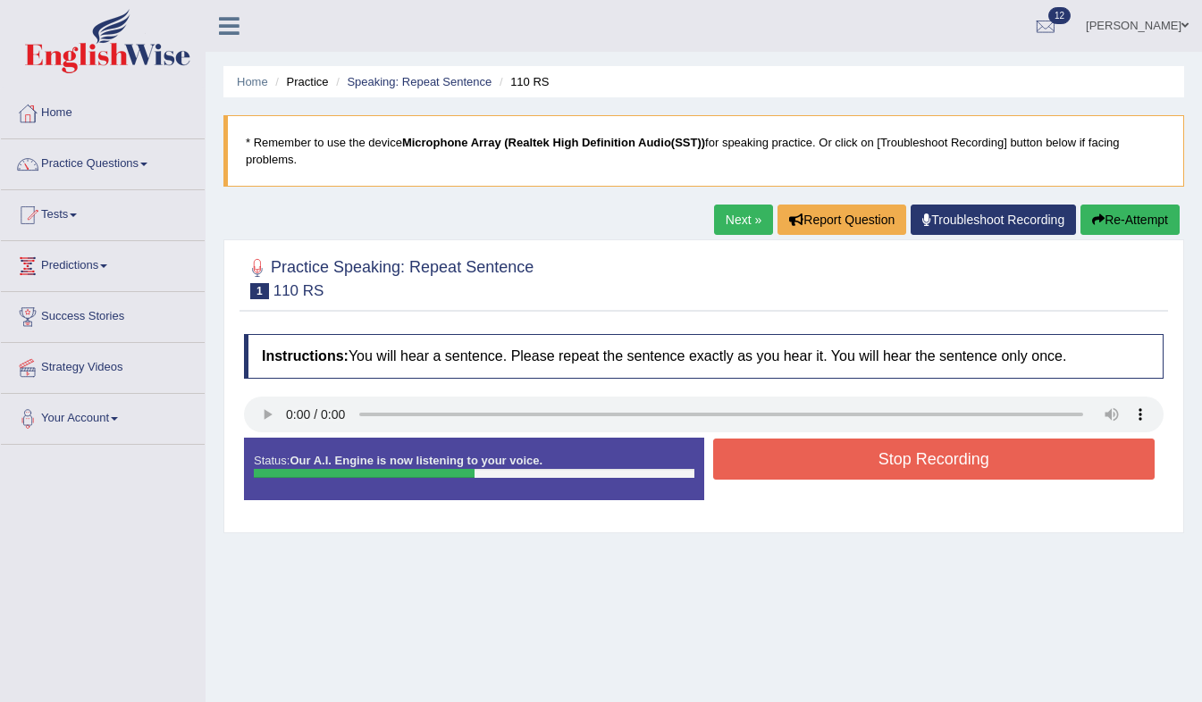
click at [843, 439] on button "Stop Recording" at bounding box center [934, 459] width 442 height 41
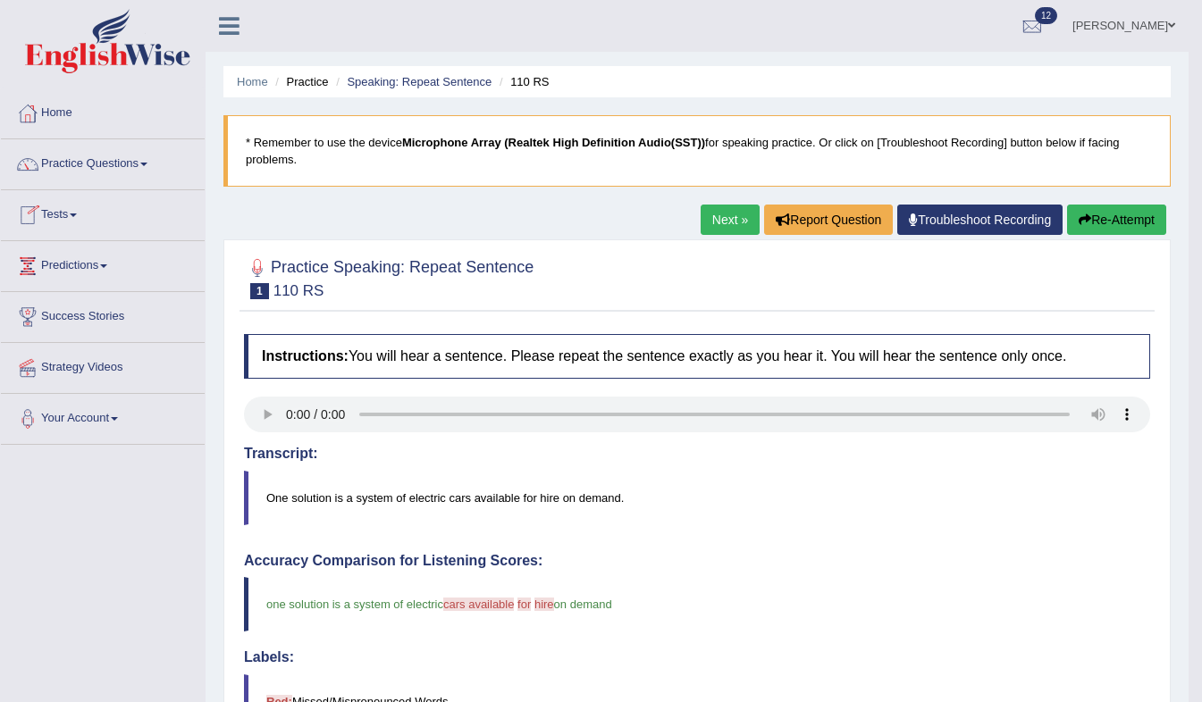
click at [238, 32] on icon at bounding box center [229, 25] width 21 height 23
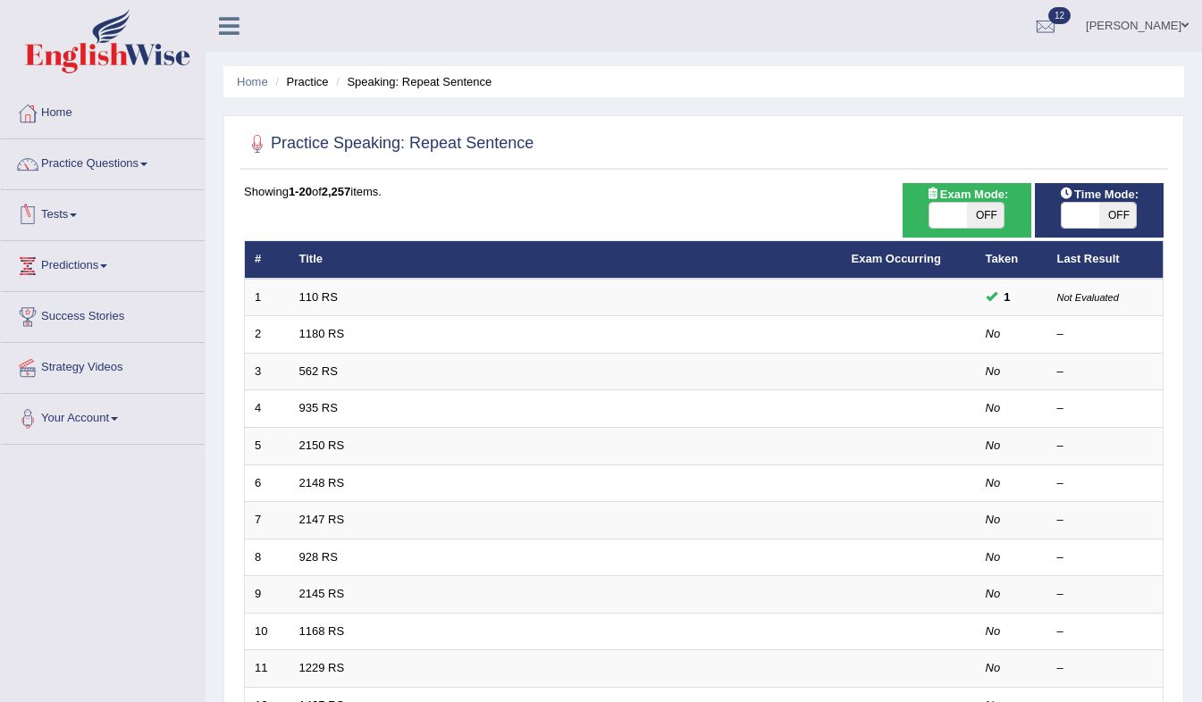
click at [160, 222] on link "Tests" at bounding box center [103, 212] width 204 height 45
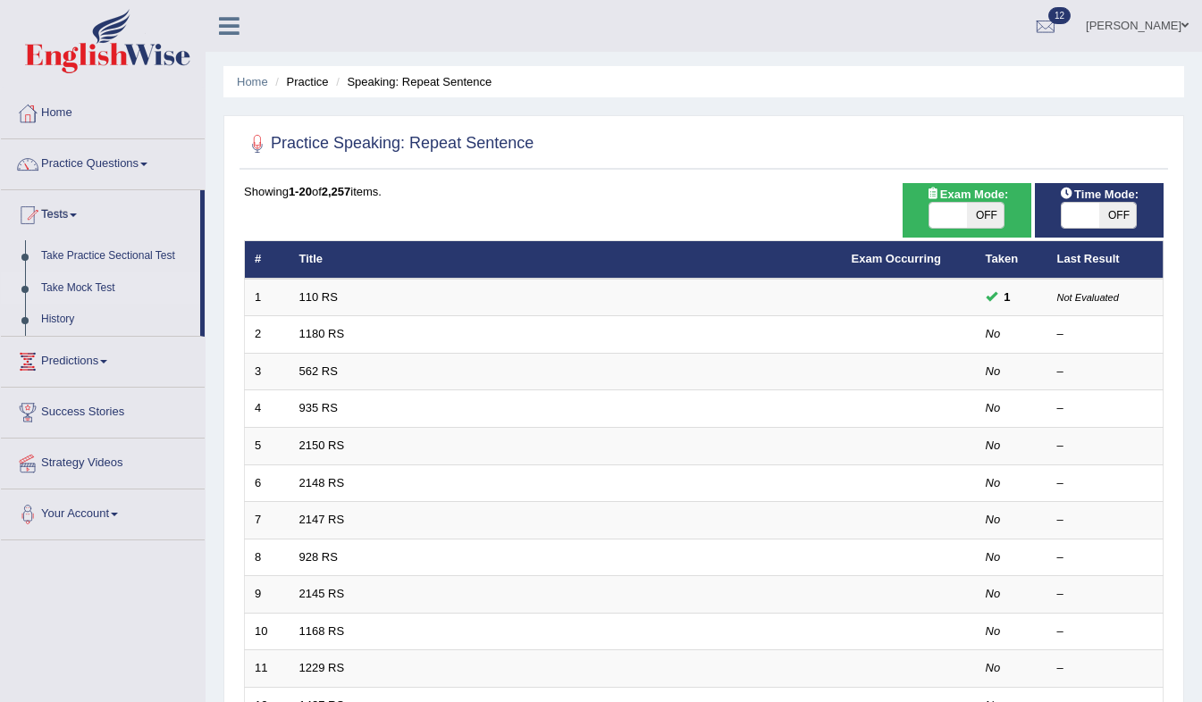
click at [105, 292] on link "Take Mock Test" at bounding box center [116, 288] width 167 height 32
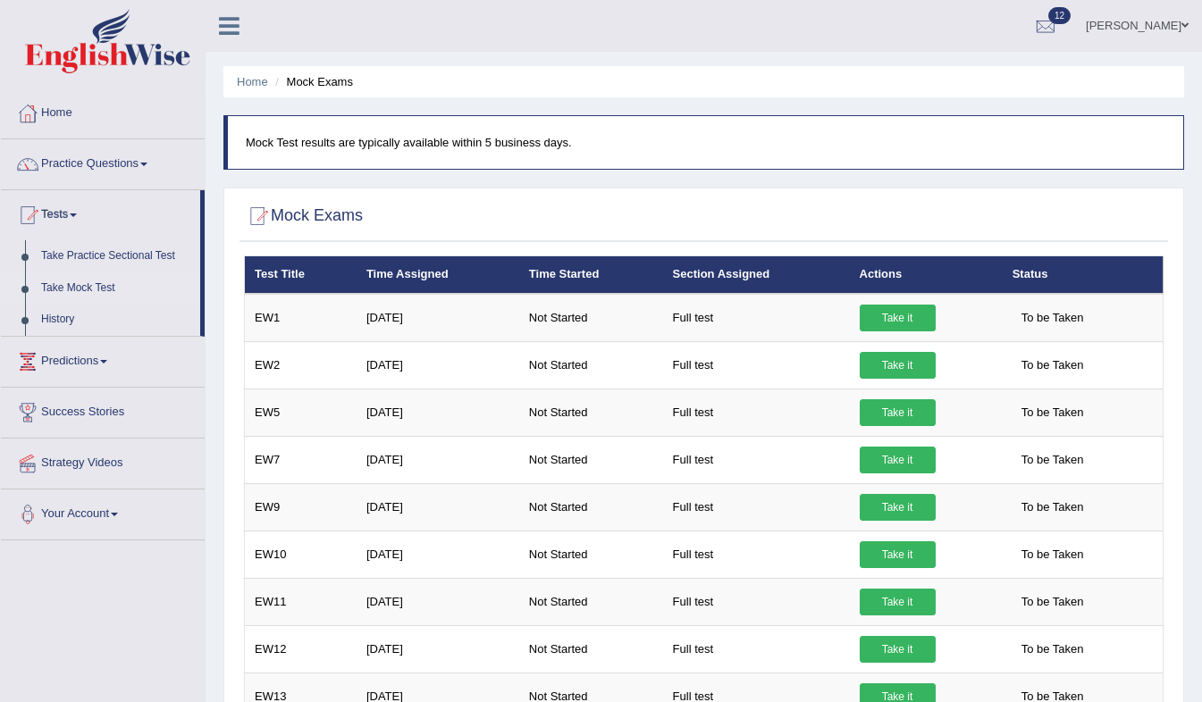
click at [103, 465] on link "Strategy Videos" at bounding box center [103, 461] width 204 height 45
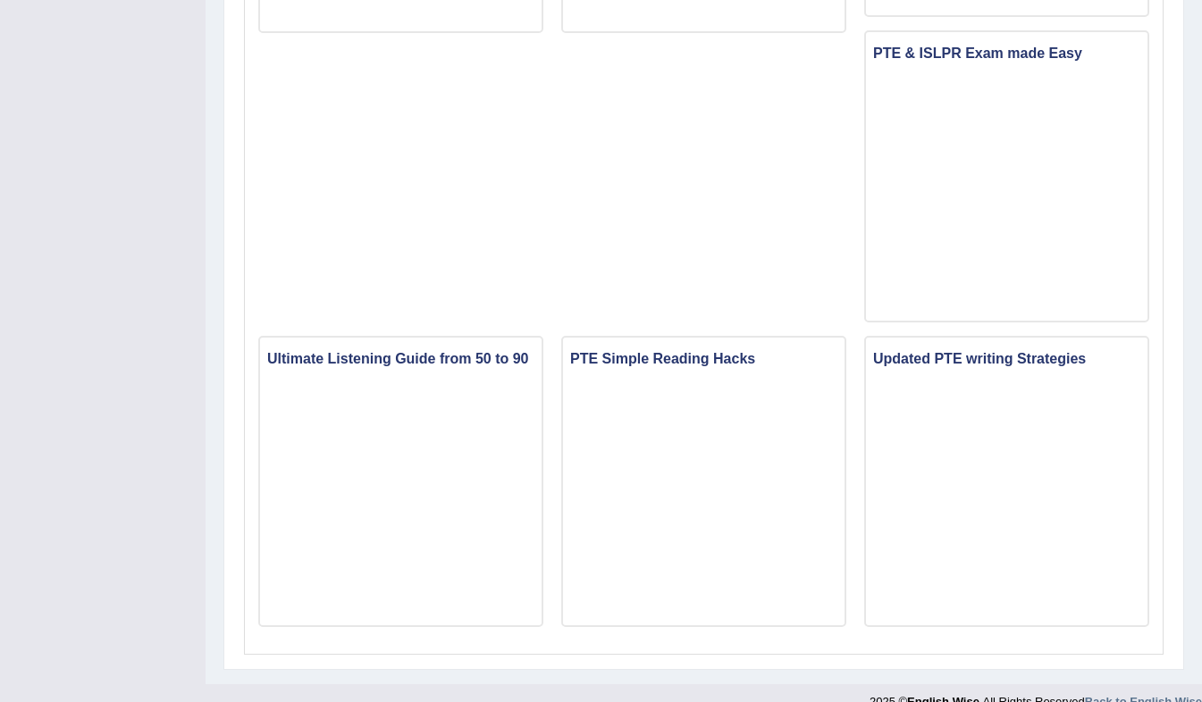
scroll to position [1466, 0]
